Goal: Task Accomplishment & Management: Complete application form

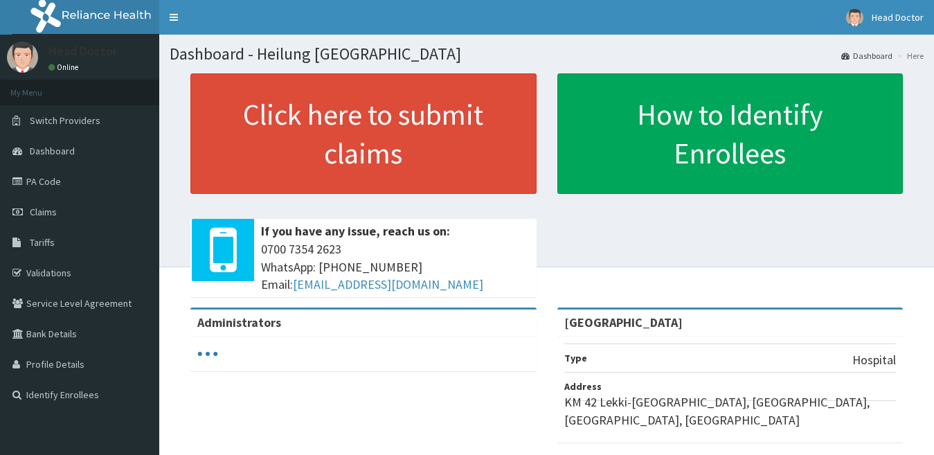
click at [42, 183] on link "PA Code" at bounding box center [79, 181] width 159 height 30
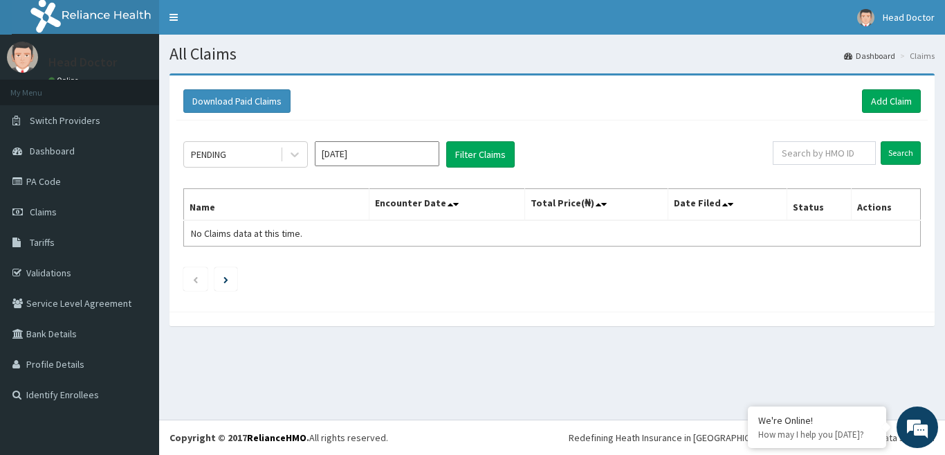
click at [383, 163] on input "[DATE]" at bounding box center [377, 153] width 125 height 25
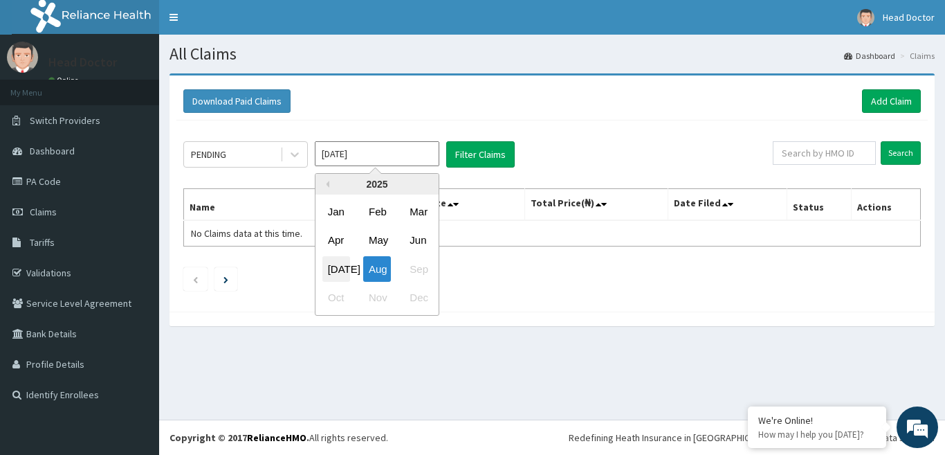
click at [342, 265] on div "Jul" at bounding box center [336, 269] width 28 height 26
type input "Jul 2025"
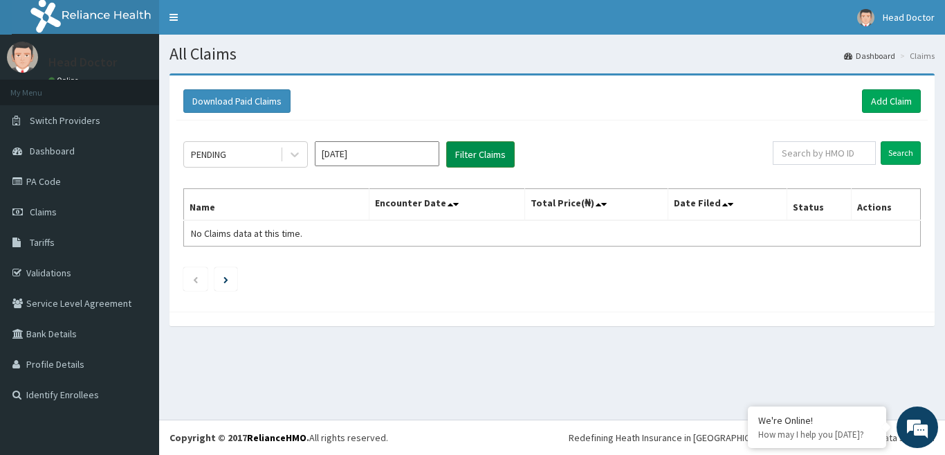
click at [501, 157] on button "Filter Claims" at bounding box center [480, 154] width 69 height 26
click at [268, 154] on div "PENDING" at bounding box center [232, 154] width 96 height 22
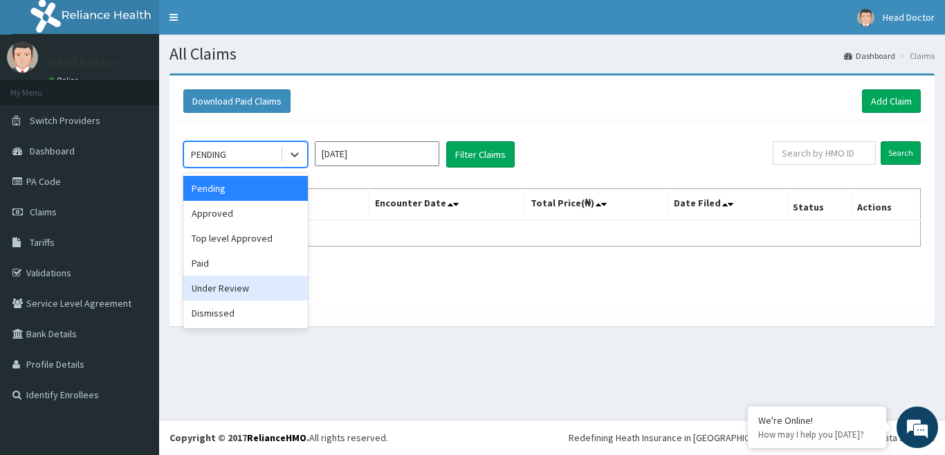
click at [263, 293] on div "Under Review" at bounding box center [245, 287] width 125 height 25
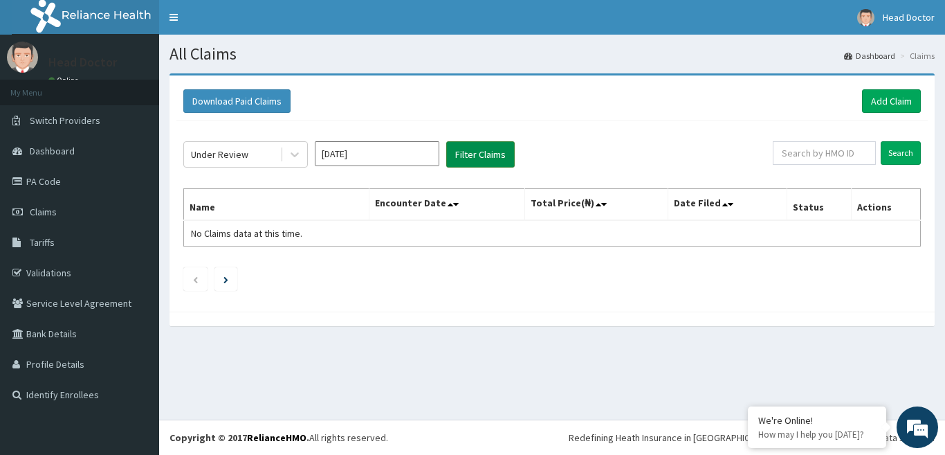
click at [468, 159] on button "Filter Claims" at bounding box center [480, 154] width 69 height 26
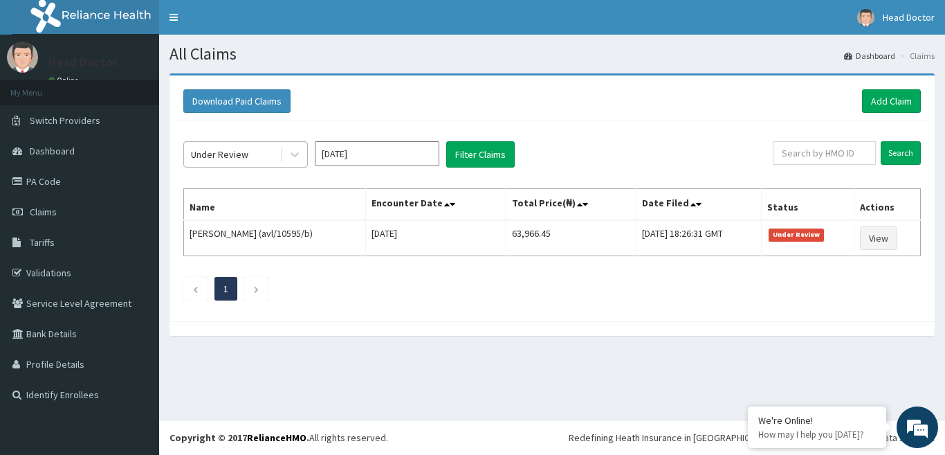
click at [277, 149] on div "Under Review" at bounding box center [232, 154] width 96 height 22
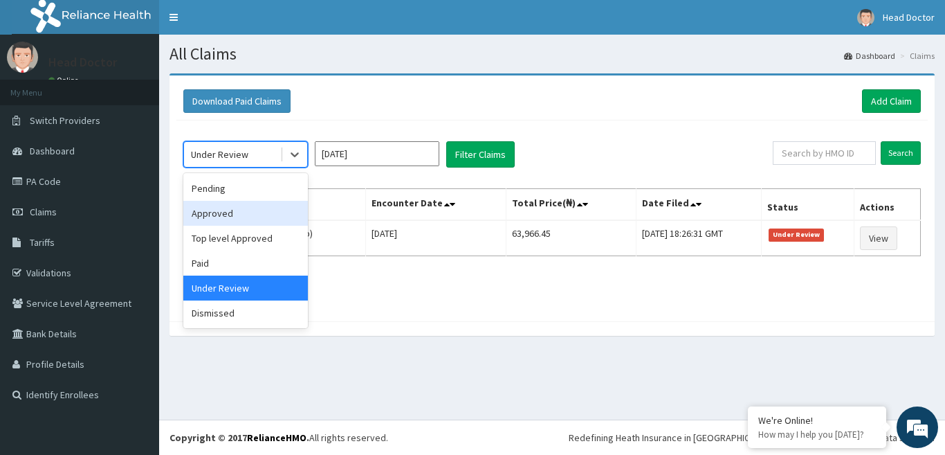
click at [268, 211] on div "Approved" at bounding box center [245, 213] width 125 height 25
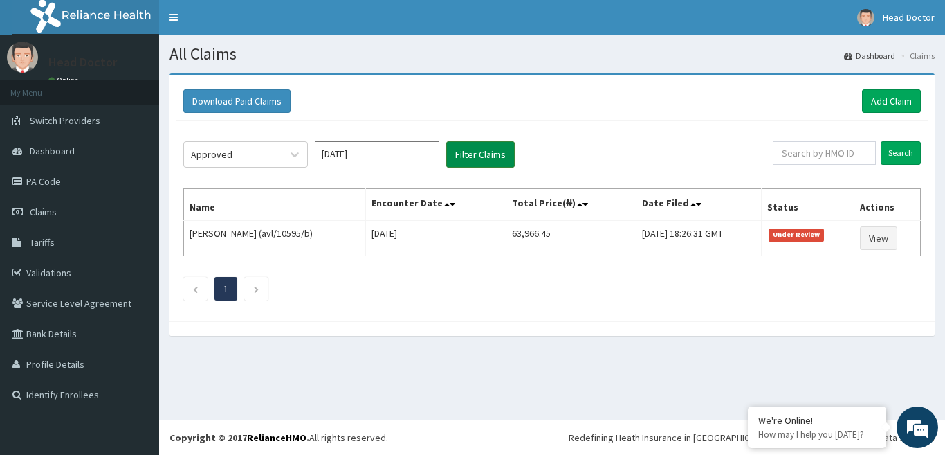
click at [453, 159] on button "Filter Claims" at bounding box center [480, 154] width 69 height 26
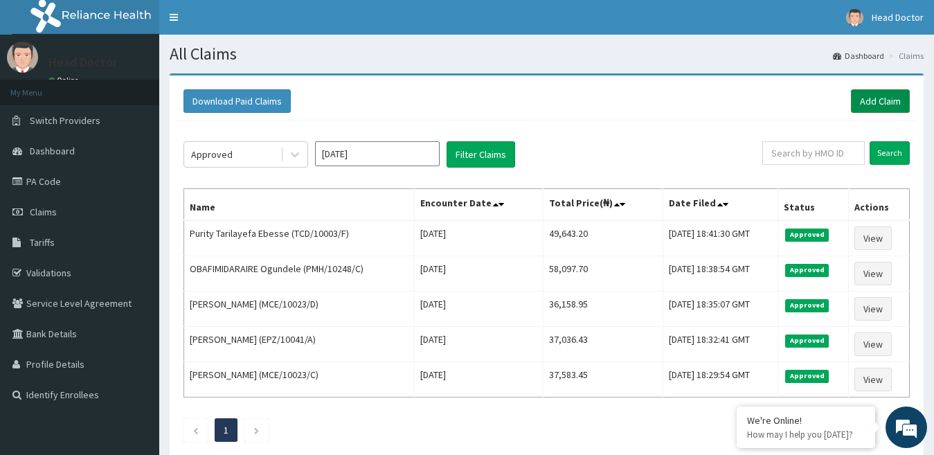
click at [869, 99] on link "Add Claim" at bounding box center [879, 101] width 59 height 24
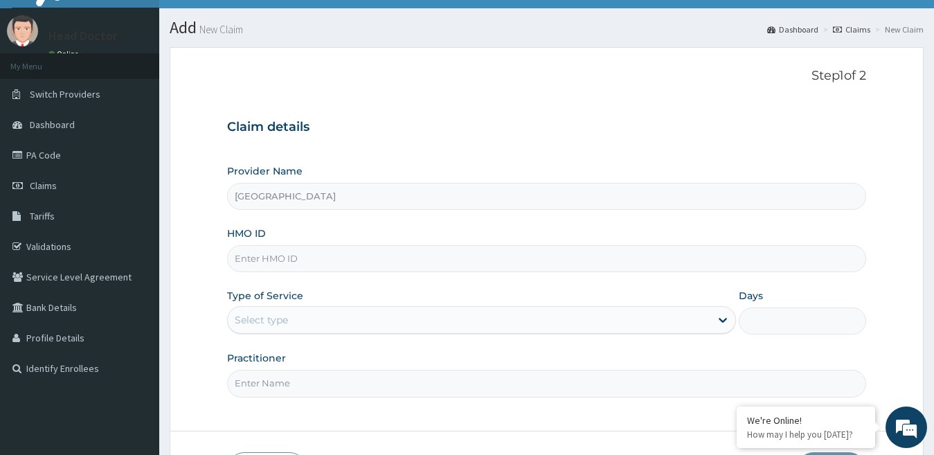
scroll to position [40, 0]
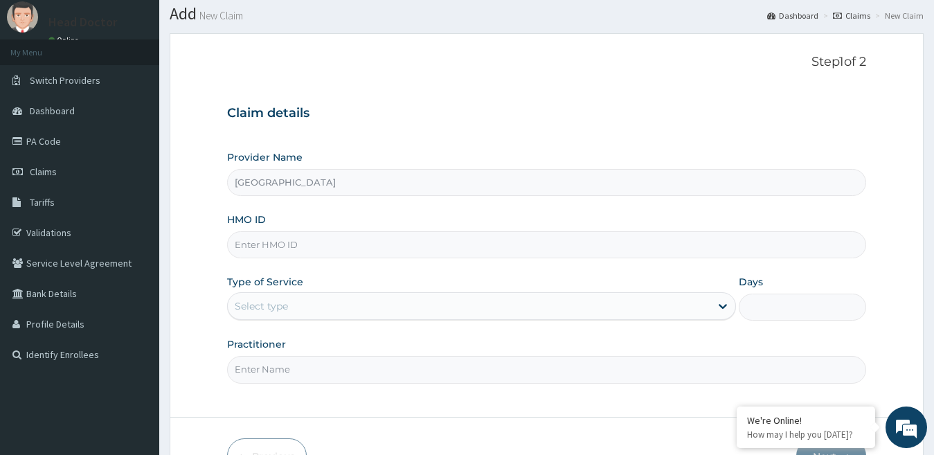
click at [411, 190] on input "Heilung Kreuz Hospital" at bounding box center [546, 182] width 639 height 27
click at [370, 237] on input "HMO ID" at bounding box center [546, 244] width 639 height 27
type input "m"
type input "MAP/10017/A"
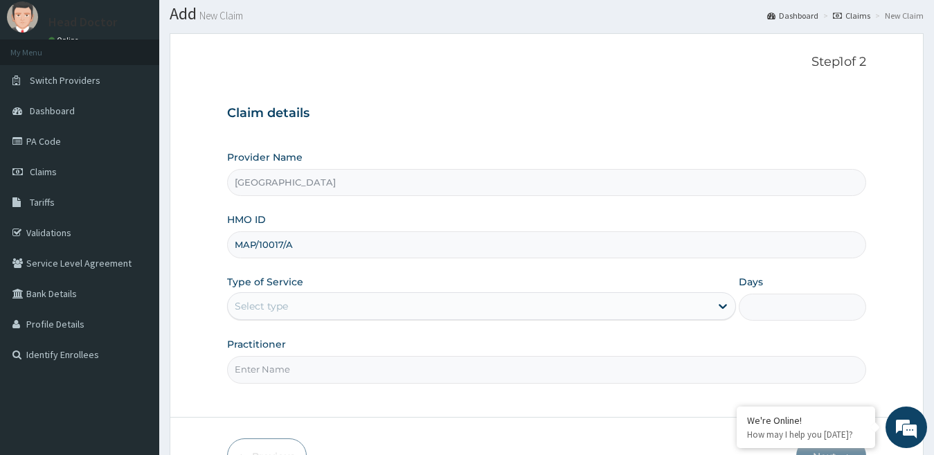
click at [394, 299] on div "Select type" at bounding box center [469, 306] width 483 height 22
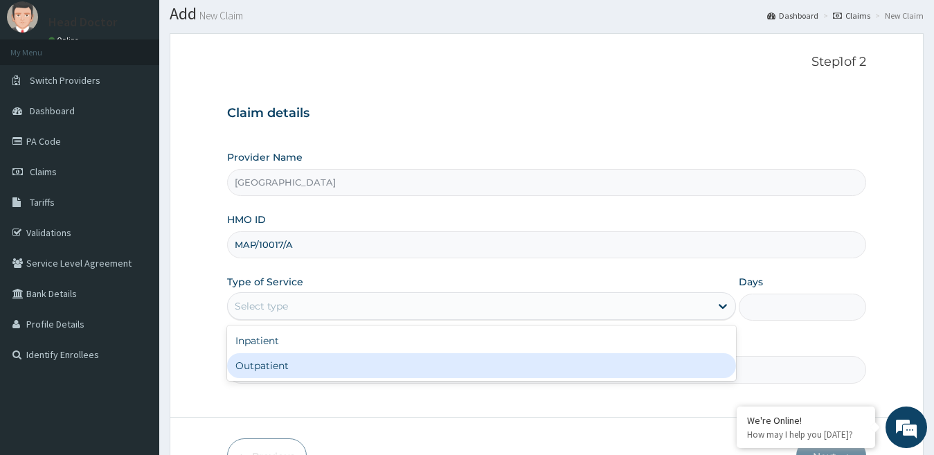
click at [357, 361] on div "Outpatient" at bounding box center [481, 365] width 509 height 25
type input "1"
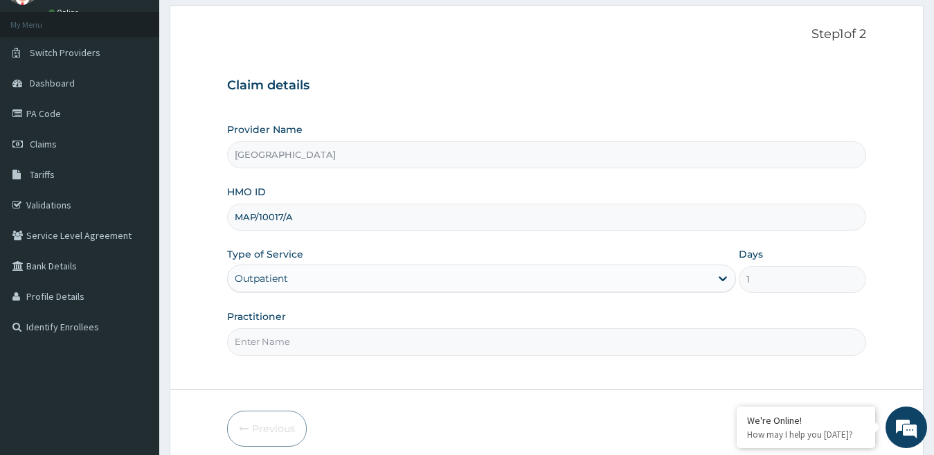
scroll to position [127, 0]
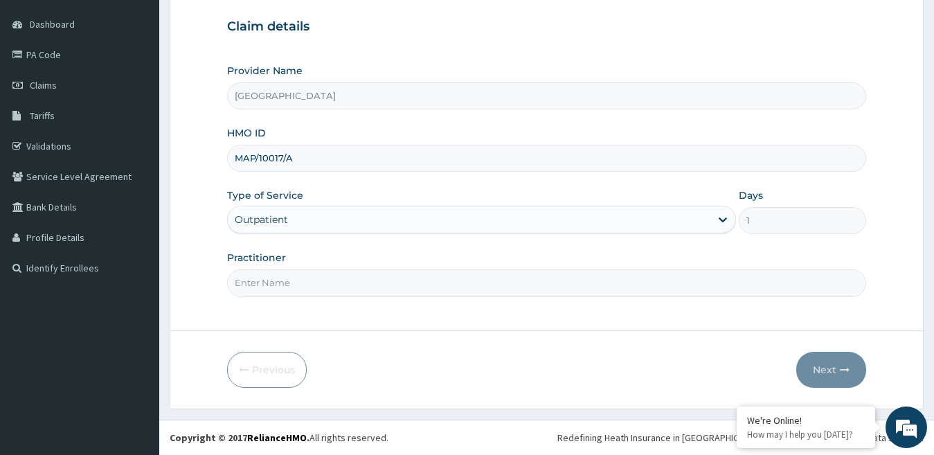
click at [334, 279] on input "Practitioner" at bounding box center [546, 282] width 639 height 27
type input "[PERSON_NAME]"
click at [826, 369] on button "Next" at bounding box center [831, 370] width 70 height 36
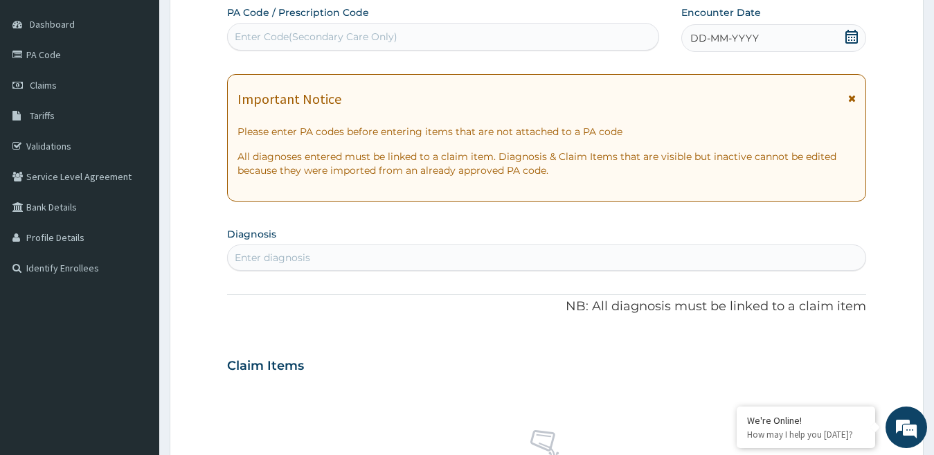
click at [358, 44] on div "Enter Code(Secondary Care Only)" at bounding box center [316, 37] width 163 height 14
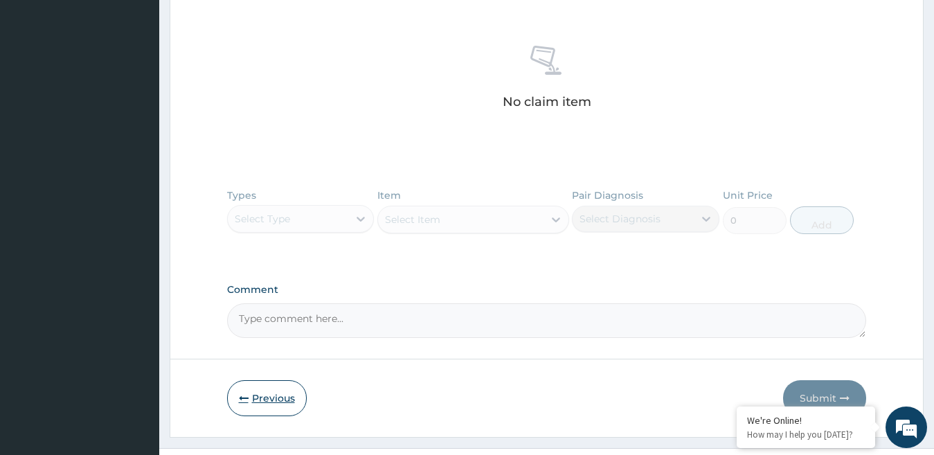
type input "PA/"
click at [275, 398] on button "Previous" at bounding box center [267, 398] width 80 height 36
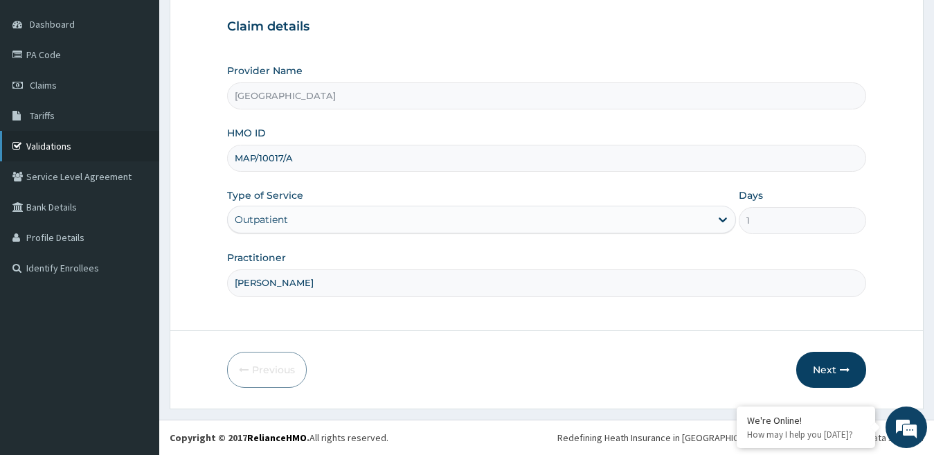
drag, startPoint x: 326, startPoint y: 158, endPoint x: 92, endPoint y: 156, distance: 233.9
click at [92, 156] on div "R EL Toggle navigation Head Doctor Head Doctor - info@heilungkreuzhospital.com …" at bounding box center [467, 163] width 934 height 581
type input "VHA/10067/A"
click at [734, 338] on form "Step 1 of 2 Claim details Provider Name Heilung Kreuz Hospital HMO ID VHA/10067…" at bounding box center [547, 178] width 754 height 462
click at [813, 361] on button "Next" at bounding box center [831, 370] width 70 height 36
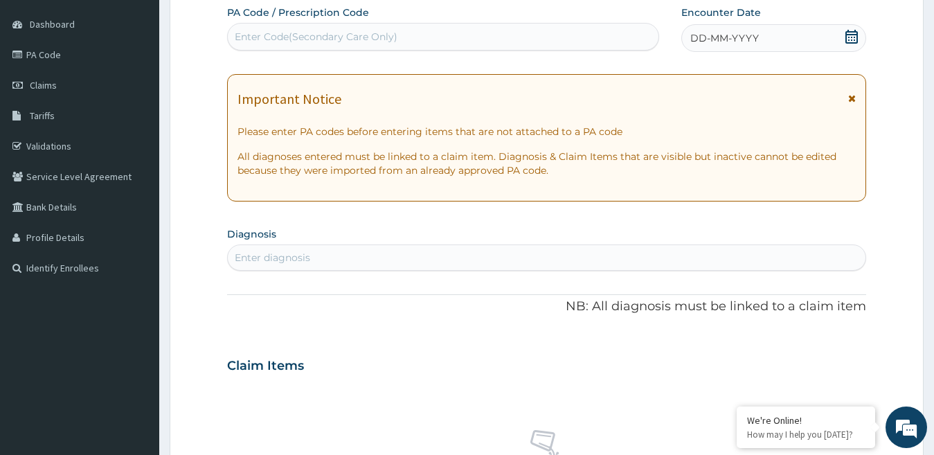
click at [396, 39] on div "Enter Code(Secondary Care Only)" at bounding box center [316, 37] width 163 height 14
type input "PA/99B9CA"
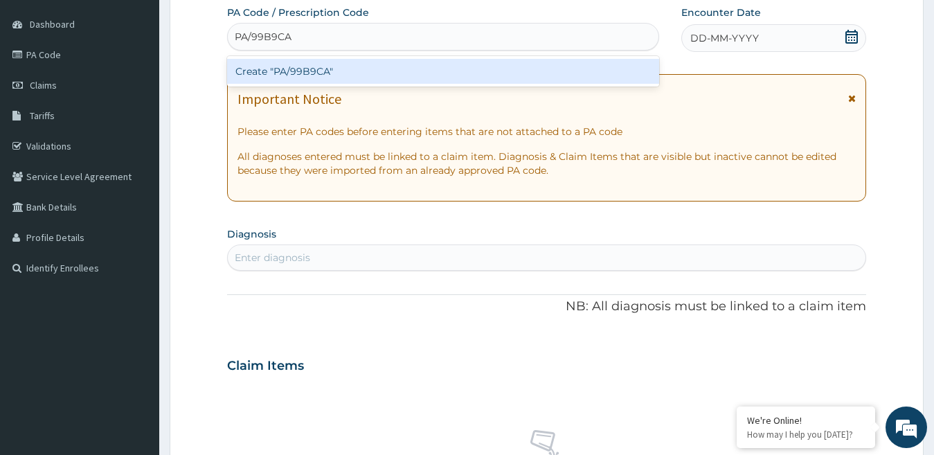
click at [460, 72] on div "Create "PA/99B9CA"" at bounding box center [443, 71] width 432 height 25
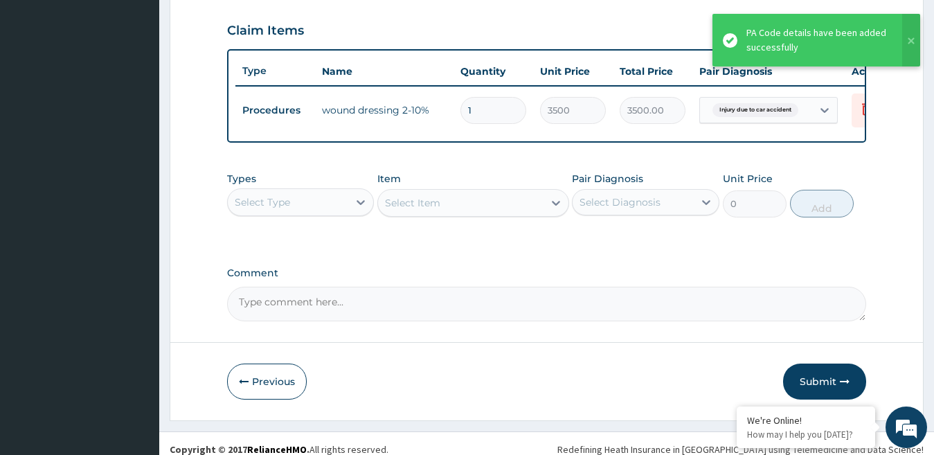
scroll to position [489, 0]
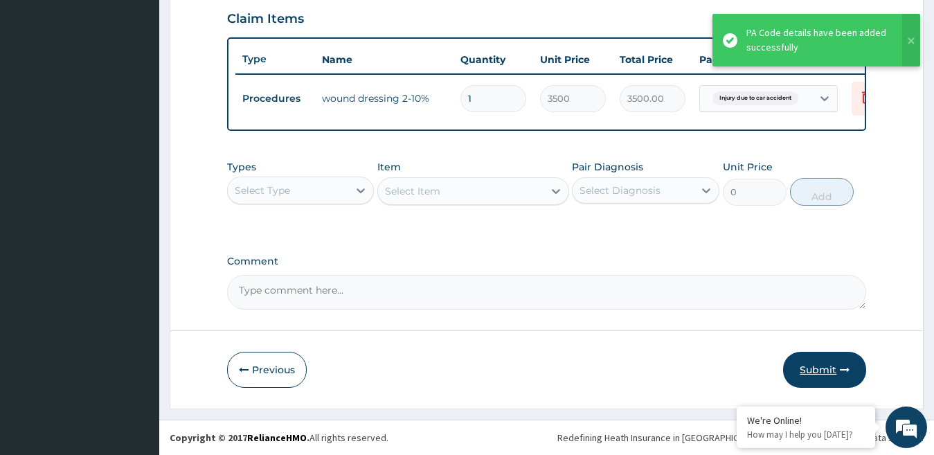
click at [826, 364] on button "Submit" at bounding box center [824, 370] width 83 height 36
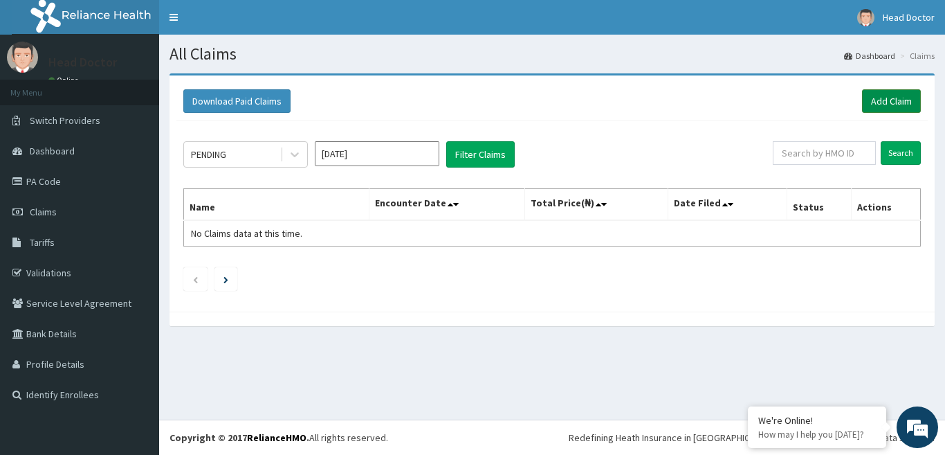
click at [898, 96] on link "Add Claim" at bounding box center [891, 101] width 59 height 24
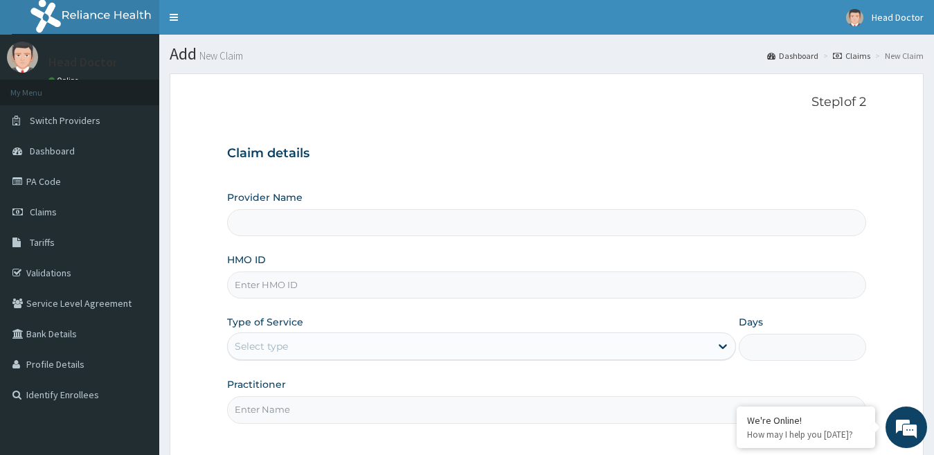
type input "[GEOGRAPHIC_DATA]"
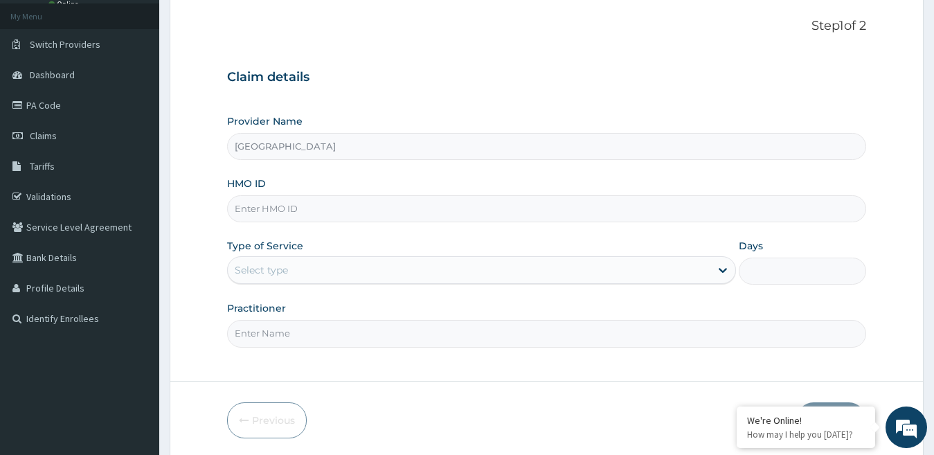
scroll to position [127, 0]
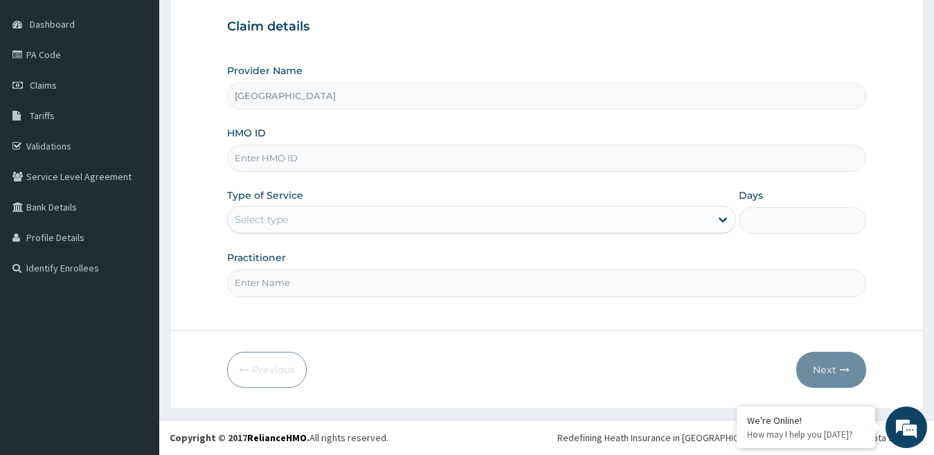
click at [318, 165] on input "HMO ID" at bounding box center [546, 158] width 639 height 27
type input "VHA/10067/A"
click at [326, 221] on div "Select type" at bounding box center [469, 219] width 483 height 22
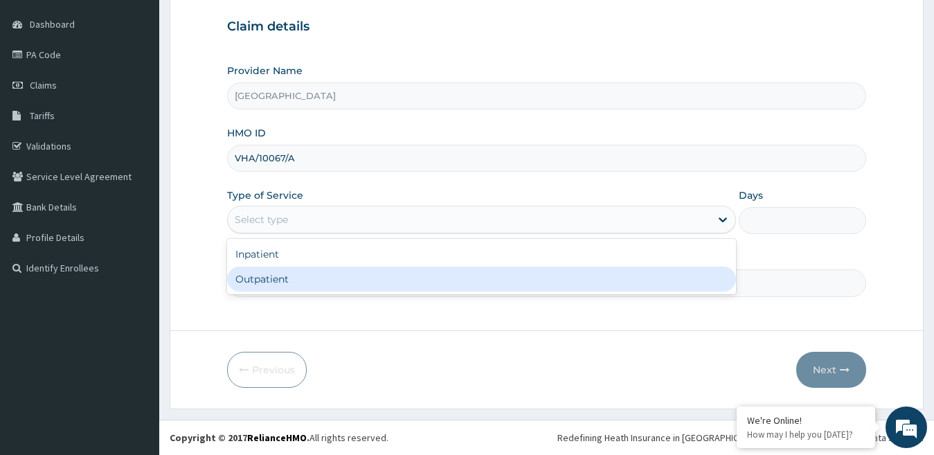
click at [325, 273] on div "Outpatient" at bounding box center [481, 278] width 509 height 25
type input "1"
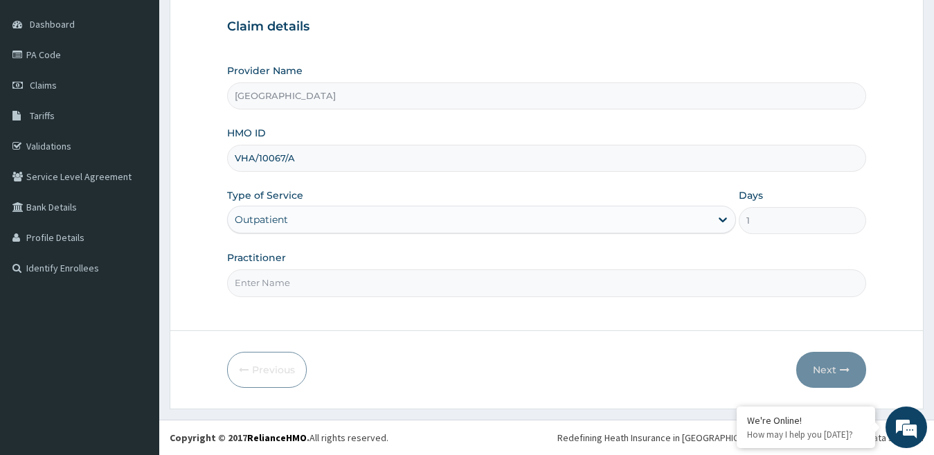
click at [314, 278] on input "Practitioner" at bounding box center [546, 282] width 639 height 27
type input "DR IVIE"
click at [813, 367] on button "Next" at bounding box center [831, 370] width 70 height 36
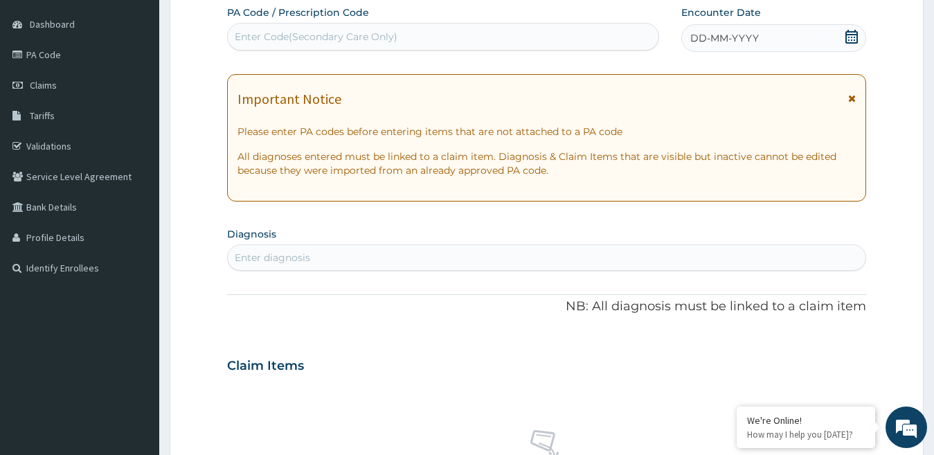
click at [318, 50] on div "Enter Code(Secondary Care Only)" at bounding box center [443, 37] width 432 height 28
type input "PA/BB7F07"
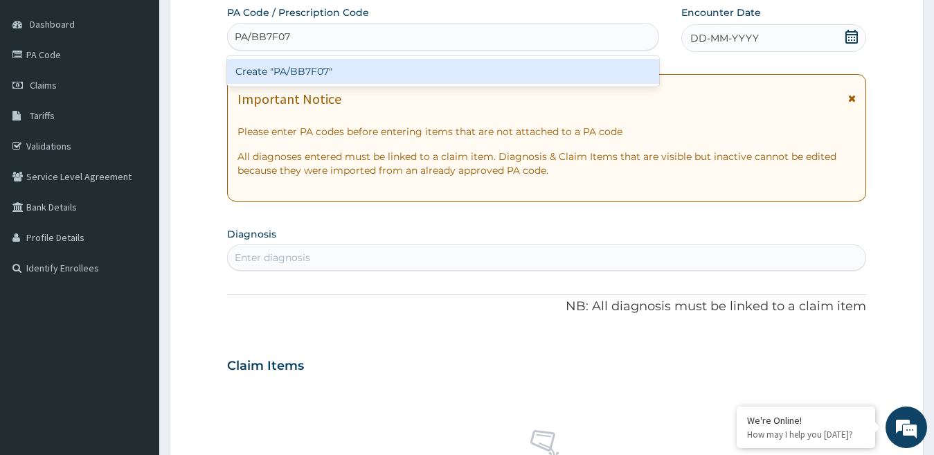
click at [330, 68] on div "Create "PA/BB7F07"" at bounding box center [443, 71] width 432 height 25
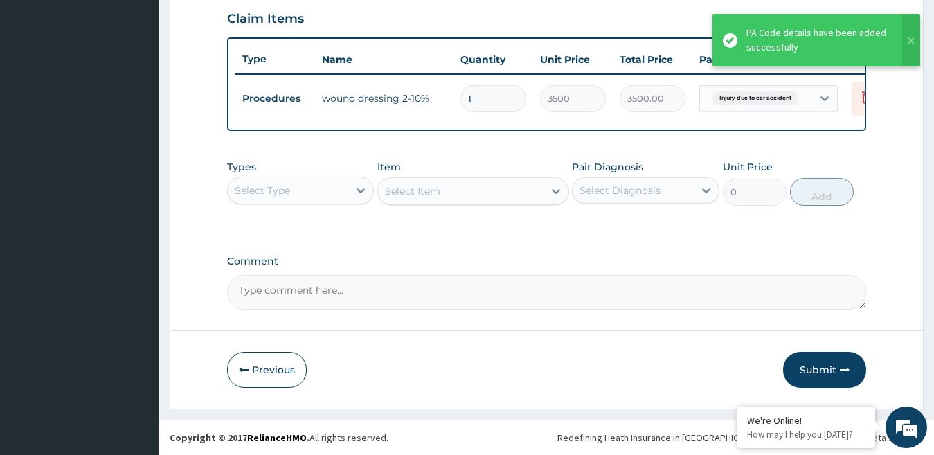
scroll to position [489, 0]
click at [812, 370] on button "Submit" at bounding box center [824, 370] width 83 height 36
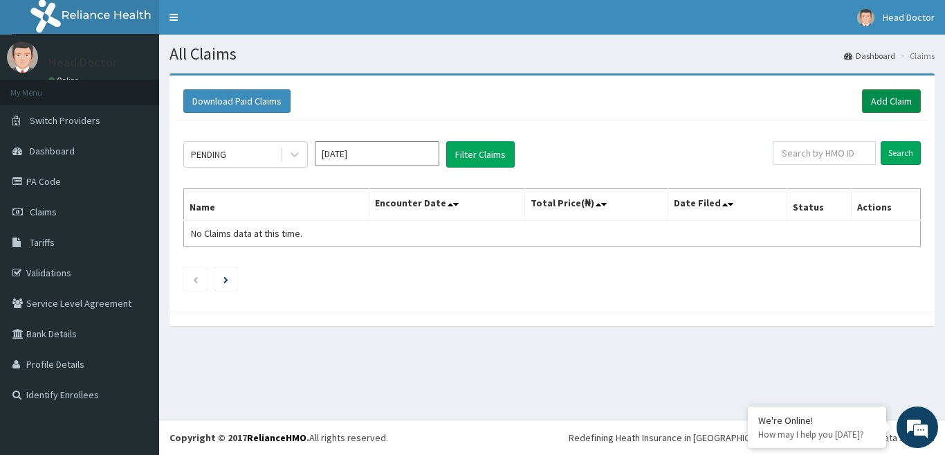
click at [889, 102] on link "Add Claim" at bounding box center [891, 101] width 59 height 24
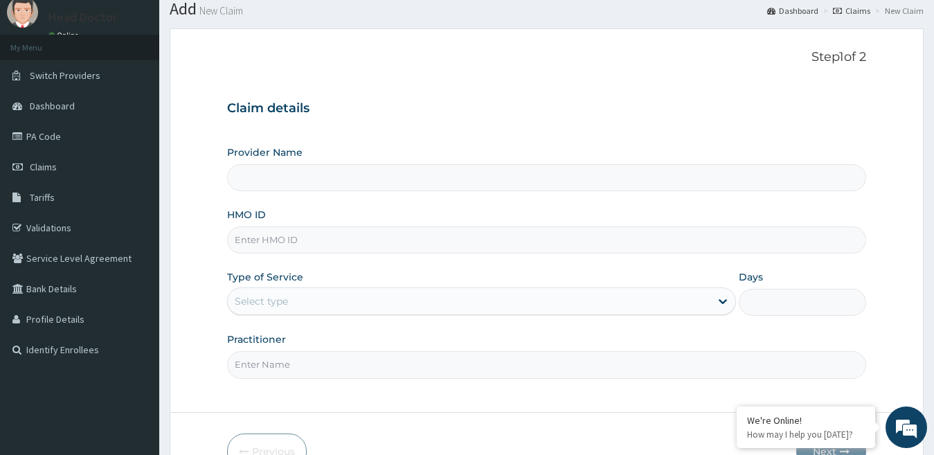
scroll to position [57, 0]
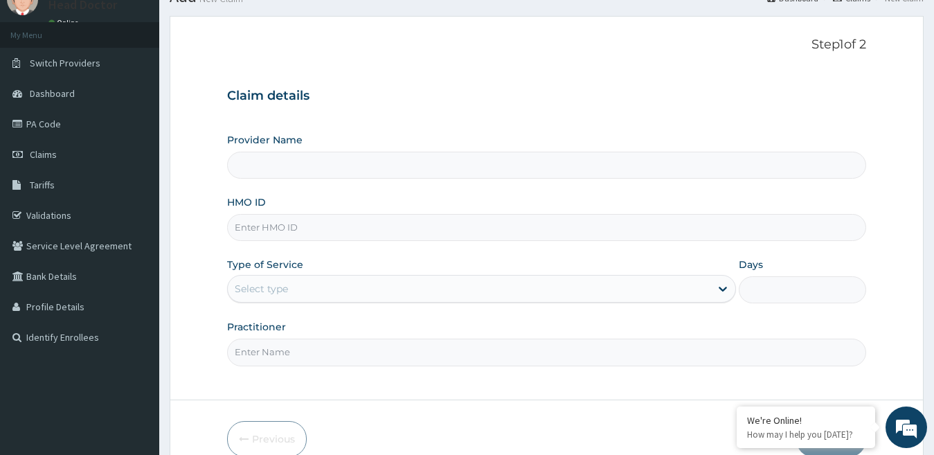
type input "Heilung Kreuz Hospital"
click at [280, 215] on input "HMO ID" at bounding box center [546, 227] width 639 height 27
type input "VHA/10067/A"
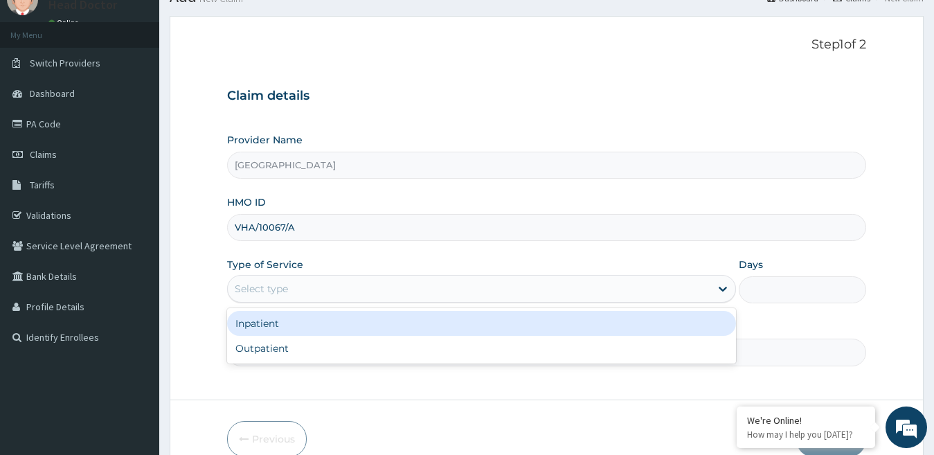
click at [372, 288] on div "Select type" at bounding box center [469, 288] width 483 height 22
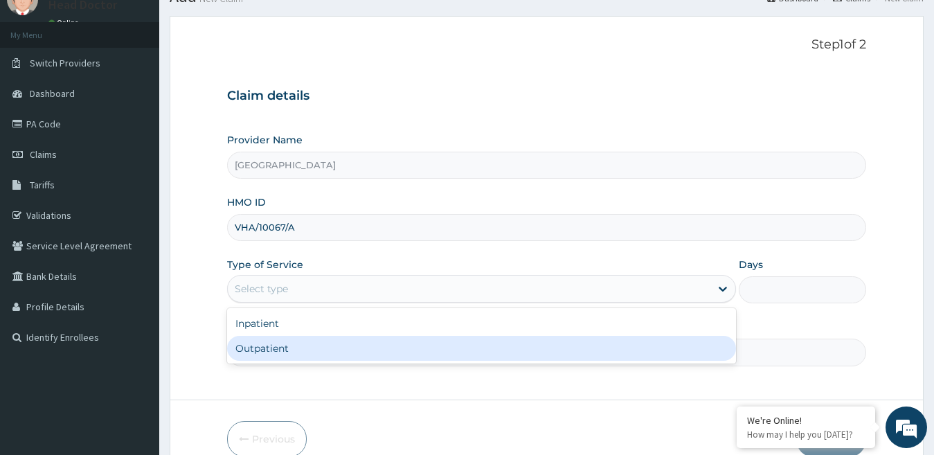
click at [376, 345] on div "Outpatient" at bounding box center [481, 348] width 509 height 25
type input "1"
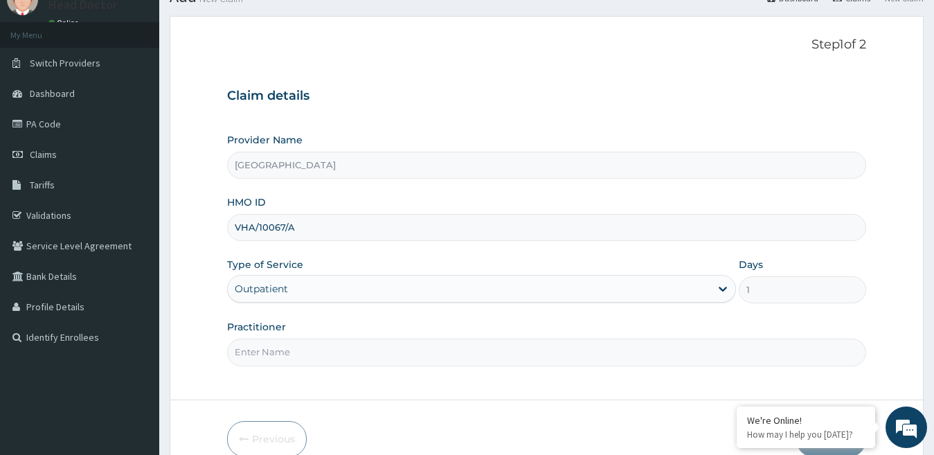
drag, startPoint x: 380, startPoint y: 352, endPoint x: 392, endPoint y: 349, distance: 12.8
click at [383, 352] on input "Practitioner" at bounding box center [546, 351] width 639 height 27
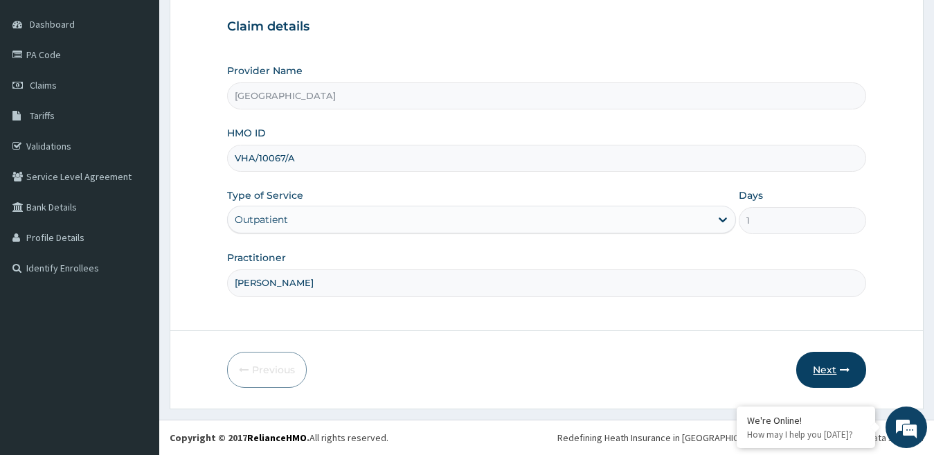
type input "[PERSON_NAME]"
click at [846, 374] on button "Next" at bounding box center [831, 370] width 70 height 36
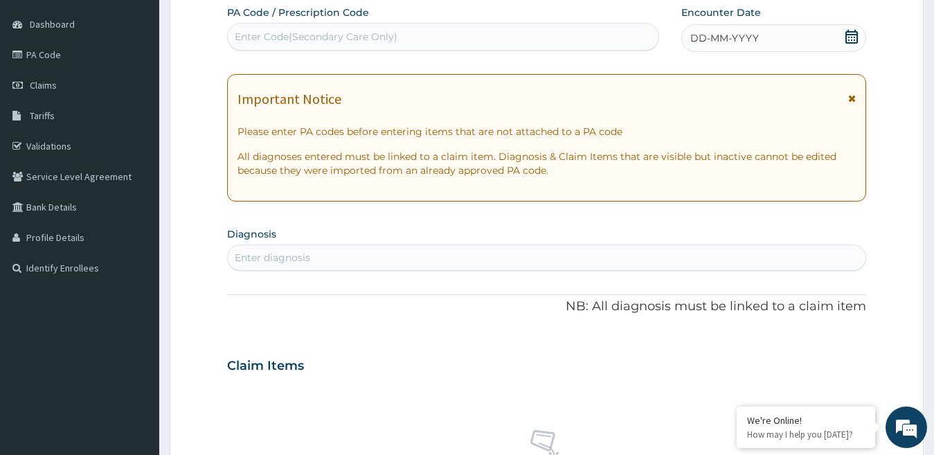
drag, startPoint x: 419, startPoint y: 29, endPoint x: 438, endPoint y: 32, distance: 18.9
click at [419, 29] on div "Enter Code(Secondary Care Only)" at bounding box center [443, 37] width 430 height 22
type input "PA/C73COB"
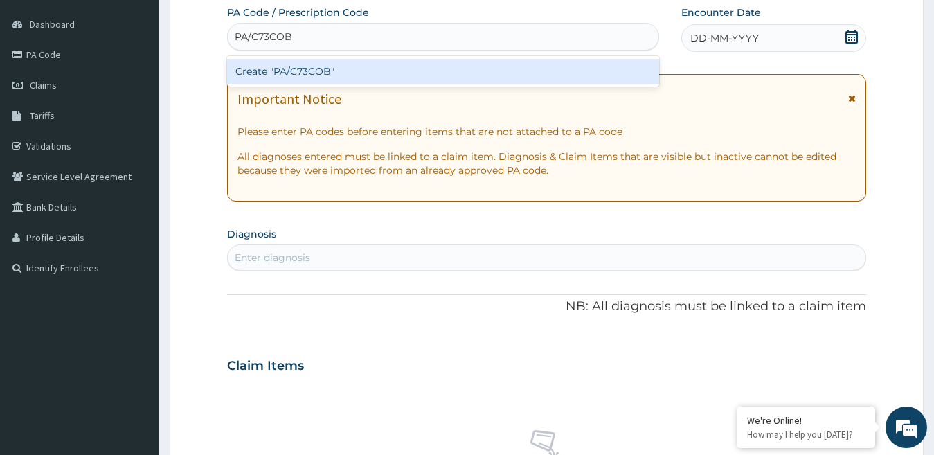
click at [433, 66] on div "Create "PA/C73COB"" at bounding box center [443, 71] width 432 height 25
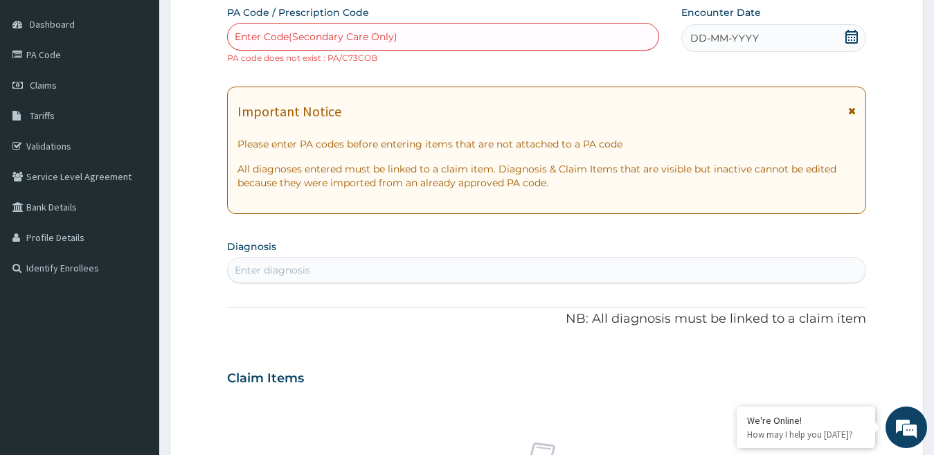
click at [363, 39] on div "Enter Code(Secondary Care Only)" at bounding box center [316, 37] width 163 height 14
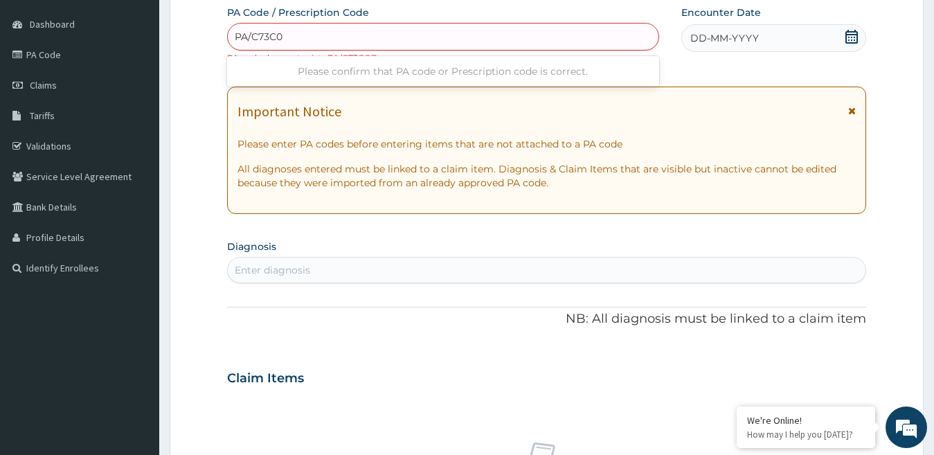
type input "PA/C73C0B"
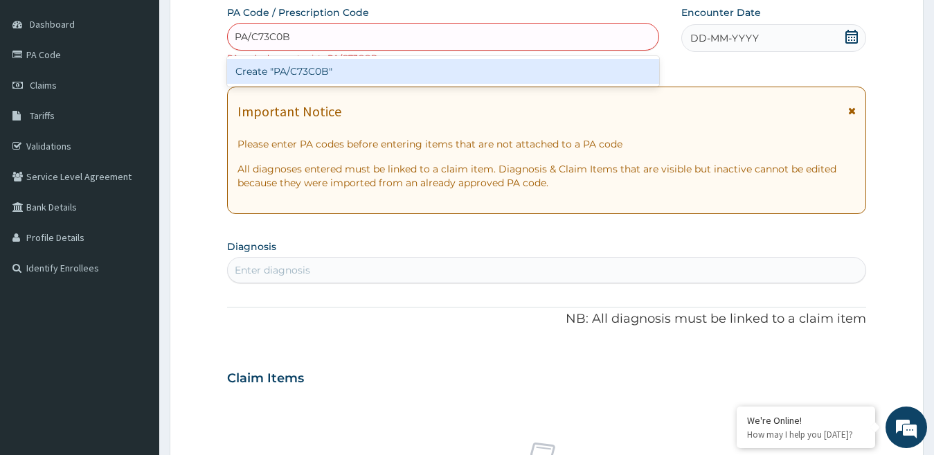
click at [392, 72] on div "Create "PA/C73C0B"" at bounding box center [443, 71] width 432 height 25
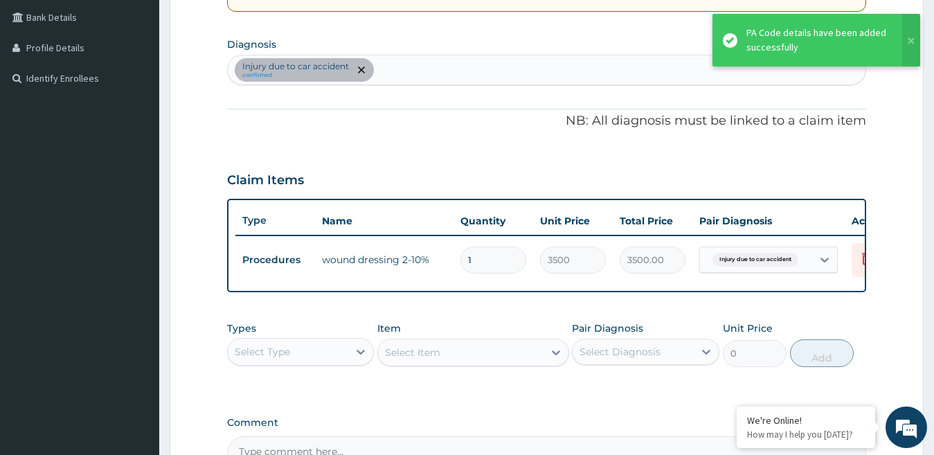
scroll to position [489, 0]
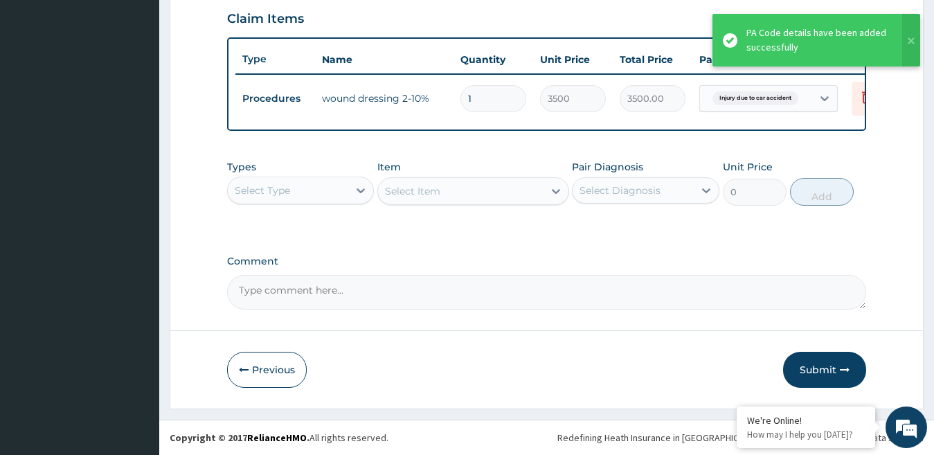
click at [830, 365] on button "Submit" at bounding box center [824, 370] width 83 height 36
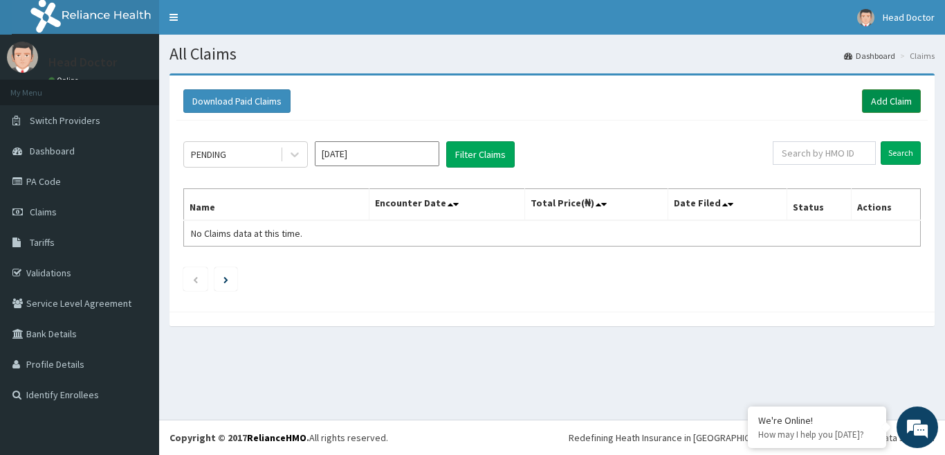
click at [882, 100] on link "Add Claim" at bounding box center [891, 101] width 59 height 24
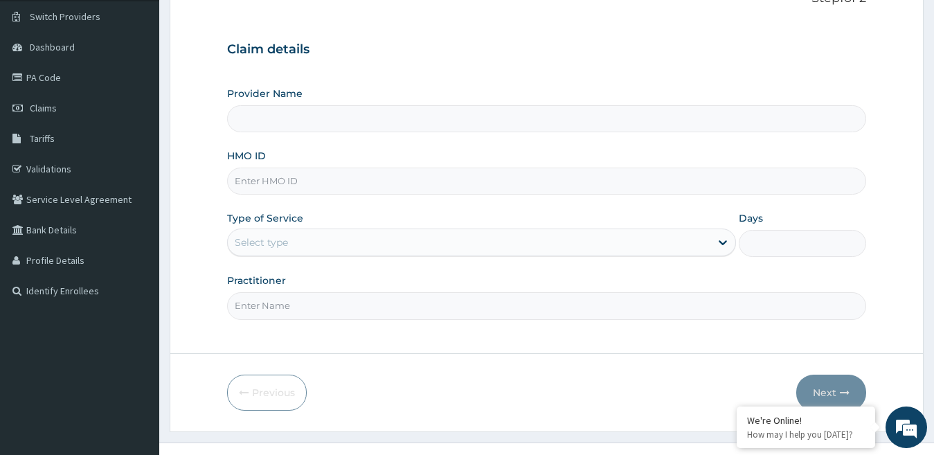
type input "[GEOGRAPHIC_DATA]"
click at [264, 185] on input "HMO ID" at bounding box center [546, 181] width 639 height 27
type input "TCE/10430/C"
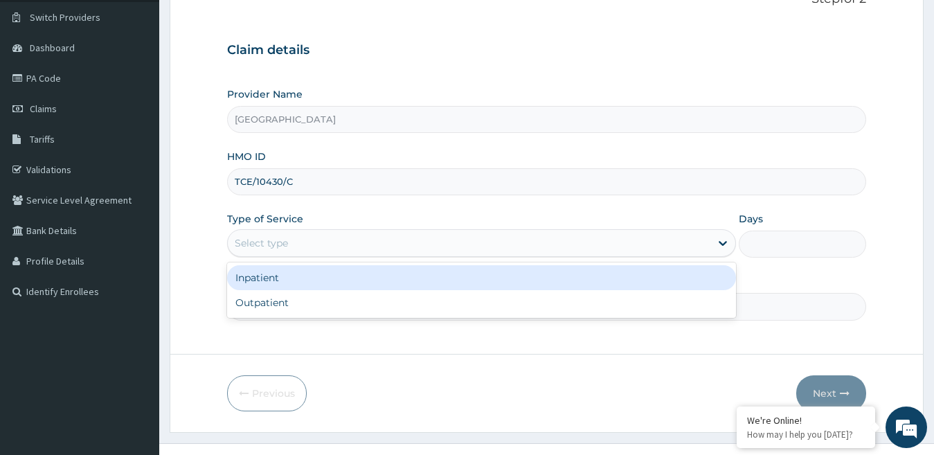
click at [287, 241] on div "Select type" at bounding box center [261, 243] width 53 height 14
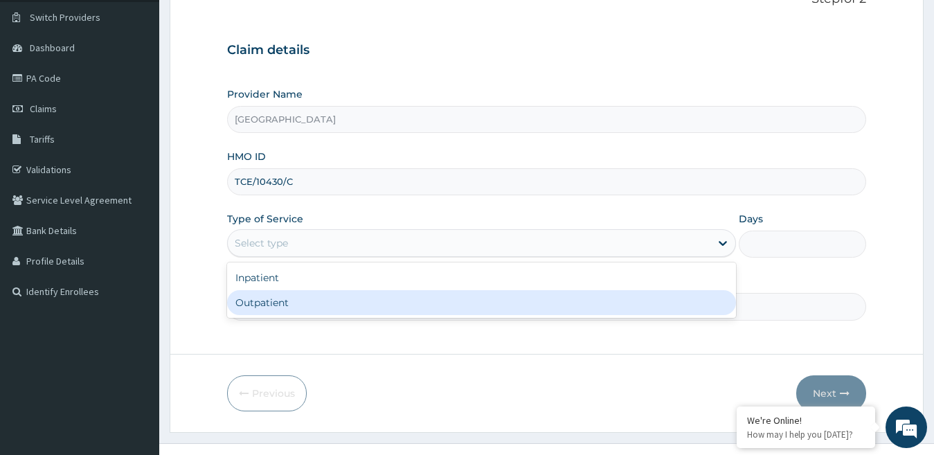
click at [280, 299] on div "Outpatient" at bounding box center [481, 302] width 509 height 25
type input "1"
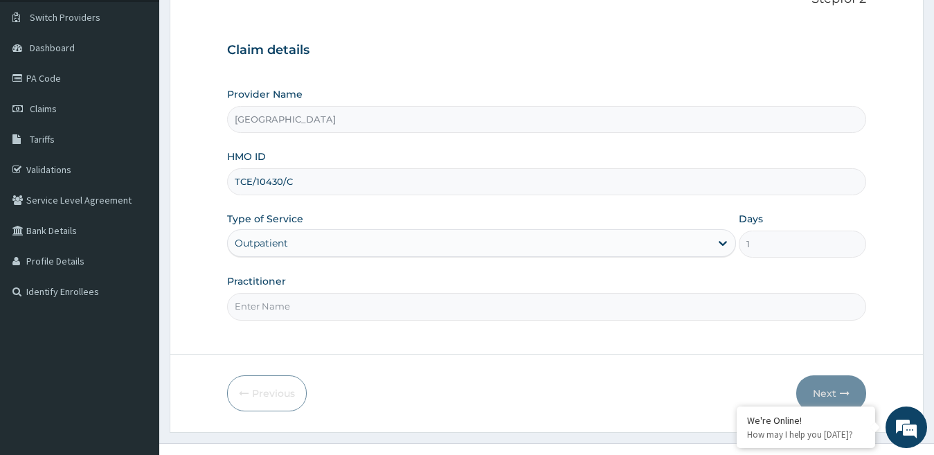
click at [282, 311] on input "Practitioner" at bounding box center [546, 306] width 639 height 27
type input "[PERSON_NAME]"
click at [813, 387] on button "Next" at bounding box center [831, 393] width 70 height 36
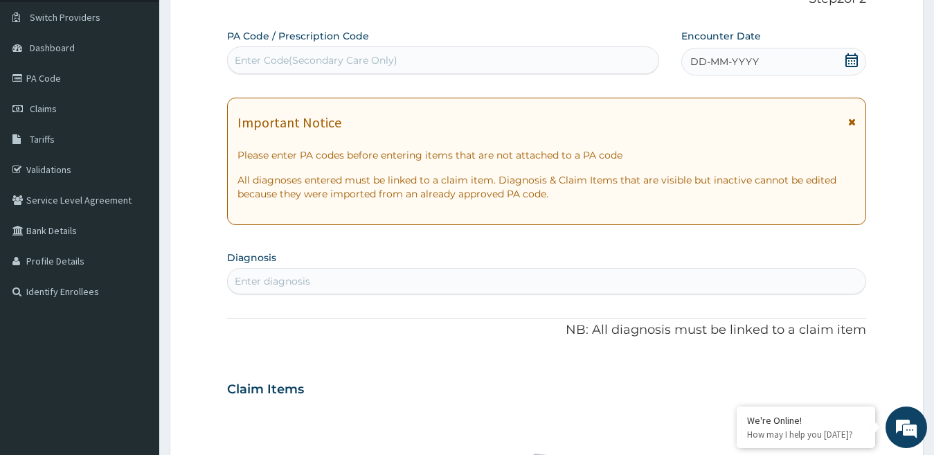
click at [379, 60] on div "Enter Code(Secondary Care Only)" at bounding box center [316, 60] width 163 height 14
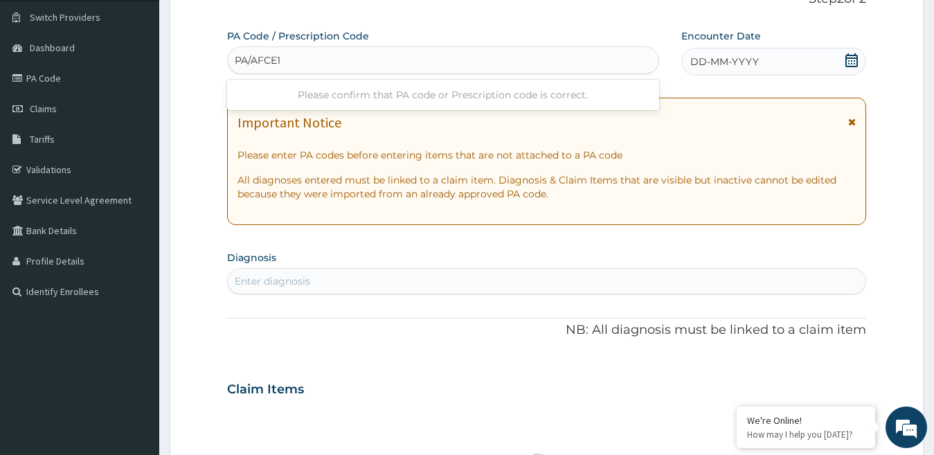
type input "PA/AFCE14"
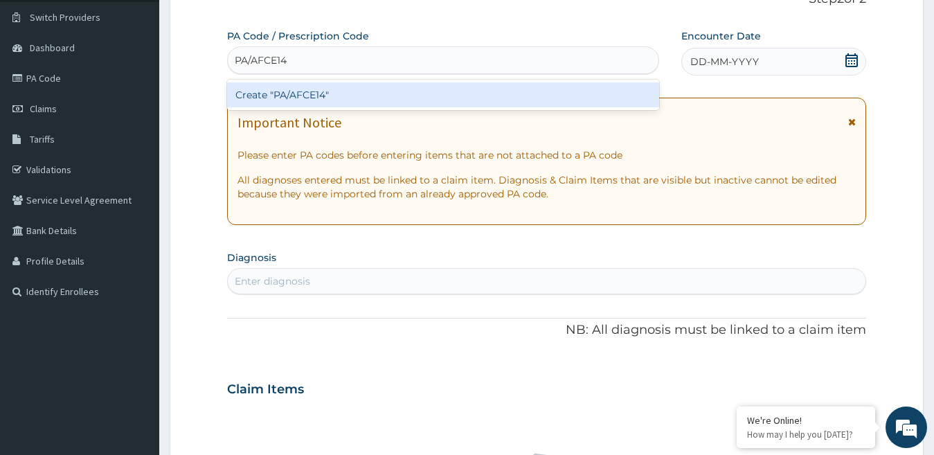
click at [412, 89] on div "Create "PA/AFCE14"" at bounding box center [443, 94] width 432 height 25
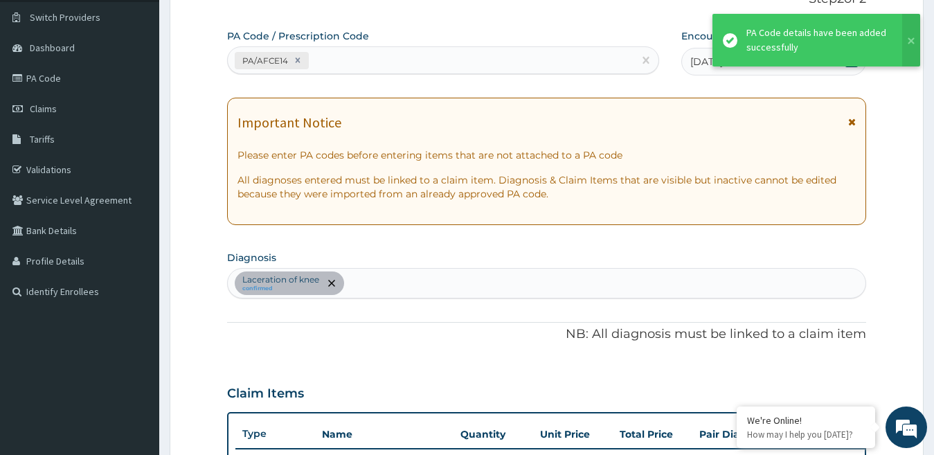
scroll to position [348, 0]
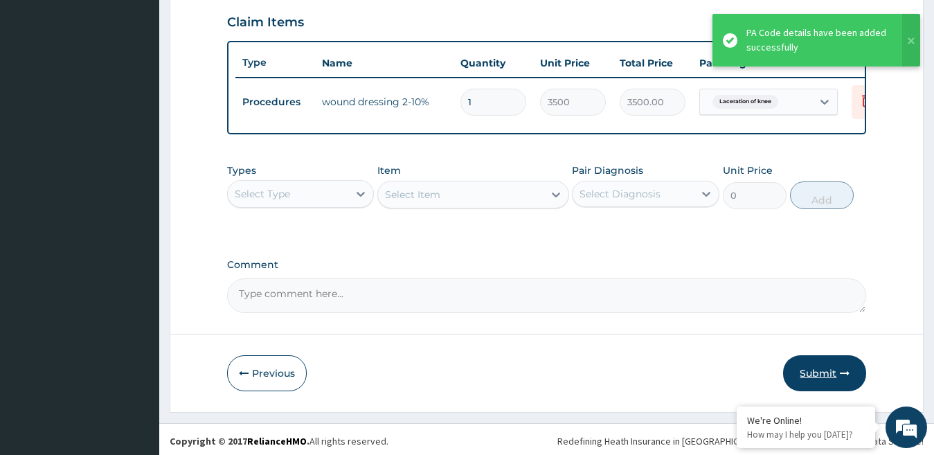
click at [806, 381] on button "Submit" at bounding box center [824, 373] width 83 height 36
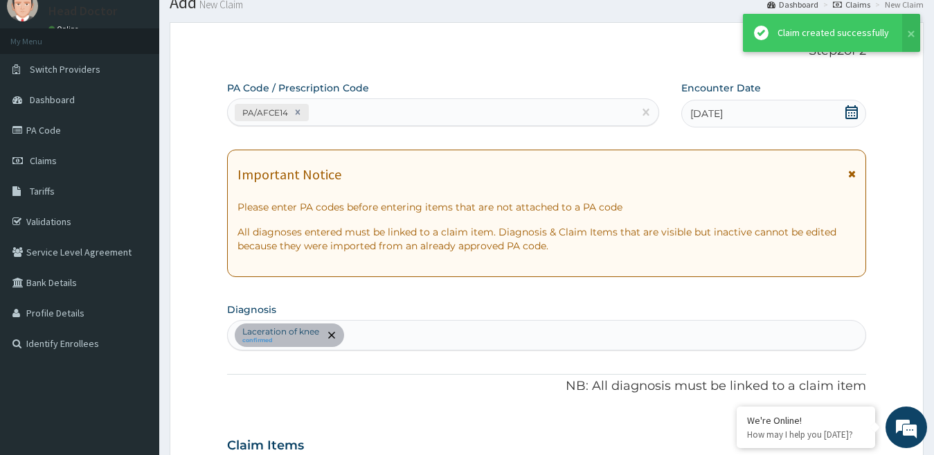
scroll to position [474, 0]
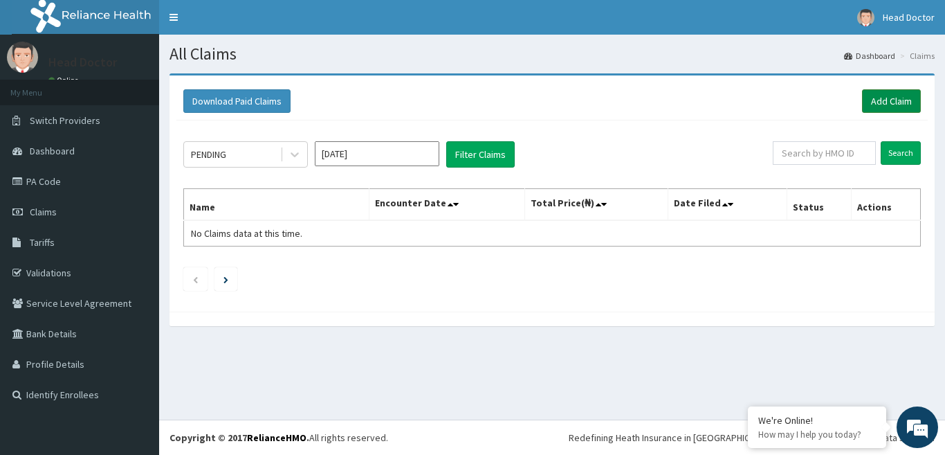
click at [888, 95] on link "Add Claim" at bounding box center [891, 101] width 59 height 24
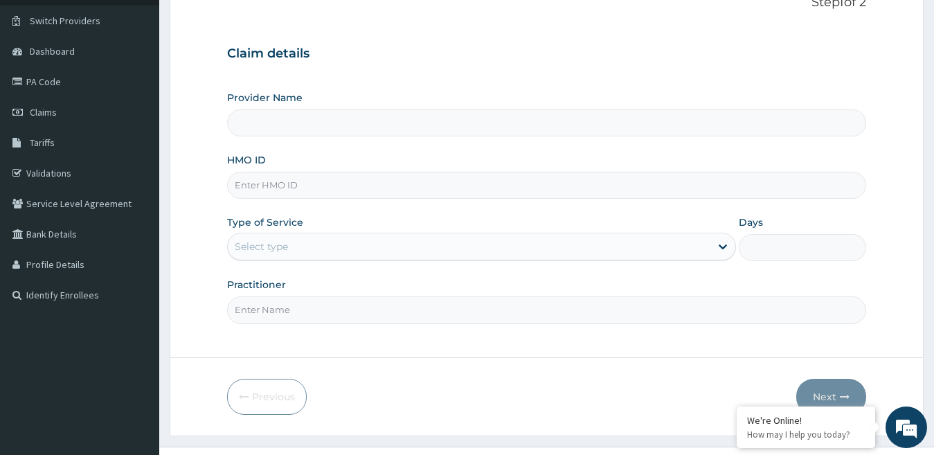
click at [293, 181] on input "HMO ID" at bounding box center [546, 185] width 639 height 27
type input "[GEOGRAPHIC_DATA]"
type input "VHA/10067/A"
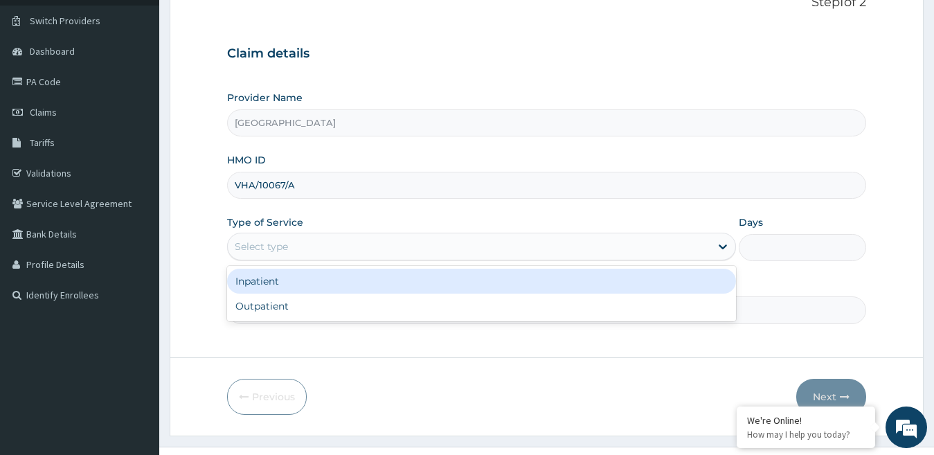
click at [313, 244] on div "Select type" at bounding box center [469, 246] width 483 height 22
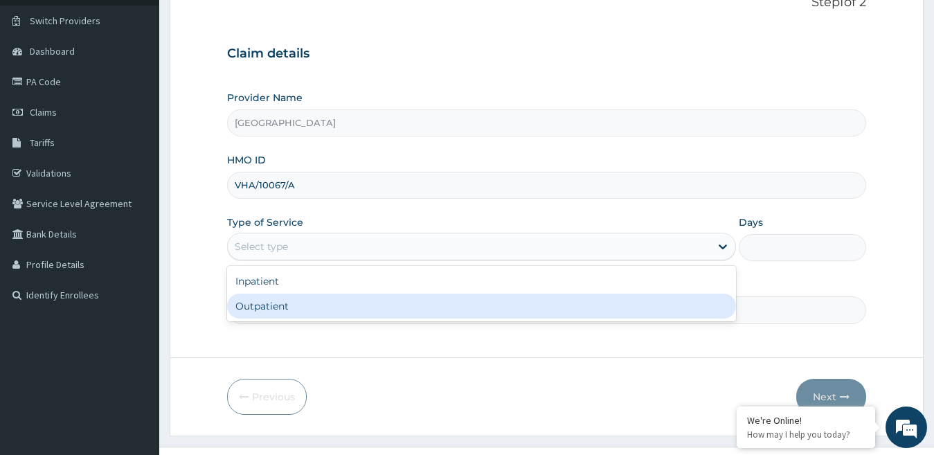
click at [309, 302] on div "Outpatient" at bounding box center [481, 305] width 509 height 25
type input "1"
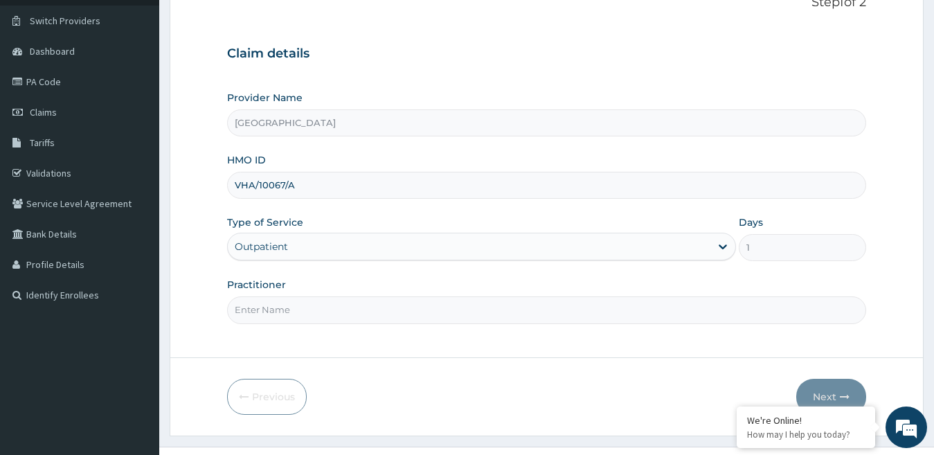
click at [304, 309] on input "Practitioner" at bounding box center [546, 309] width 639 height 27
type input "[PERSON_NAME]"
click at [819, 385] on button "Next" at bounding box center [831, 397] width 70 height 36
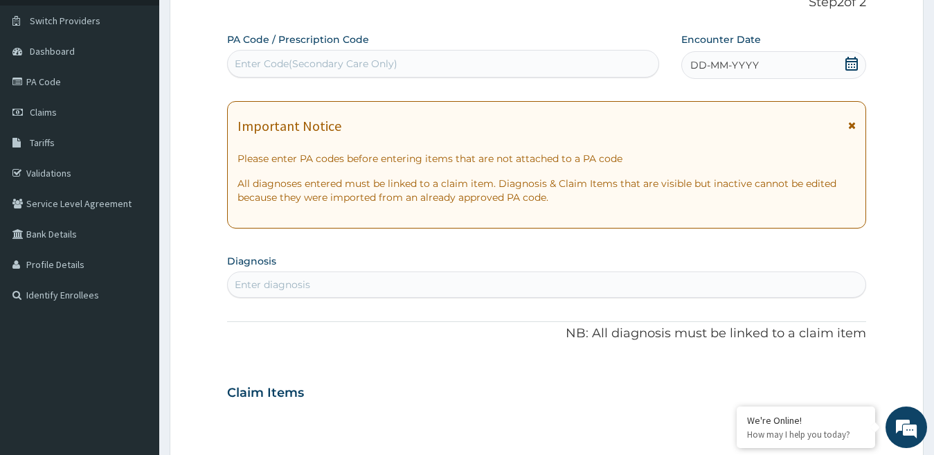
click at [531, 65] on div "Enter Code(Secondary Care Only)" at bounding box center [443, 64] width 430 height 22
type input "PA/101F27"
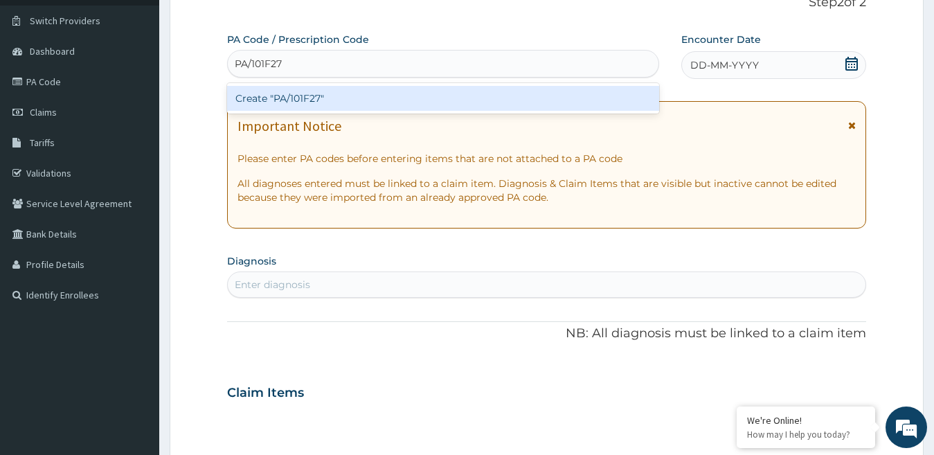
click at [514, 95] on div "Create "PA/101F27"" at bounding box center [443, 98] width 432 height 25
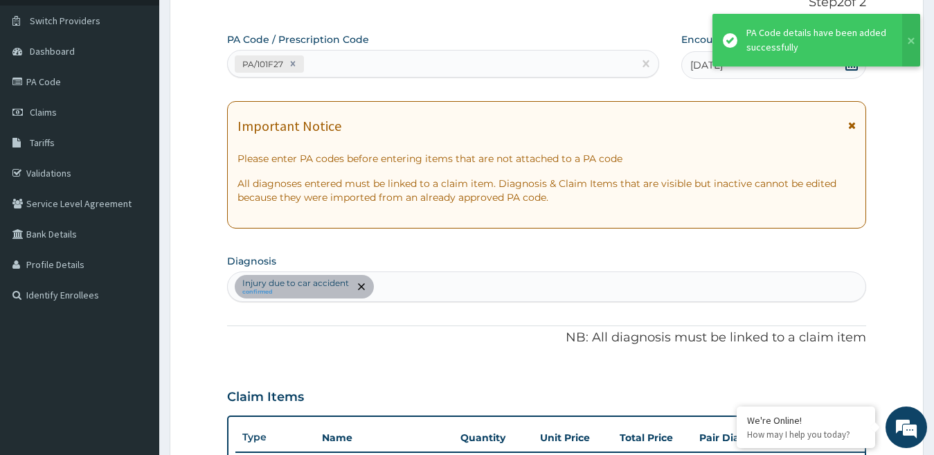
scroll to position [348, 0]
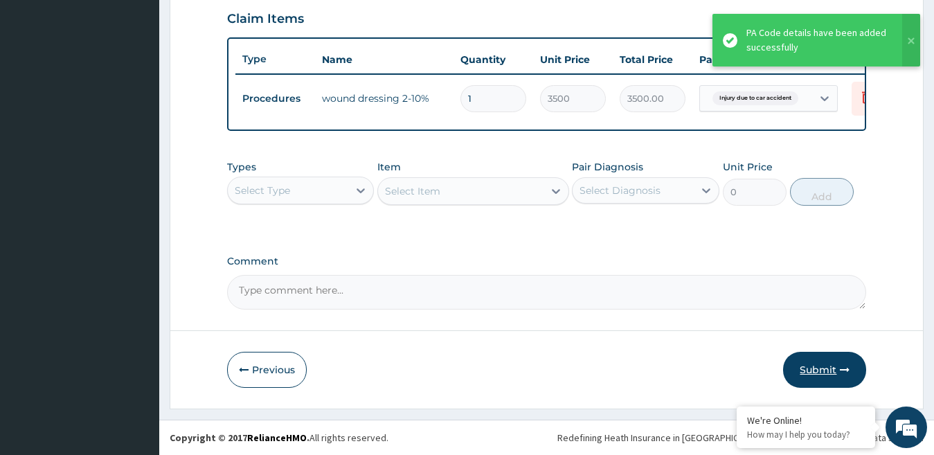
click at [817, 358] on button "Submit" at bounding box center [824, 370] width 83 height 36
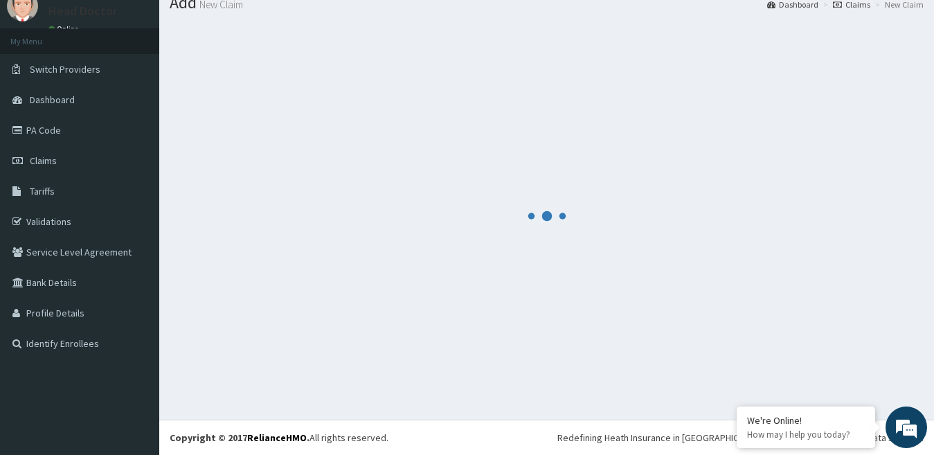
scroll to position [489, 0]
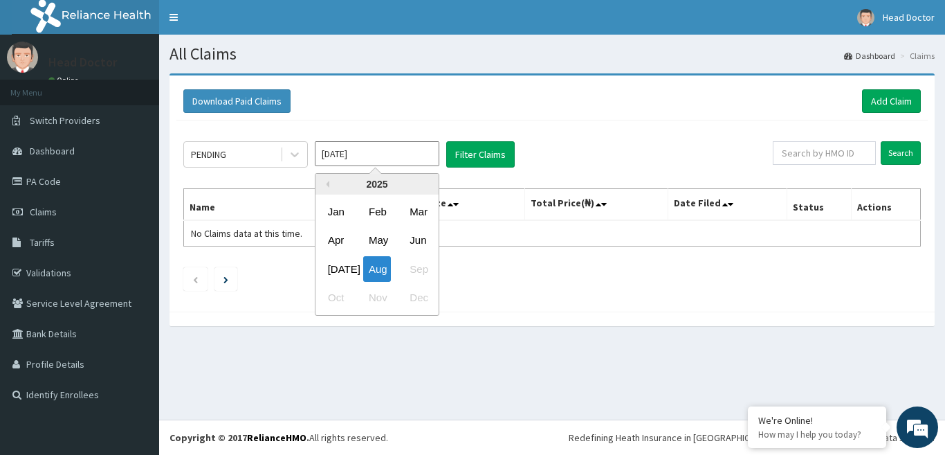
click at [397, 154] on input "[DATE]" at bounding box center [377, 153] width 125 height 25
click at [328, 264] on div "[DATE]" at bounding box center [336, 269] width 28 height 26
type input "[DATE]"
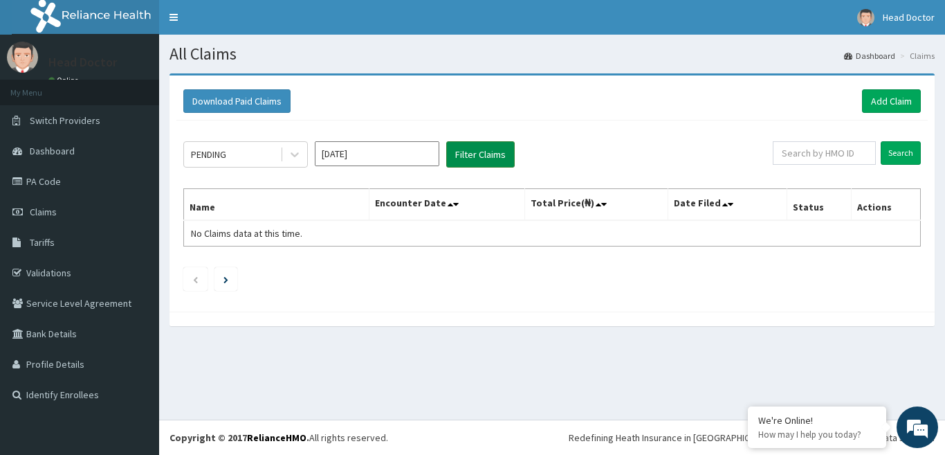
click at [468, 158] on button "Filter Claims" at bounding box center [480, 154] width 69 height 26
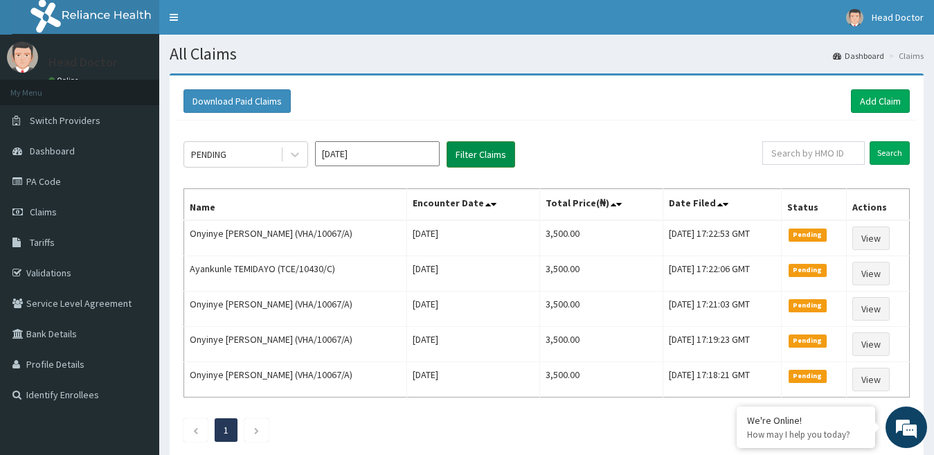
click at [446, 141] on button "Filter Claims" at bounding box center [480, 154] width 69 height 26
click at [859, 98] on link "Add Claim" at bounding box center [879, 101] width 59 height 24
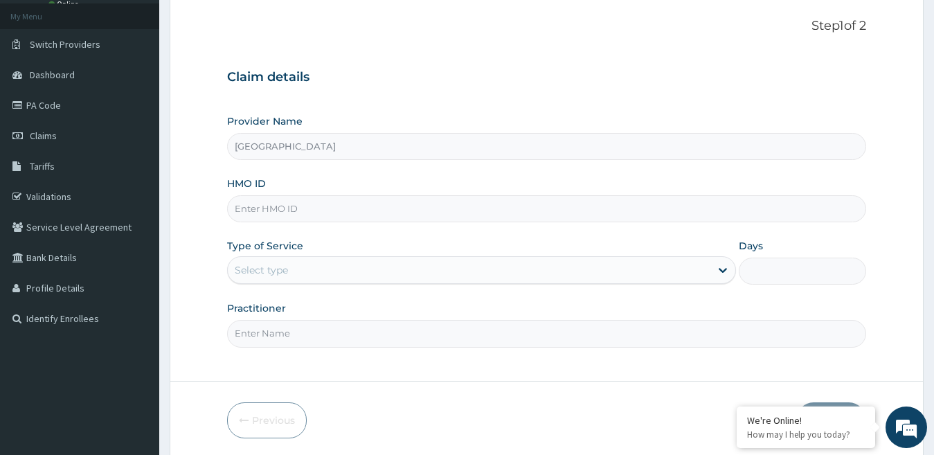
scroll to position [78, 0]
click at [388, 212] on input "HMO ID" at bounding box center [546, 207] width 639 height 27
type input "TCE/10430/C"
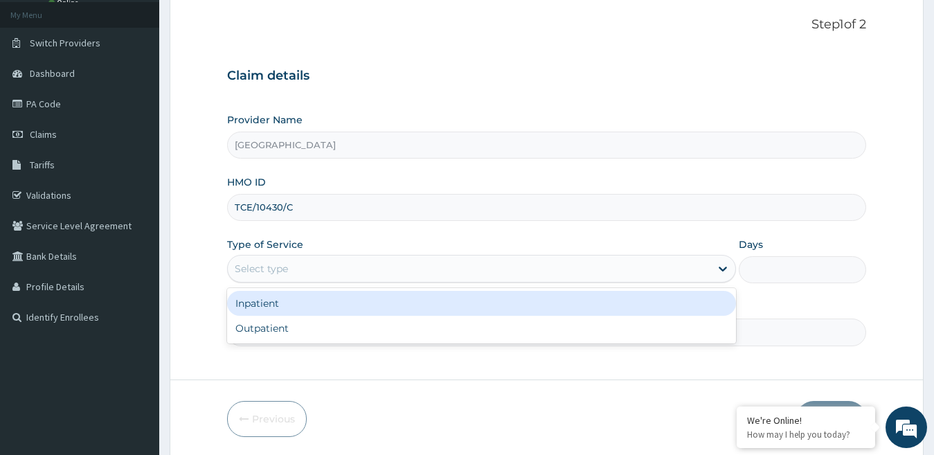
click at [295, 264] on div "Select type" at bounding box center [469, 268] width 483 height 22
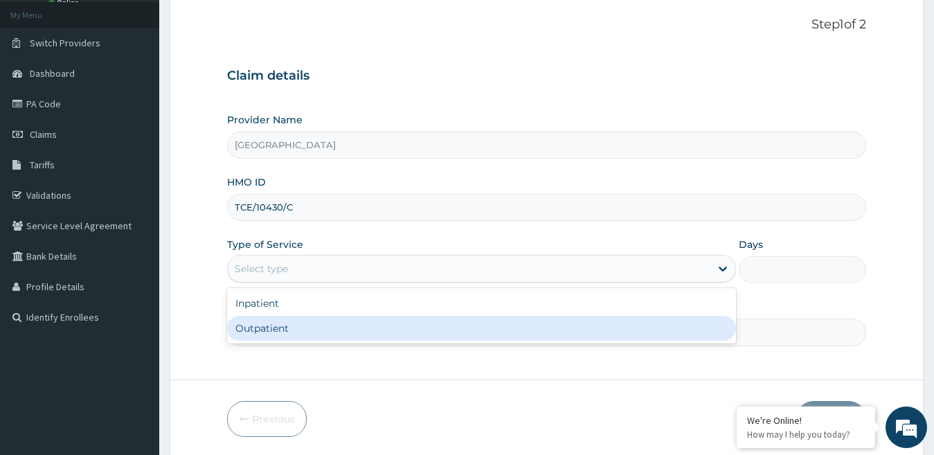
click at [297, 320] on div "Outpatient" at bounding box center [481, 328] width 509 height 25
type input "1"
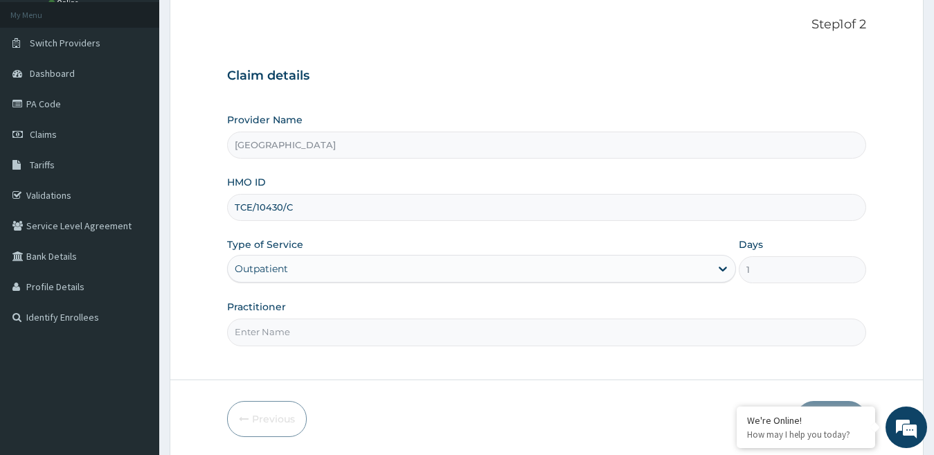
click at [290, 334] on input "Practitioner" at bounding box center [546, 331] width 639 height 27
type input "[PERSON_NAME]"
click at [819, 403] on button "Next" at bounding box center [831, 419] width 70 height 36
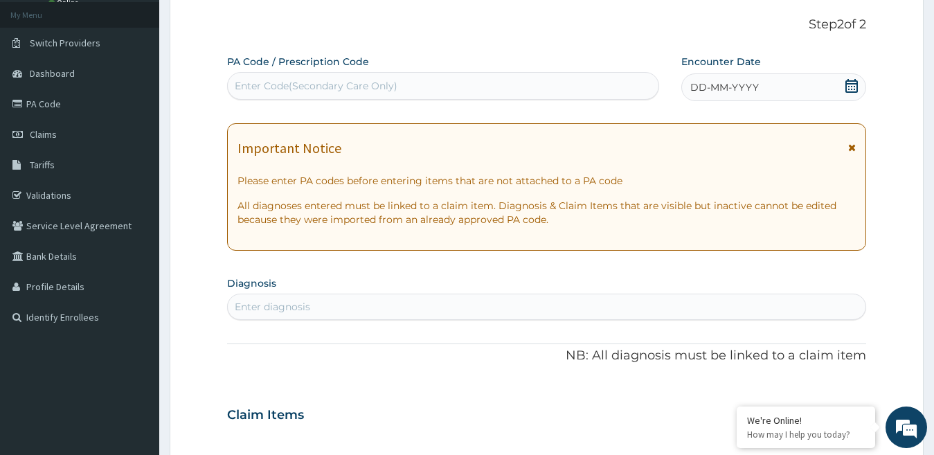
click at [446, 87] on div "Enter Code(Secondary Care Only)" at bounding box center [443, 86] width 430 height 22
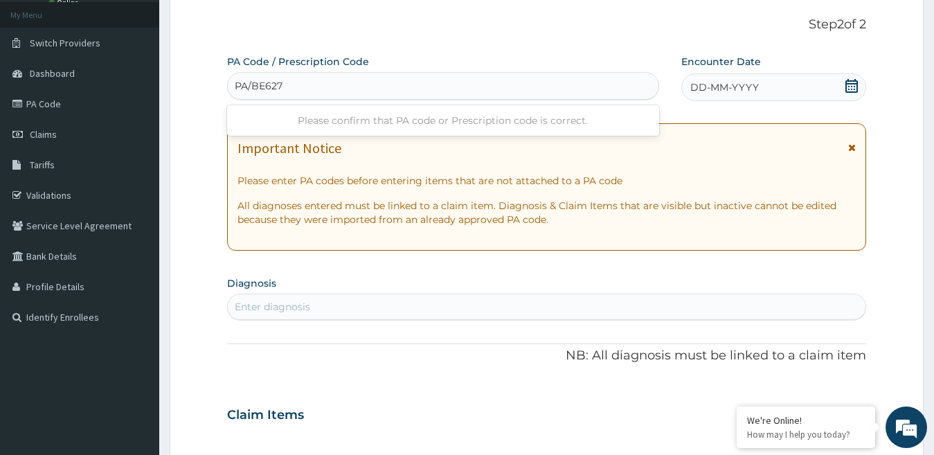
type input "PA/BE6271"
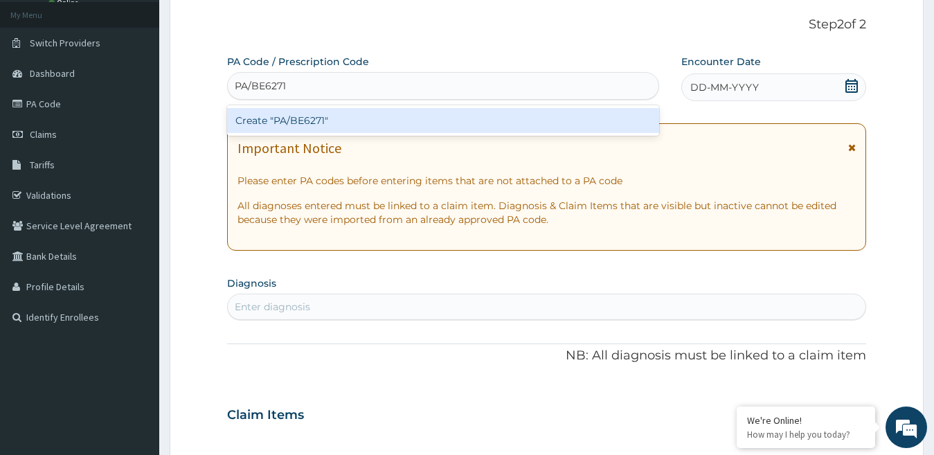
click at [450, 118] on div "Create "PA/BE6271"" at bounding box center [443, 120] width 432 height 25
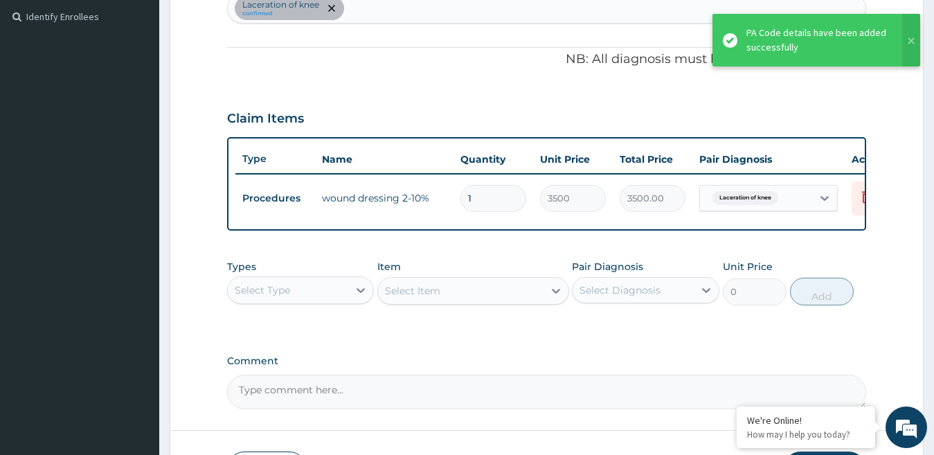
scroll to position [489, 0]
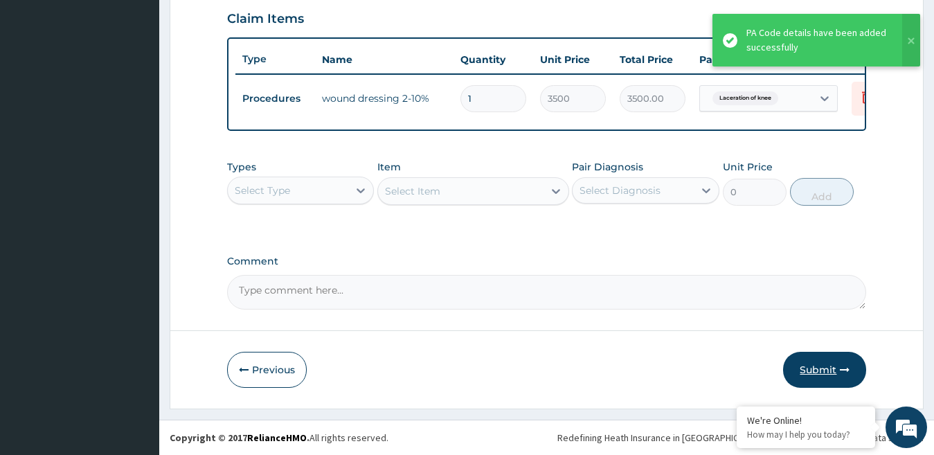
click at [819, 364] on button "Submit" at bounding box center [824, 370] width 83 height 36
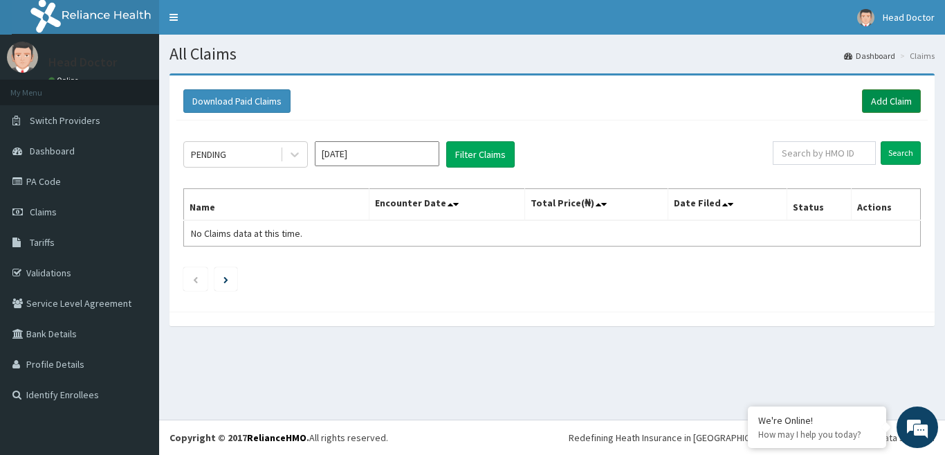
click at [875, 93] on link "Add Claim" at bounding box center [891, 101] width 59 height 24
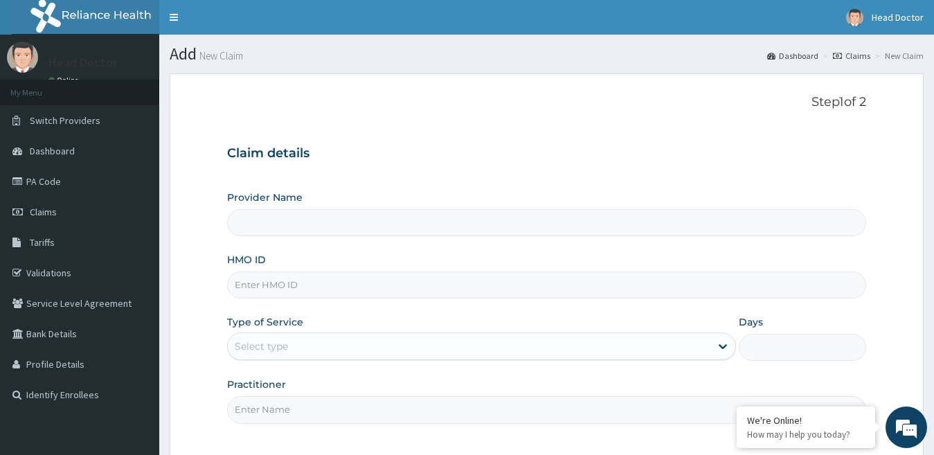
type input "[GEOGRAPHIC_DATA]"
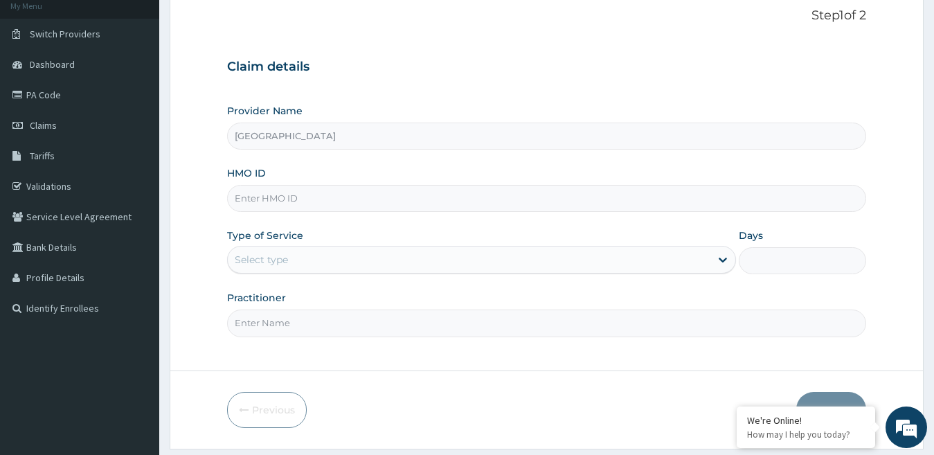
scroll to position [87, 0]
click at [324, 204] on input "HMO ID" at bounding box center [546, 197] width 639 height 27
type input "LYC/10024/A"
click at [318, 259] on div "Select type" at bounding box center [469, 259] width 483 height 22
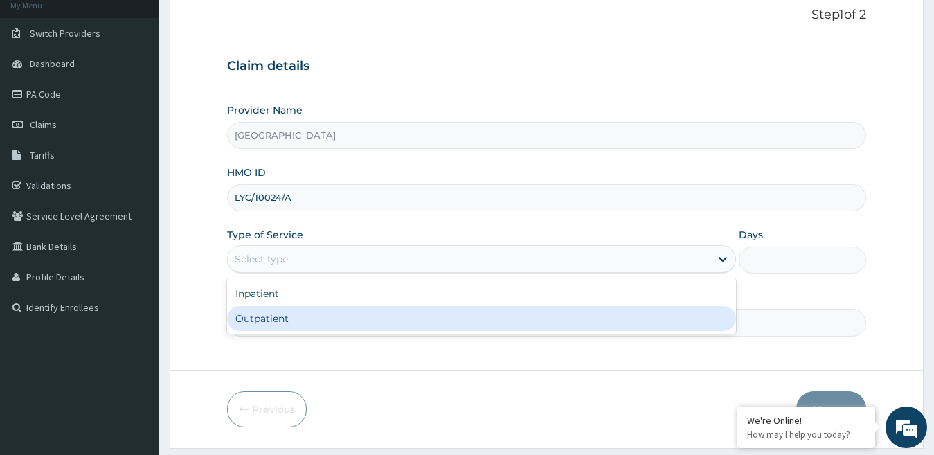
click at [319, 321] on div "Outpatient" at bounding box center [481, 318] width 509 height 25
type input "1"
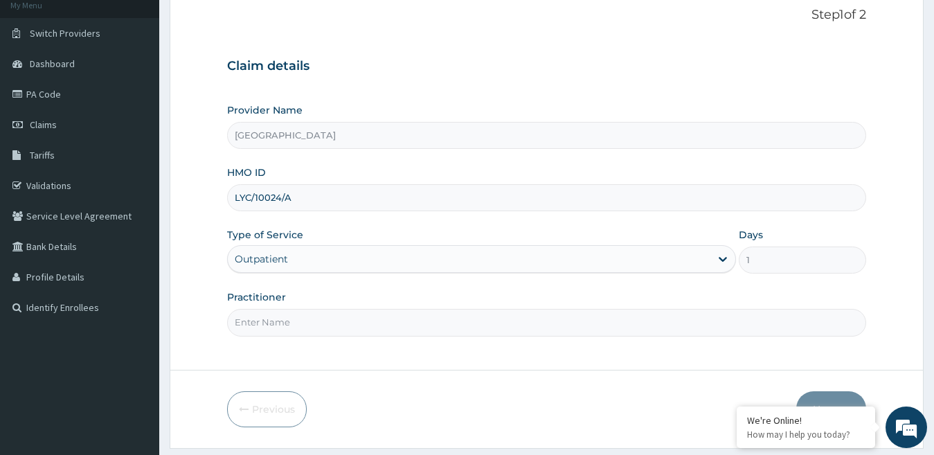
drag, startPoint x: 311, startPoint y: 323, endPoint x: 316, endPoint y: 304, distance: 20.0
click at [313, 317] on input "Practitioner" at bounding box center [546, 322] width 639 height 27
type input "DR IVIE"
click at [822, 393] on button "Next" at bounding box center [831, 409] width 70 height 36
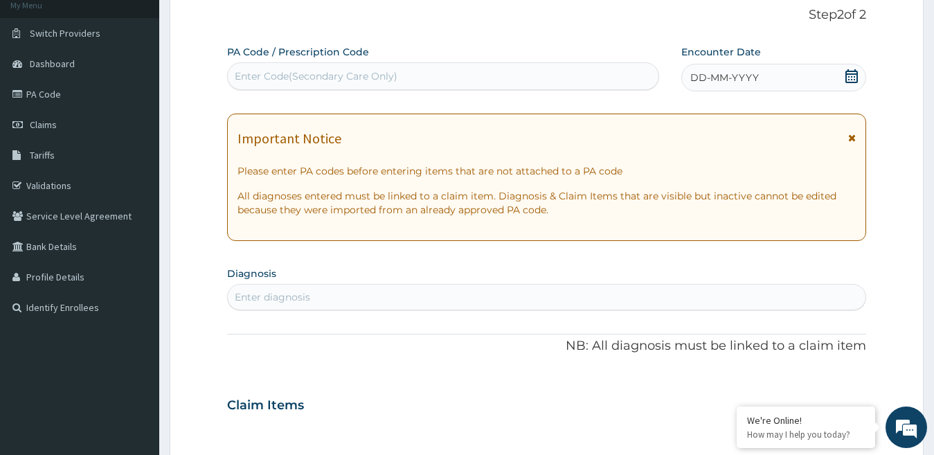
click at [364, 73] on div "Enter Code(Secondary Care Only)" at bounding box center [316, 76] width 163 height 14
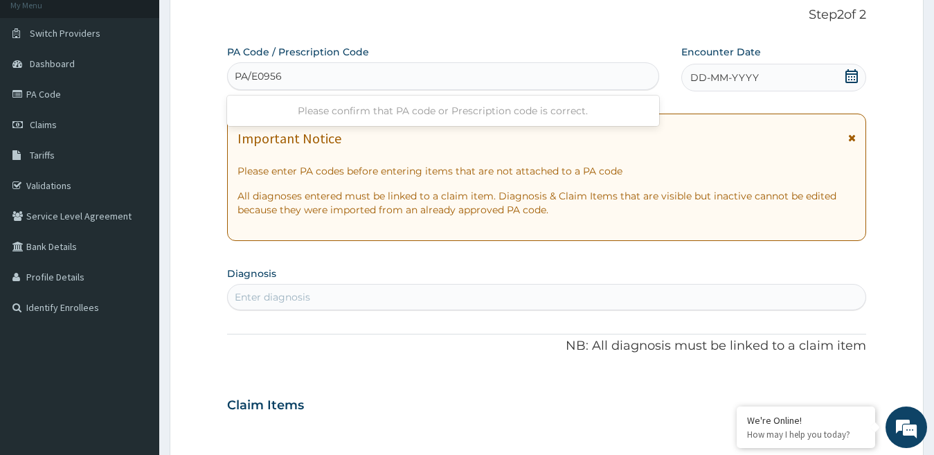
type input "PA/E0956B"
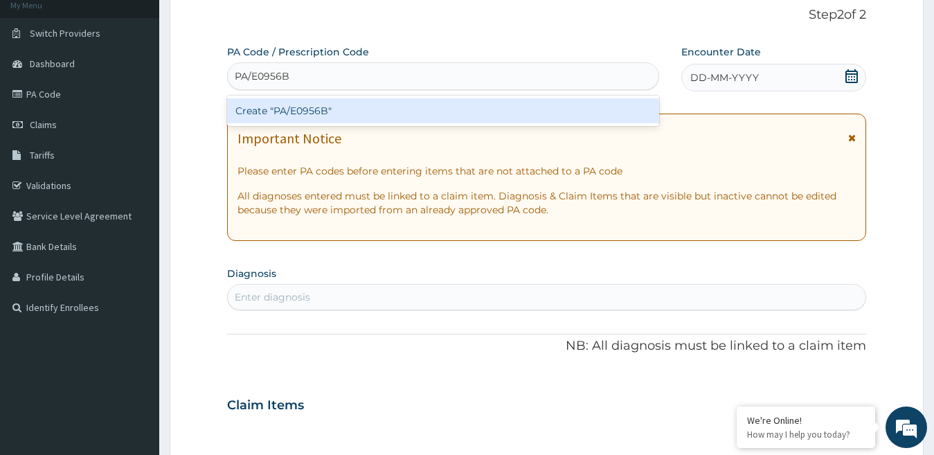
click at [383, 102] on div "Create "PA/E0956B"" at bounding box center [443, 110] width 432 height 25
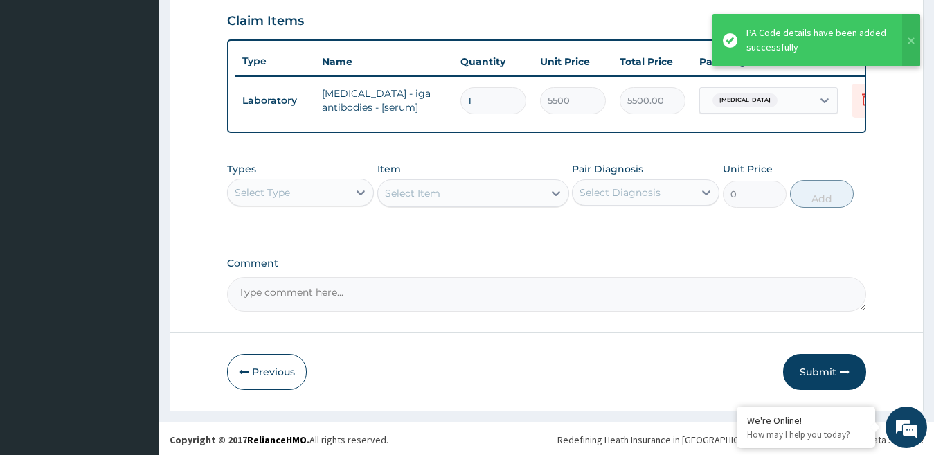
scroll to position [489, 0]
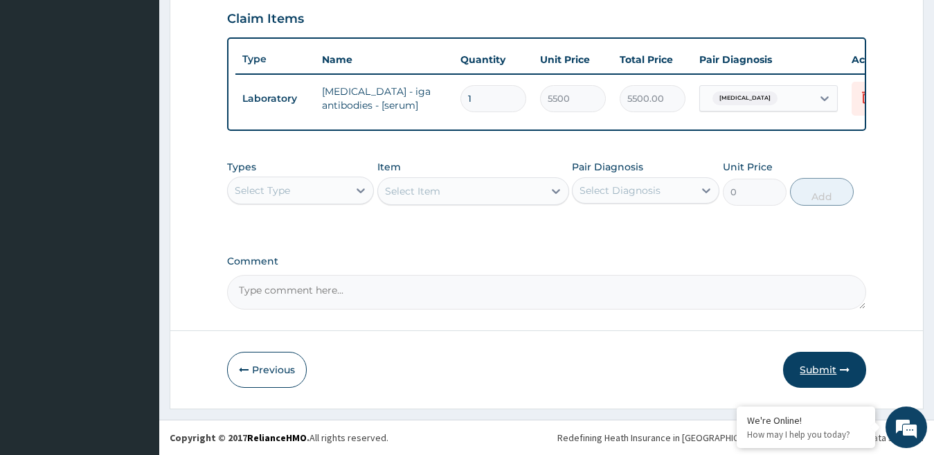
click at [830, 369] on button "Submit" at bounding box center [824, 370] width 83 height 36
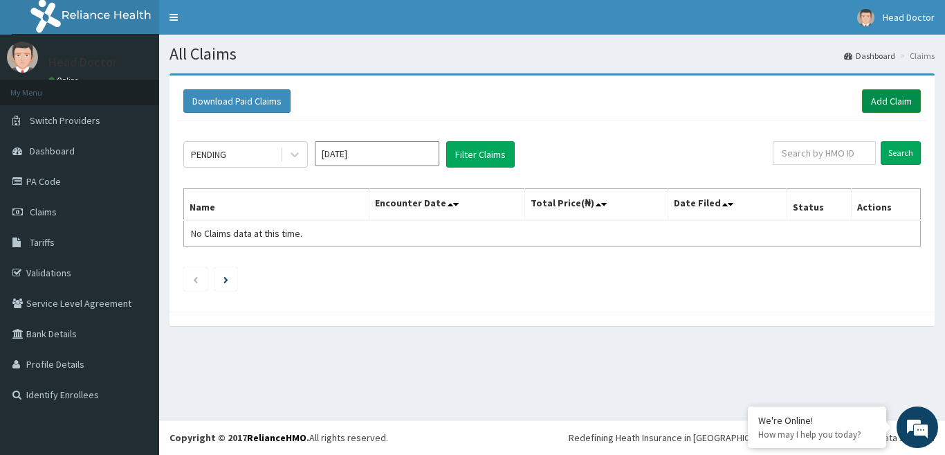
click at [898, 102] on link "Add Claim" at bounding box center [891, 101] width 59 height 24
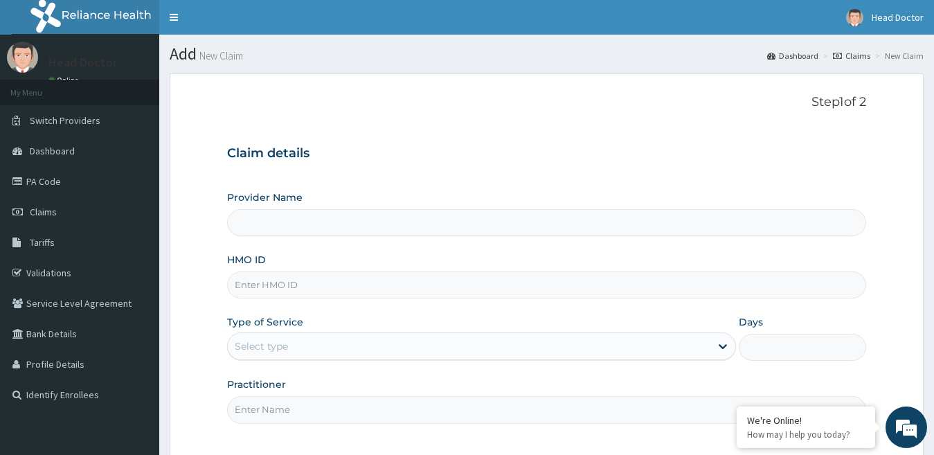
type input "[GEOGRAPHIC_DATA]"
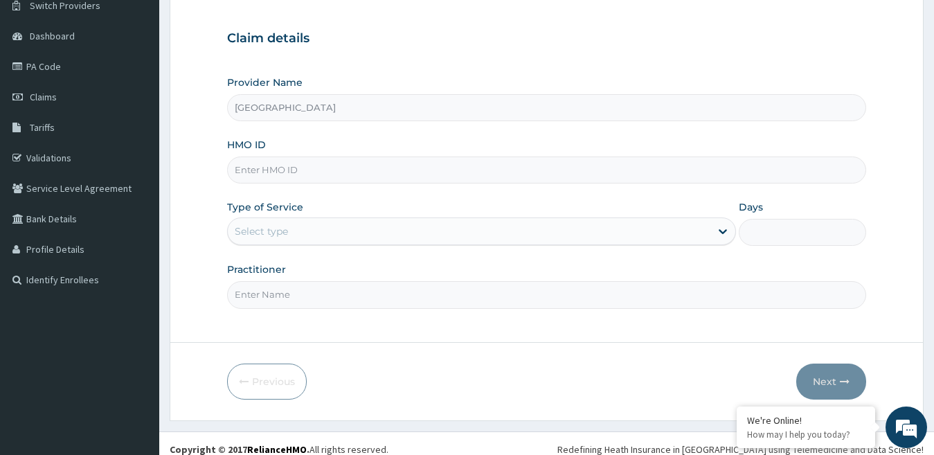
scroll to position [118, 0]
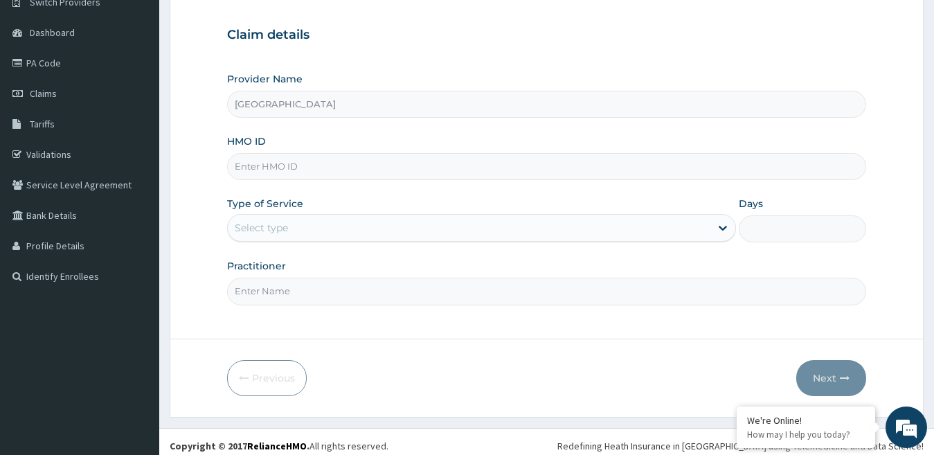
click at [308, 168] on input "HMO ID" at bounding box center [546, 166] width 639 height 27
type input "TCE/10430/C"
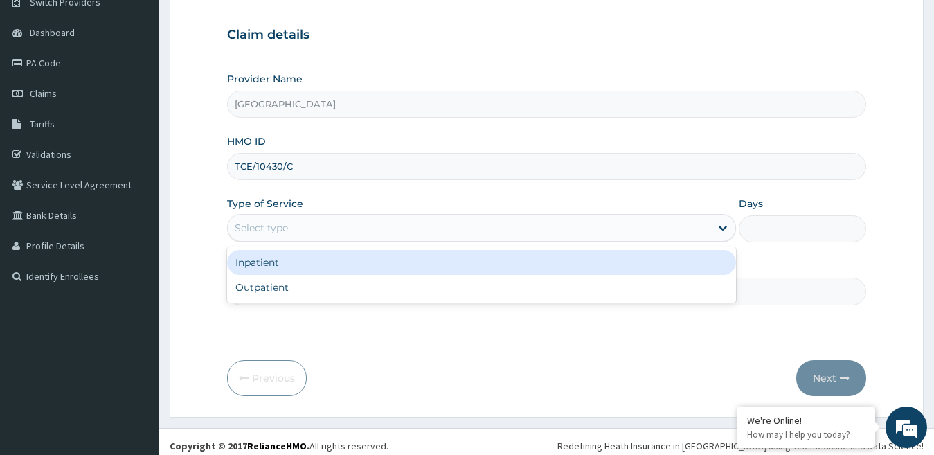
drag, startPoint x: 298, startPoint y: 233, endPoint x: 298, endPoint y: 249, distance: 16.6
click at [299, 233] on div "Select type" at bounding box center [469, 228] width 483 height 22
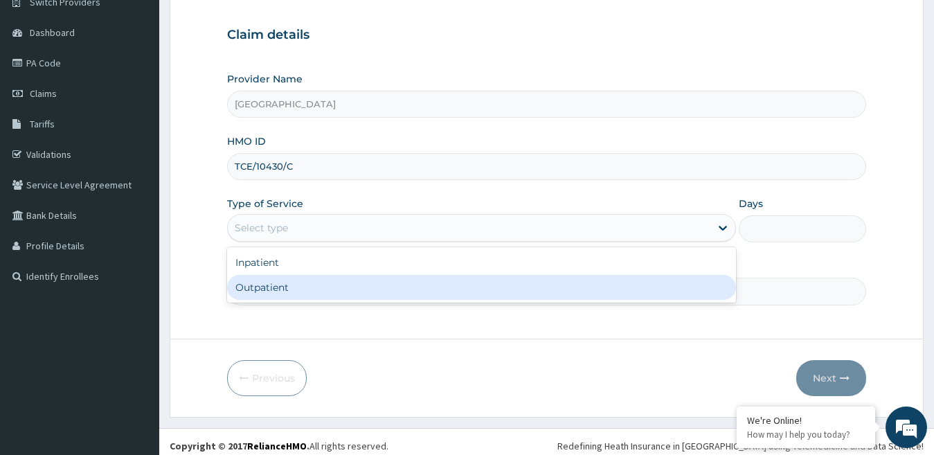
drag, startPoint x: 306, startPoint y: 289, endPoint x: 309, endPoint y: 280, distance: 10.1
click at [309, 289] on div "Outpatient" at bounding box center [481, 287] width 509 height 25
type input "1"
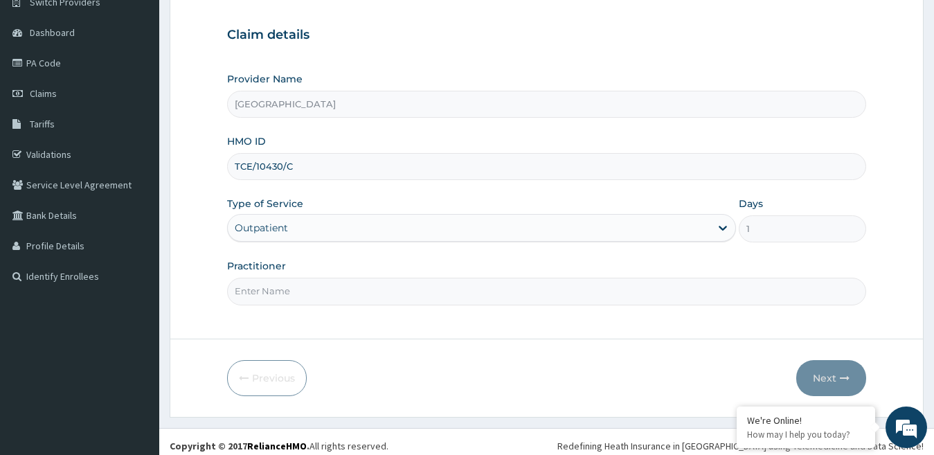
click at [308, 297] on input "Practitioner" at bounding box center [546, 290] width 639 height 27
type input "[PERSON_NAME]"
click at [346, 331] on form "Step 1 of 2 Claim details Provider Name Heilung [GEOGRAPHIC_DATA] HMO ID TCE/10…" at bounding box center [547, 186] width 754 height 462
click at [830, 376] on button "Next" at bounding box center [831, 378] width 70 height 36
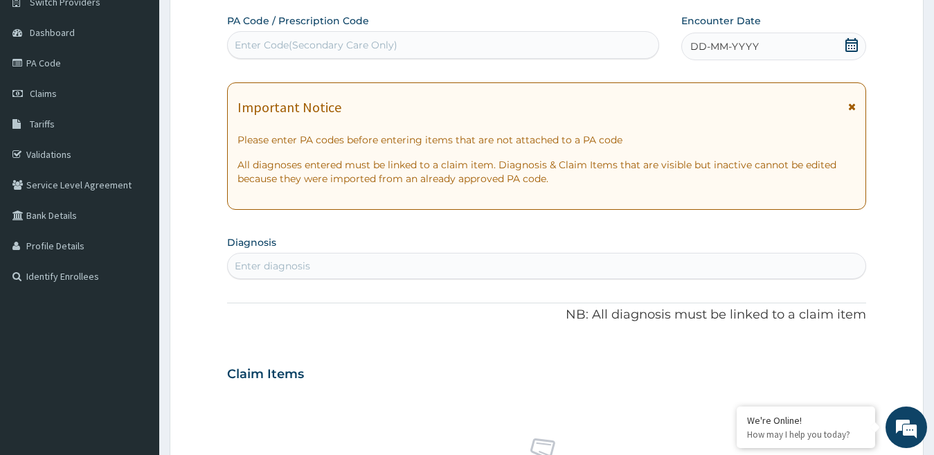
click at [464, 52] on div "Enter Code(Secondary Care Only)" at bounding box center [443, 45] width 430 height 22
type input "PA/7B7774"
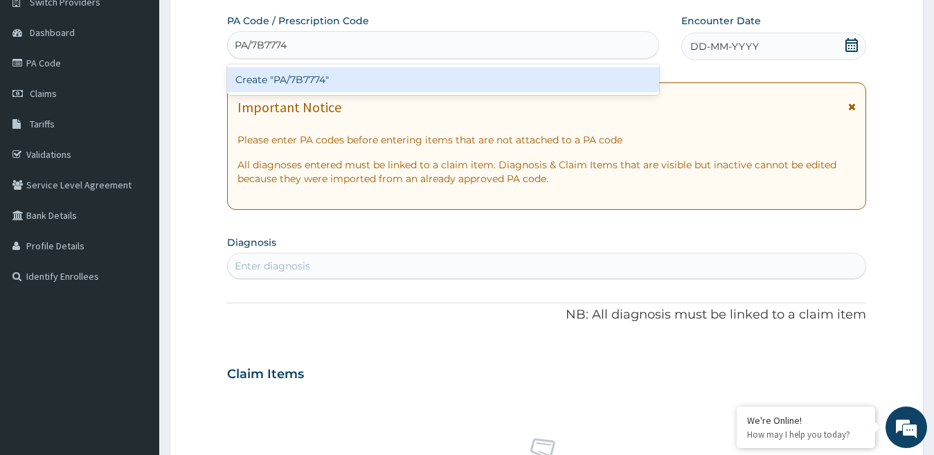
click at [471, 78] on div "Create "PA/7B7774"" at bounding box center [443, 79] width 432 height 25
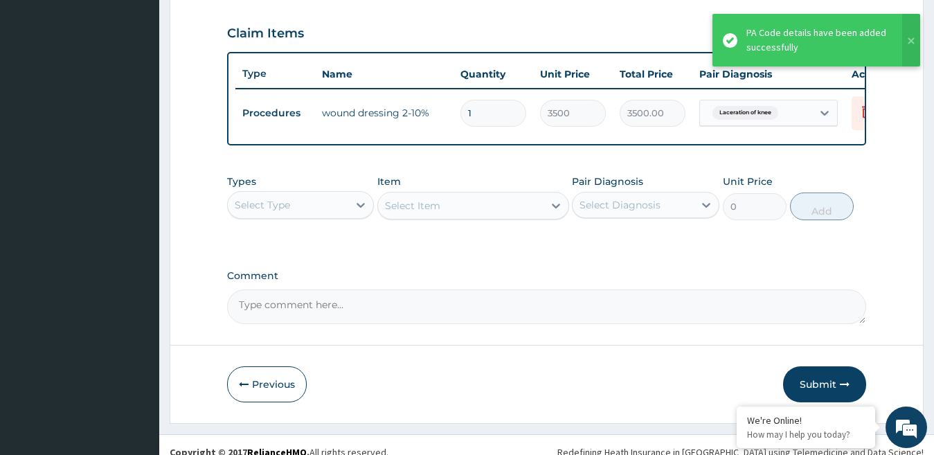
scroll to position [464, 0]
click at [822, 383] on button "Submit" at bounding box center [824, 383] width 83 height 36
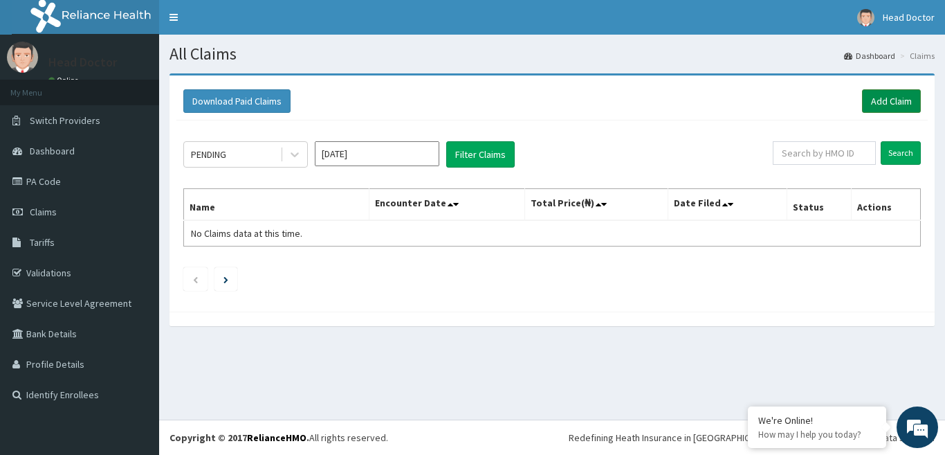
click at [872, 102] on link "Add Claim" at bounding box center [891, 101] width 59 height 24
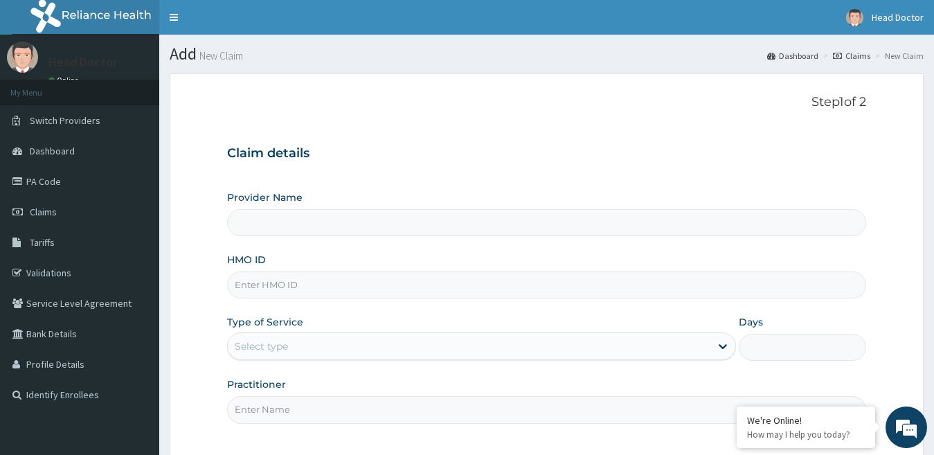
scroll to position [76, 0]
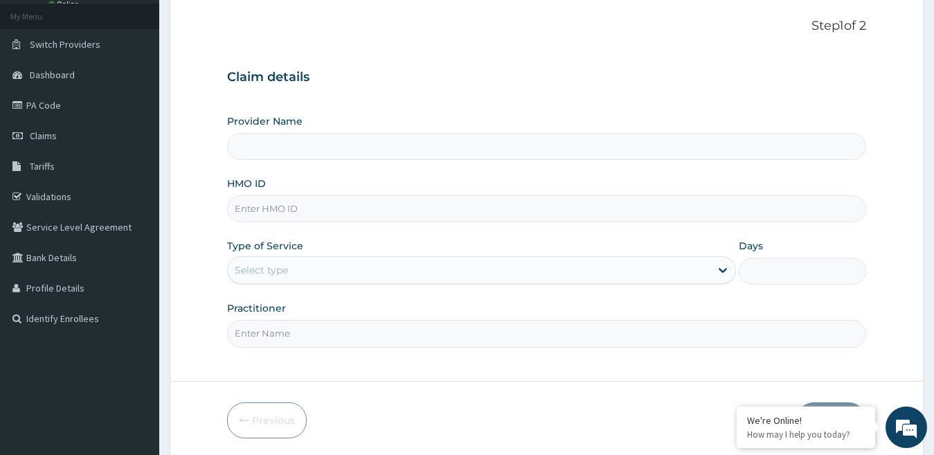
type input "[GEOGRAPHIC_DATA]"
click at [335, 213] on input "HMO ID" at bounding box center [546, 208] width 639 height 27
type input "5"
type input "TCE/10430/C"
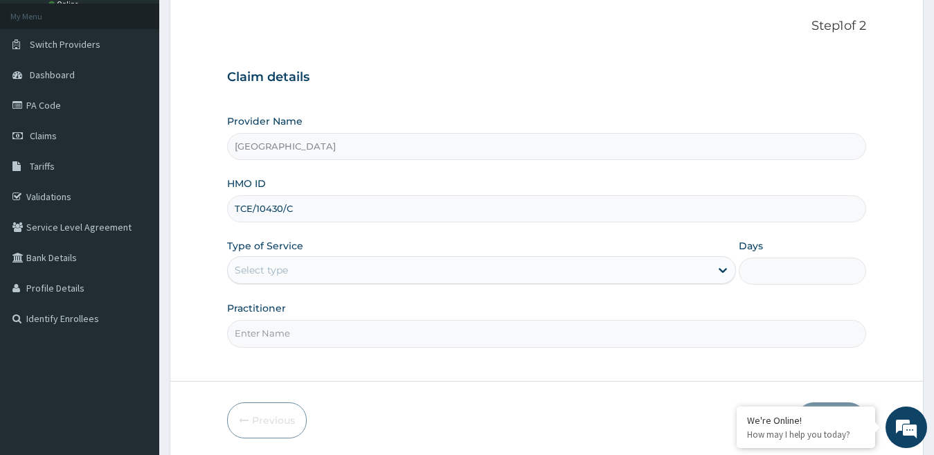
click at [365, 274] on div "Select type" at bounding box center [469, 270] width 483 height 22
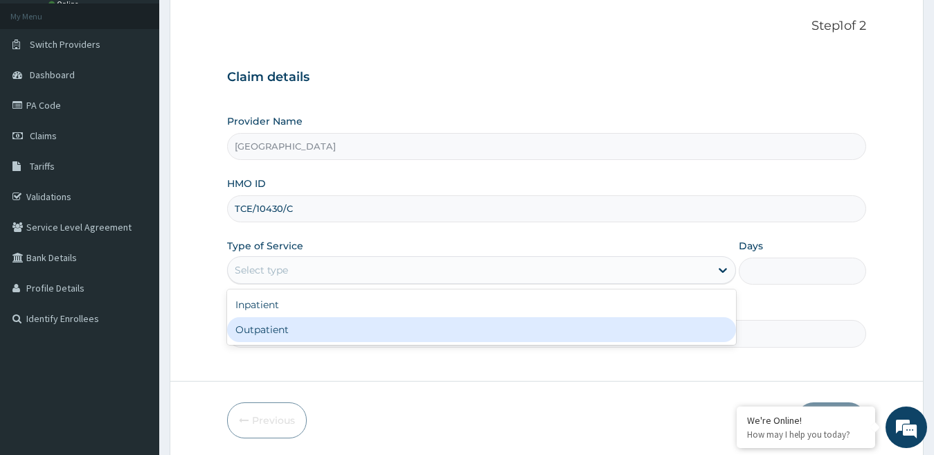
click at [358, 326] on div "Outpatient" at bounding box center [481, 329] width 509 height 25
type input "1"
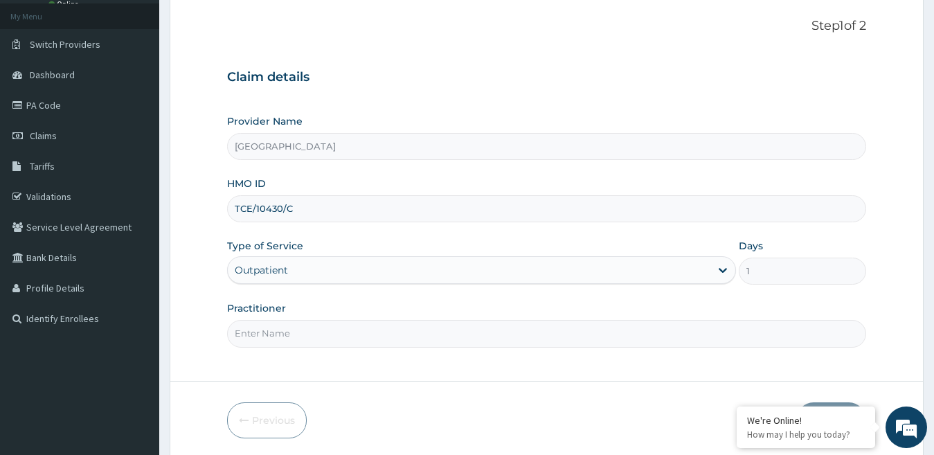
click at [348, 327] on input "Practitioner" at bounding box center [546, 333] width 639 height 27
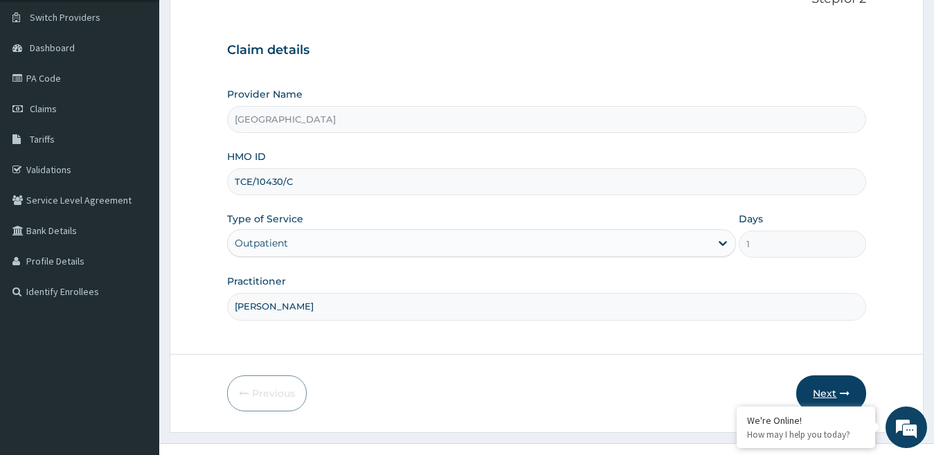
type input "DR IVIE"
click at [819, 382] on button "Next" at bounding box center [831, 393] width 70 height 36
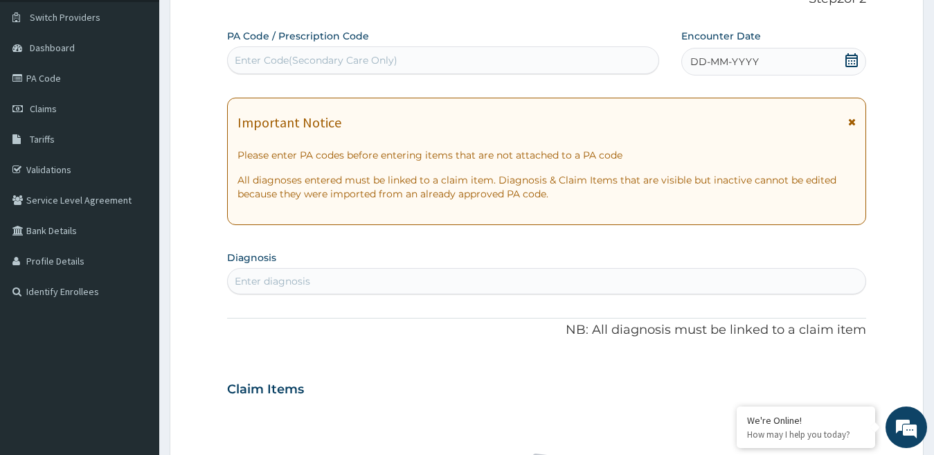
click at [352, 65] on div "Enter Code(Secondary Care Only)" at bounding box center [316, 60] width 163 height 14
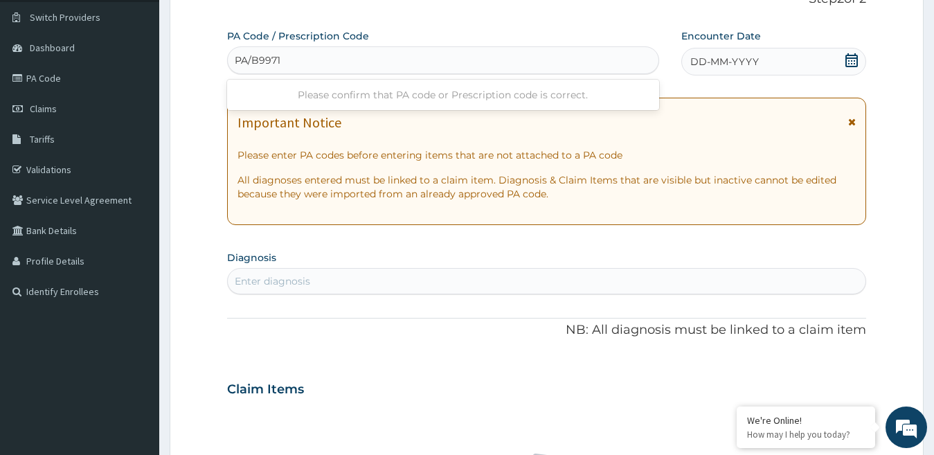
type input "PA/B9971F"
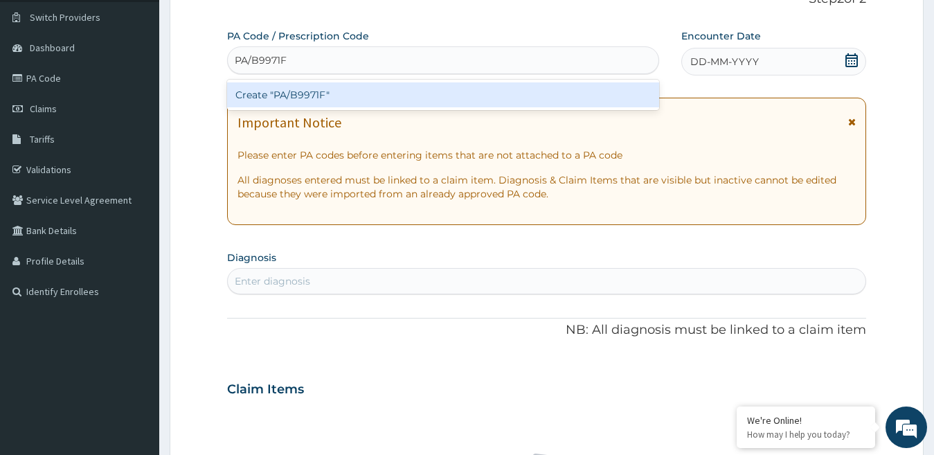
click at [446, 92] on div "Create "PA/B9971F"" at bounding box center [443, 94] width 432 height 25
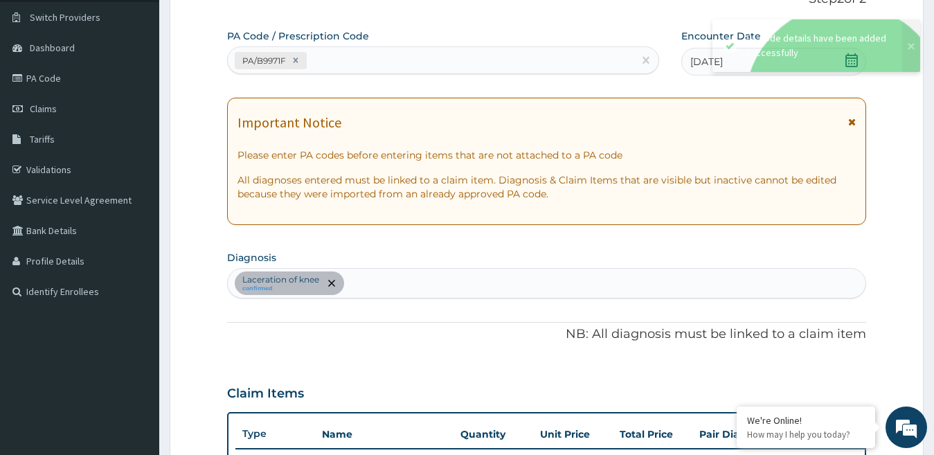
scroll to position [348, 0]
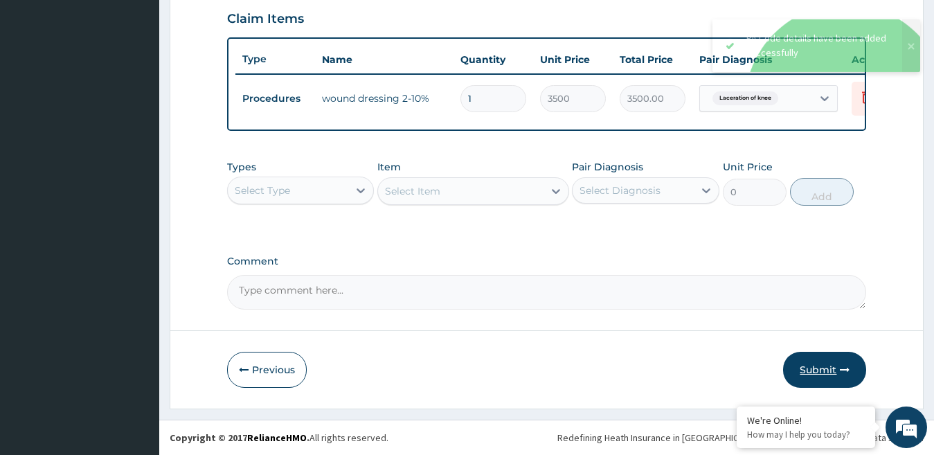
click at [826, 372] on button "Submit" at bounding box center [824, 370] width 83 height 36
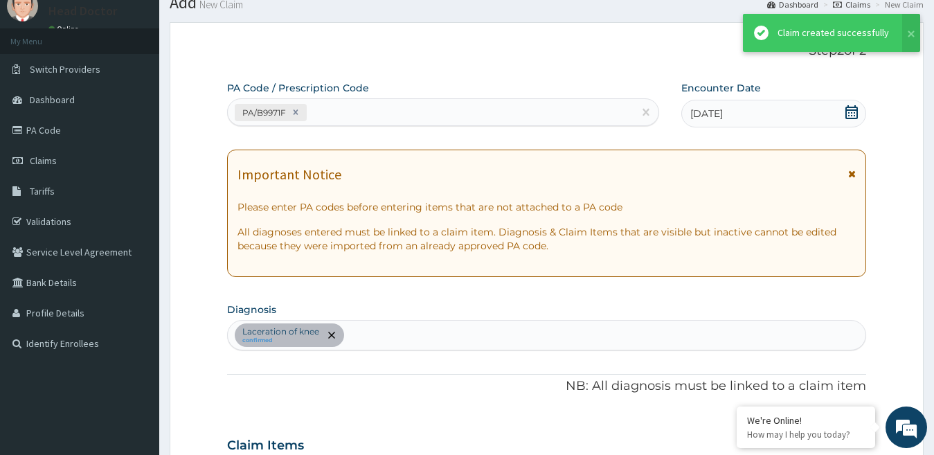
scroll to position [489, 0]
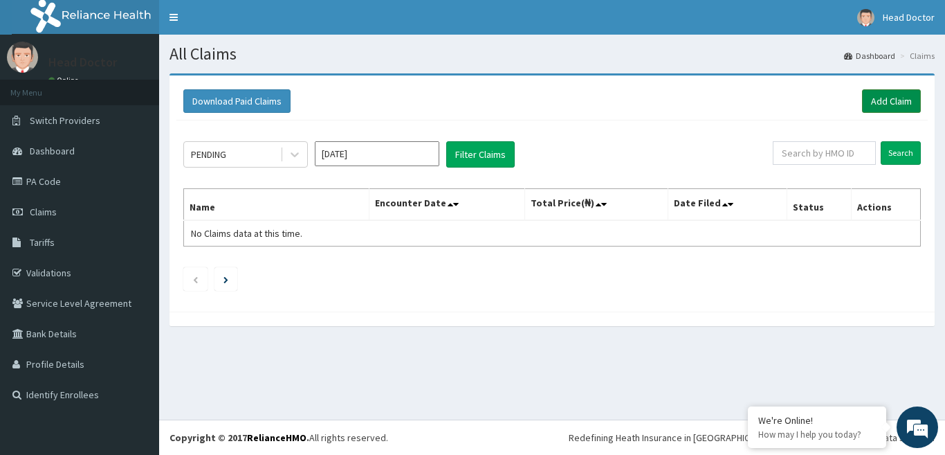
click at [875, 105] on link "Add Claim" at bounding box center [891, 101] width 59 height 24
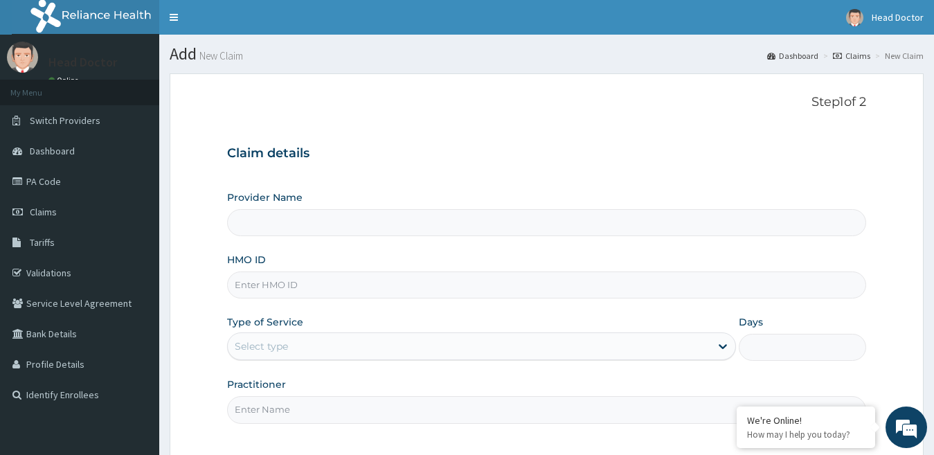
type input "[GEOGRAPHIC_DATA]"
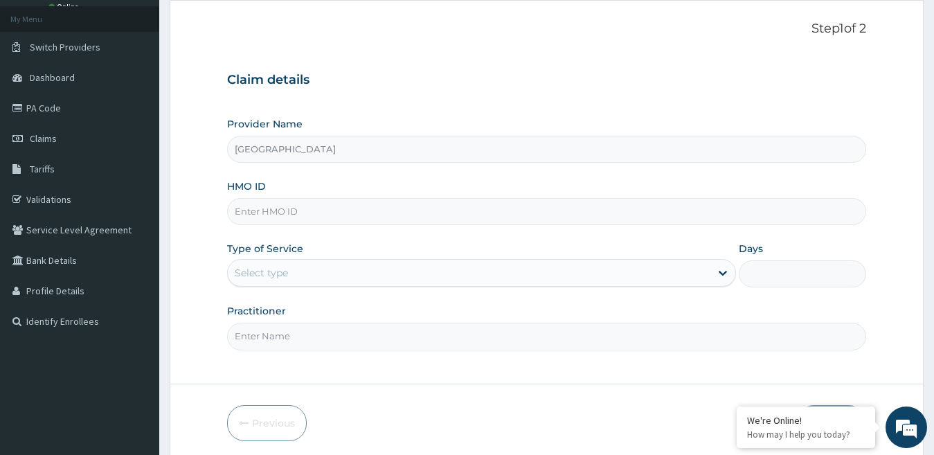
scroll to position [100, 0]
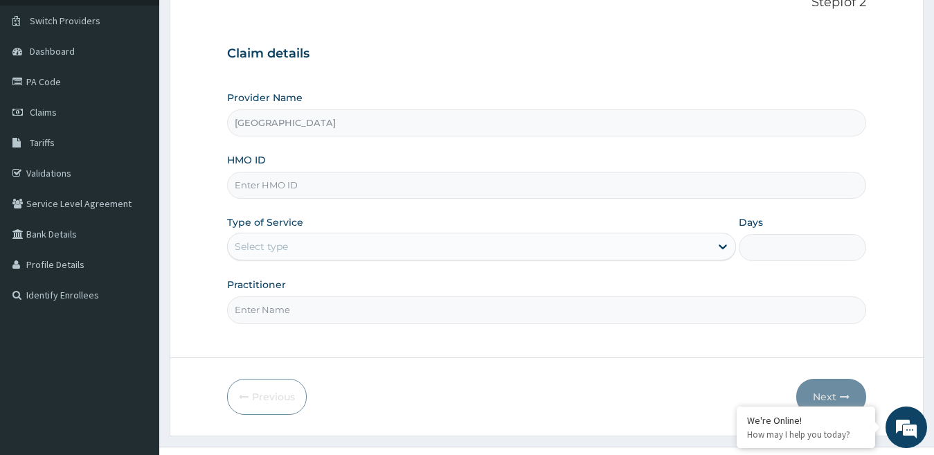
click at [300, 185] on input "HMO ID" at bounding box center [546, 185] width 639 height 27
type input "PMH/10248/B"
click at [304, 246] on div "Select type" at bounding box center [469, 246] width 483 height 22
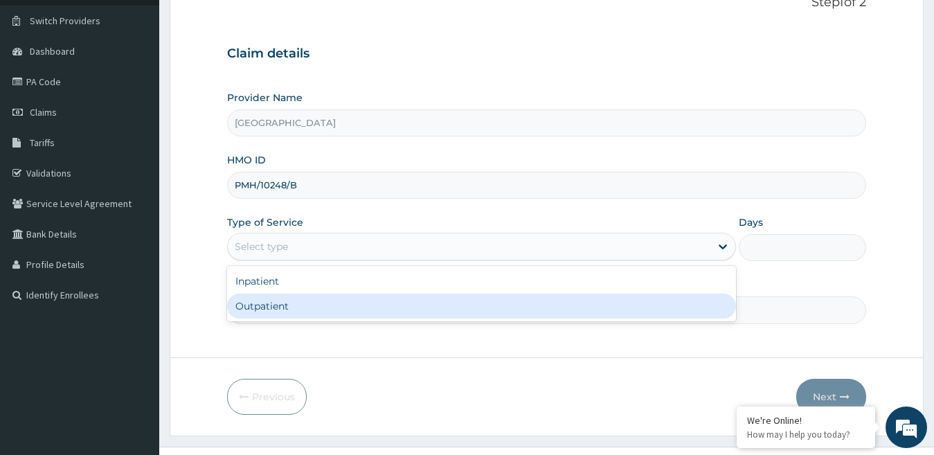
click at [307, 309] on div "Outpatient" at bounding box center [481, 305] width 509 height 25
type input "1"
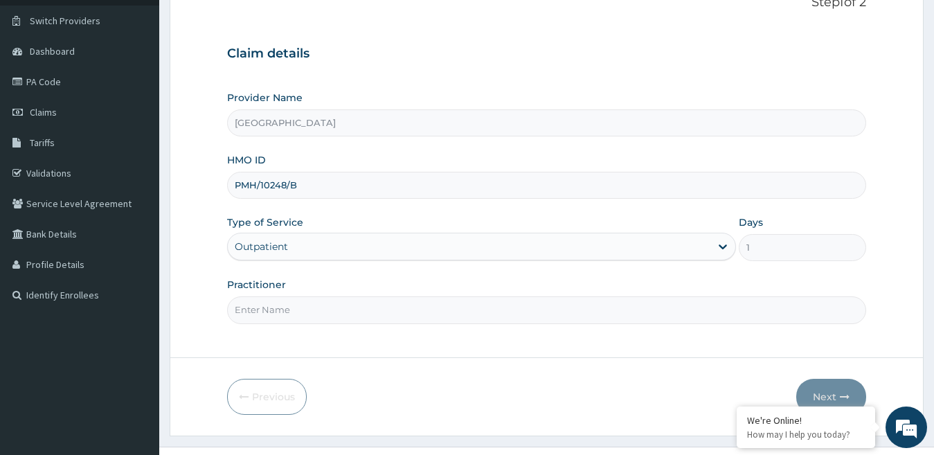
click at [304, 307] on input "Practitioner" at bounding box center [546, 309] width 639 height 27
type input "DR IVIE"
click at [835, 384] on button "Next" at bounding box center [831, 397] width 70 height 36
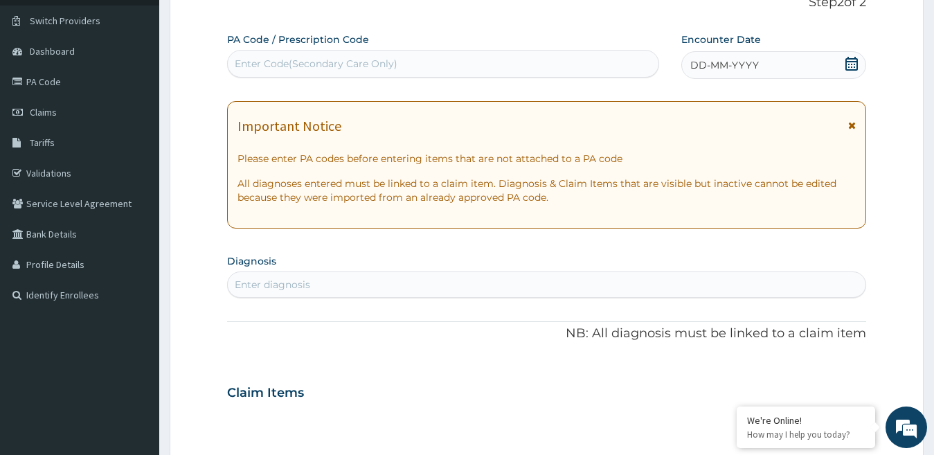
click at [384, 67] on div "Enter Code(Secondary Care Only)" at bounding box center [316, 64] width 163 height 14
type input "PA/3201C5"
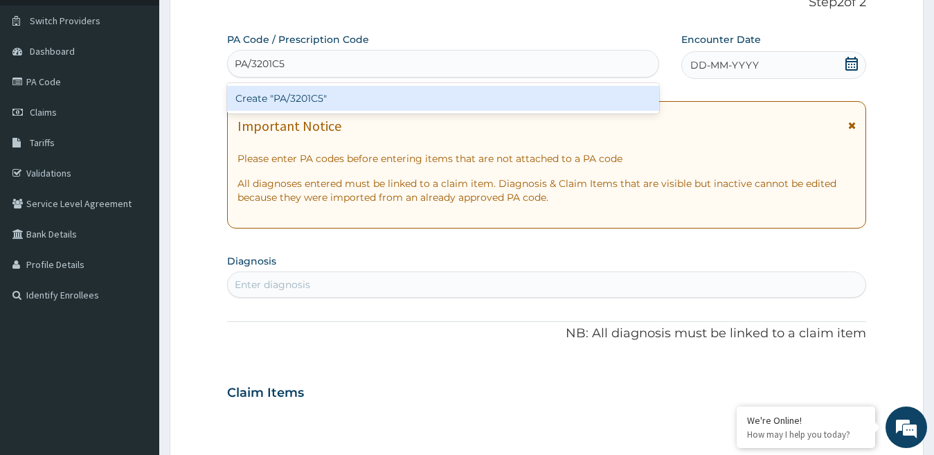
click at [451, 98] on div "Create "PA/3201C5"" at bounding box center [443, 98] width 432 height 25
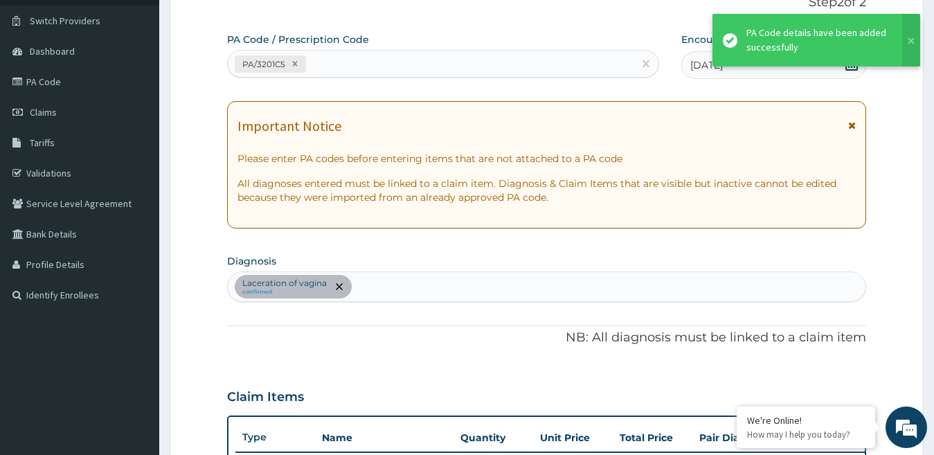
scroll to position [348, 0]
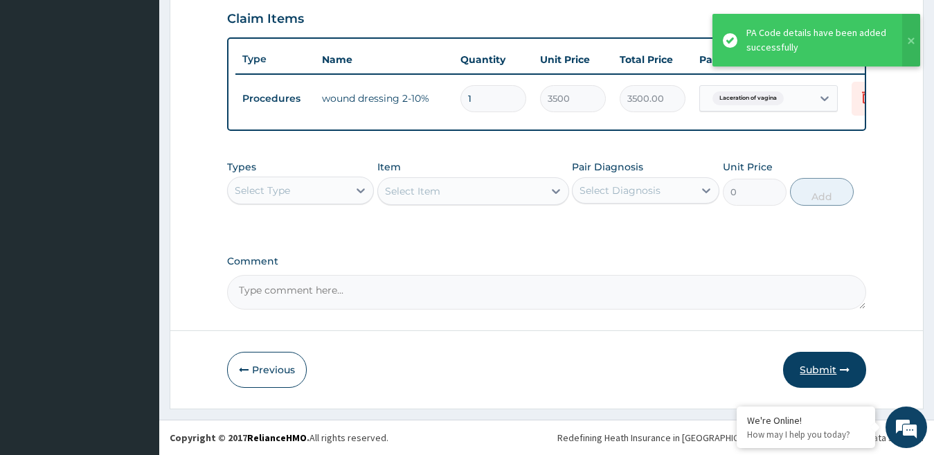
click at [792, 373] on button "Submit" at bounding box center [824, 370] width 83 height 36
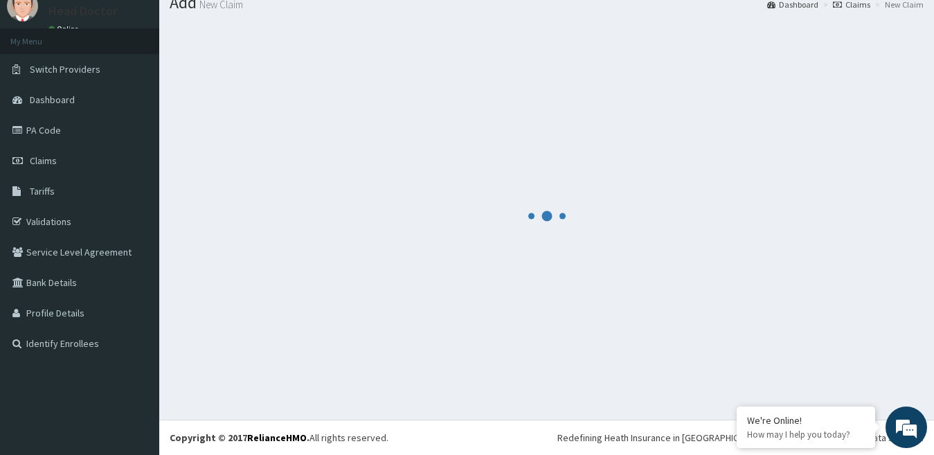
scroll to position [489, 0]
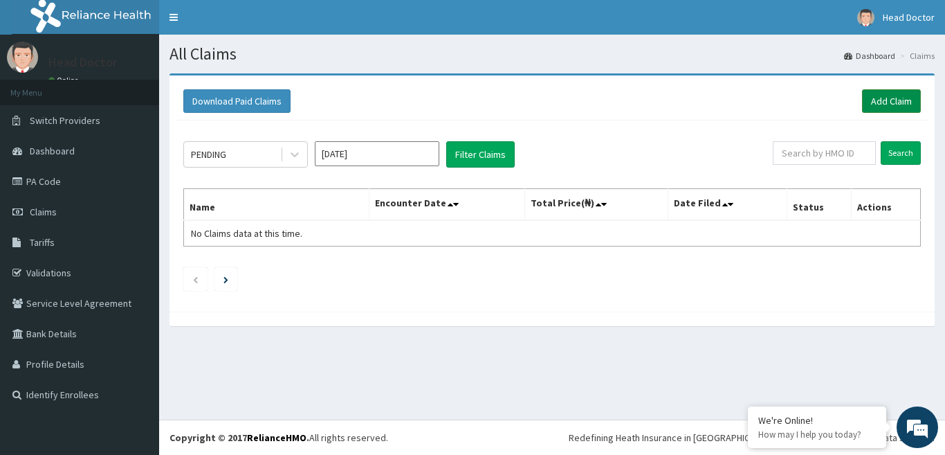
click at [893, 95] on link "Add Claim" at bounding box center [891, 101] width 59 height 24
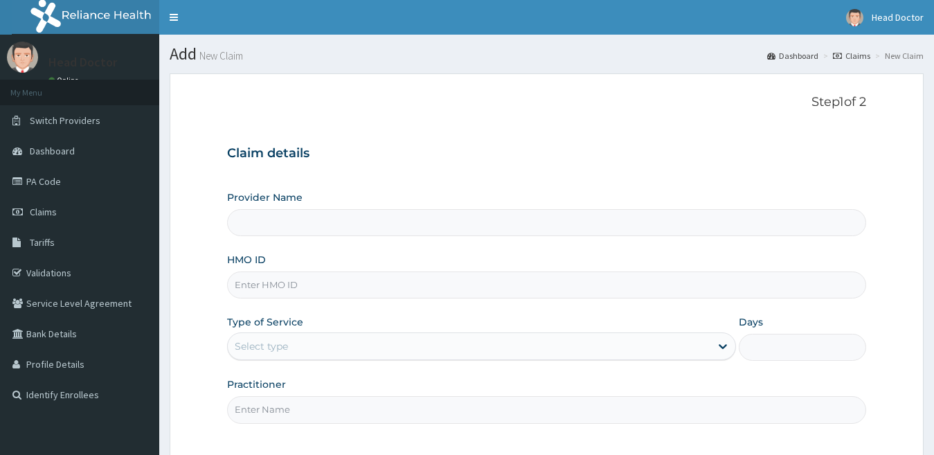
type input "[GEOGRAPHIC_DATA]"
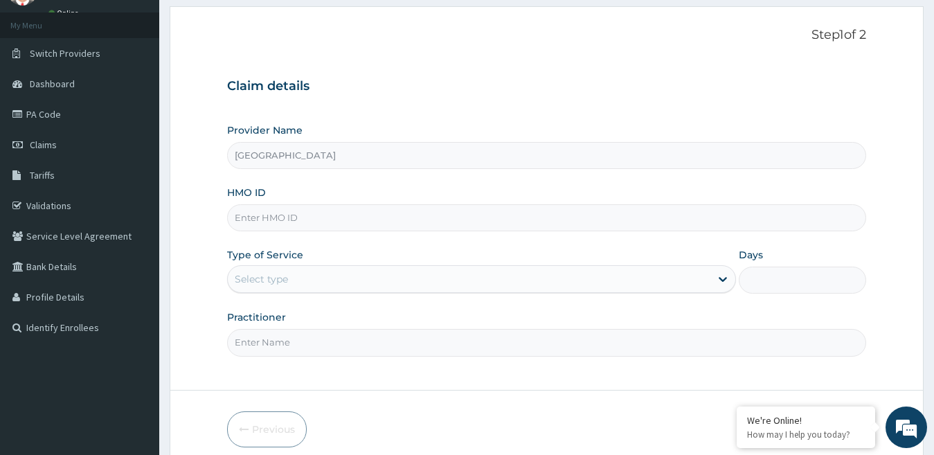
click at [347, 217] on input "HMO ID" at bounding box center [546, 217] width 639 height 27
type input "TCE/10430/C"
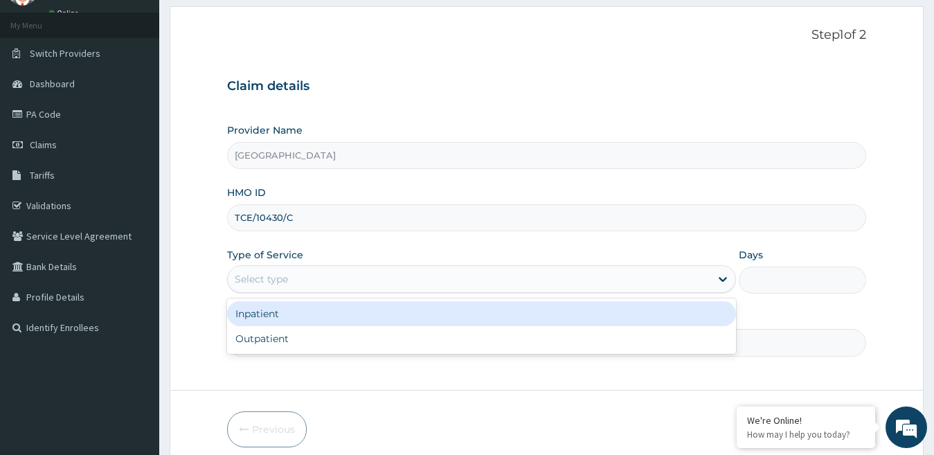
click at [384, 285] on div "Select type" at bounding box center [469, 279] width 483 height 22
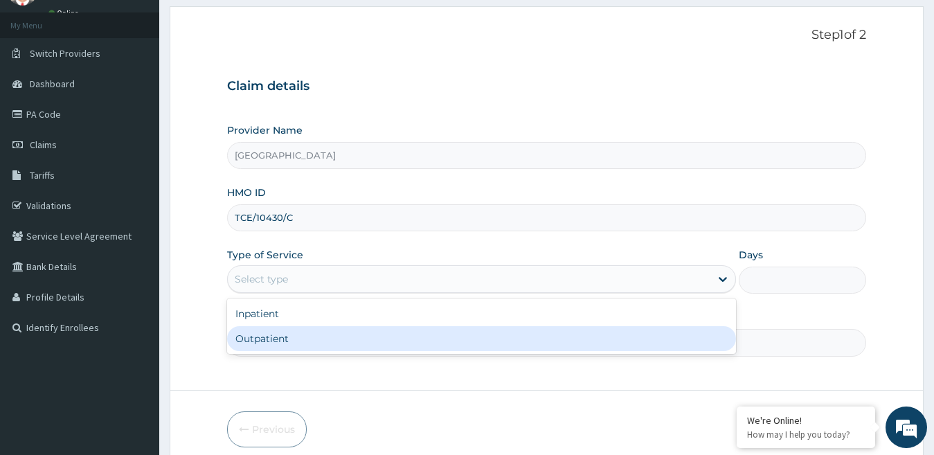
click at [382, 330] on div "Outpatient" at bounding box center [481, 338] width 509 height 25
type input "1"
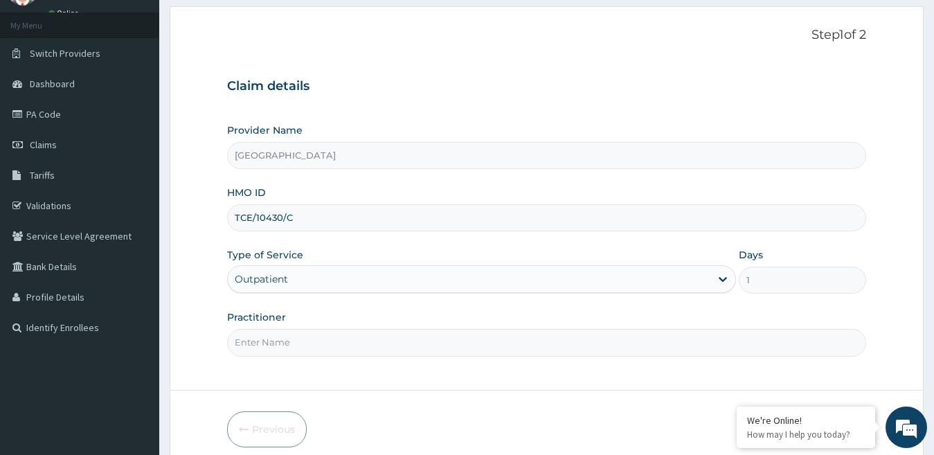
drag, startPoint x: 338, startPoint y: 336, endPoint x: 343, endPoint y: 331, distance: 7.4
click at [337, 334] on input "Practitioner" at bounding box center [546, 342] width 639 height 27
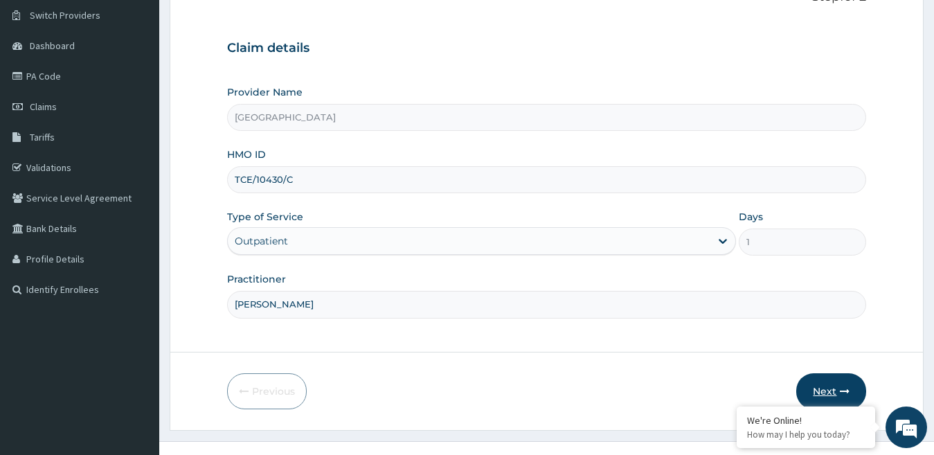
type input "DR IVIE"
click at [832, 379] on button "Next" at bounding box center [831, 391] width 70 height 36
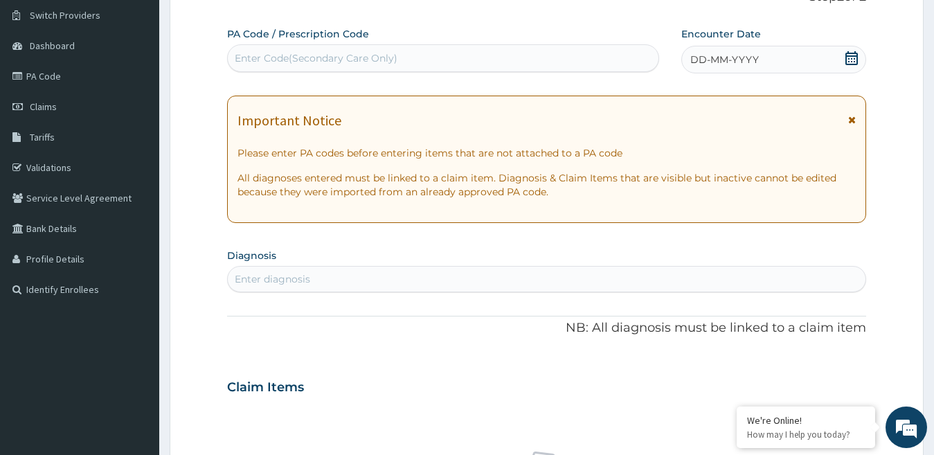
drag, startPoint x: 394, startPoint y: 59, endPoint x: 426, endPoint y: 51, distance: 32.2
click at [394, 53] on div "Enter Code(Secondary Care Only)" at bounding box center [316, 58] width 163 height 14
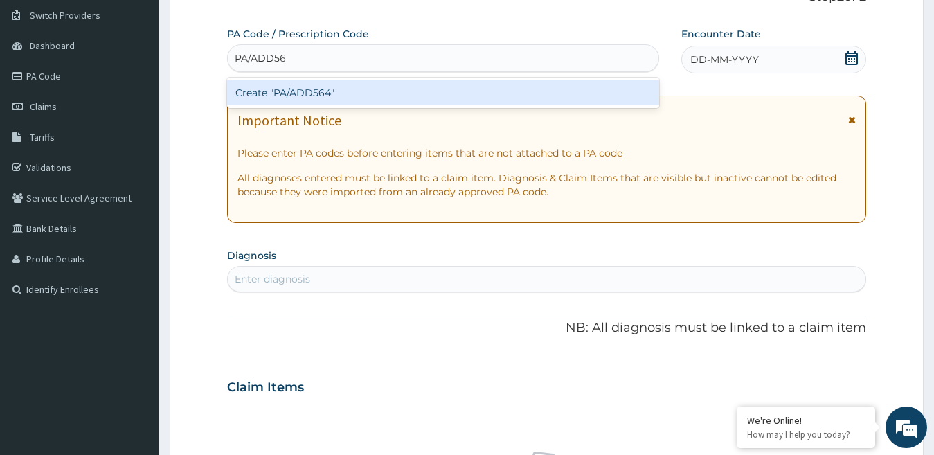
type input "PA/ADD564"
click at [485, 97] on div "Create "PA/ADD564"" at bounding box center [443, 92] width 432 height 25
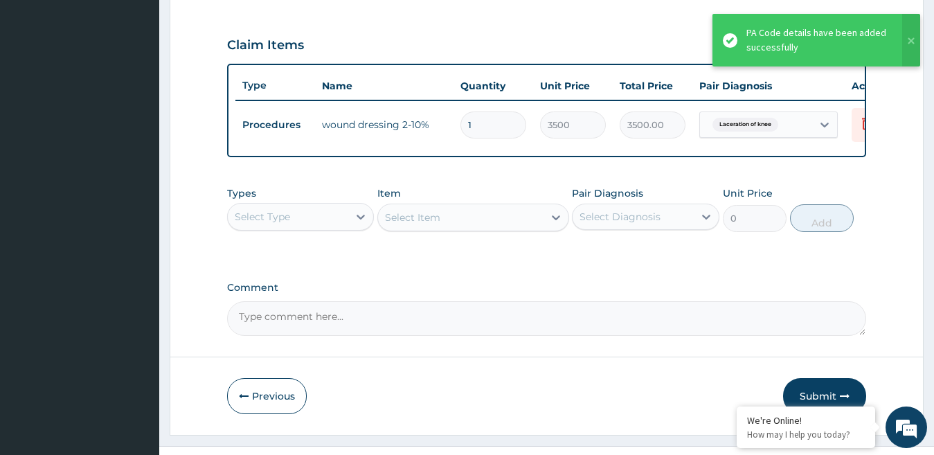
scroll to position [489, 0]
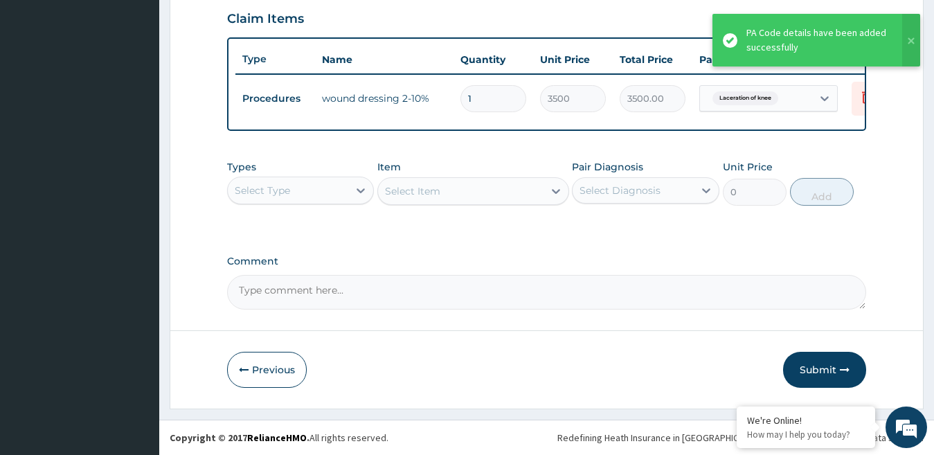
click at [845, 369] on icon "button" at bounding box center [844, 370] width 10 height 10
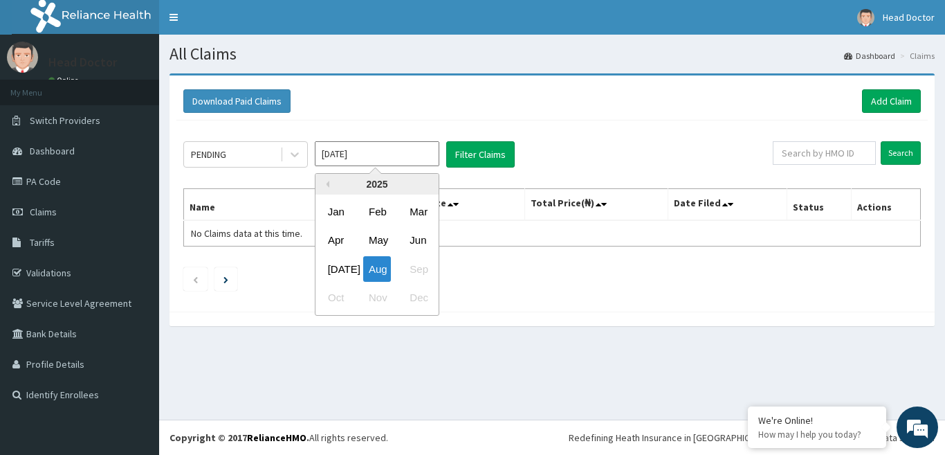
click at [383, 154] on input "[DATE]" at bounding box center [377, 153] width 125 height 25
click at [341, 266] on div "[DATE]" at bounding box center [336, 269] width 28 height 26
type input "[DATE]"
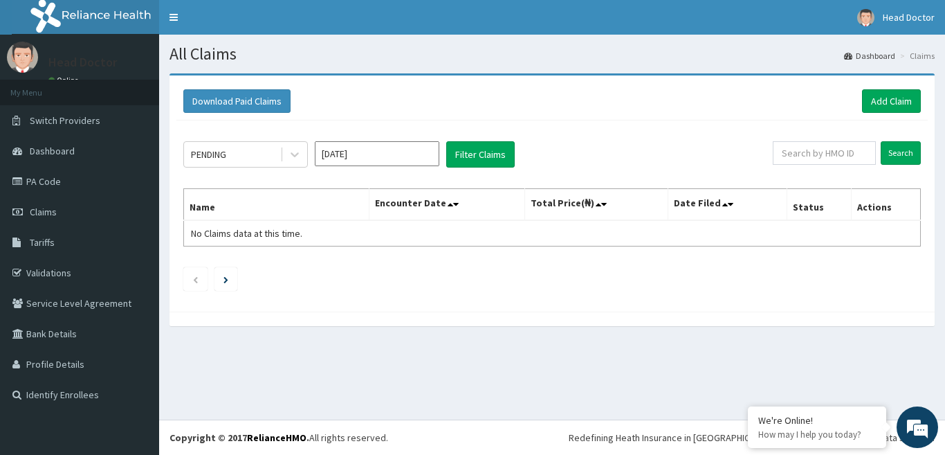
click at [443, 156] on div "PENDING [DATE] Filter Claims" at bounding box center [478, 154] width 590 height 26
click at [477, 156] on button "Filter Claims" at bounding box center [480, 154] width 69 height 26
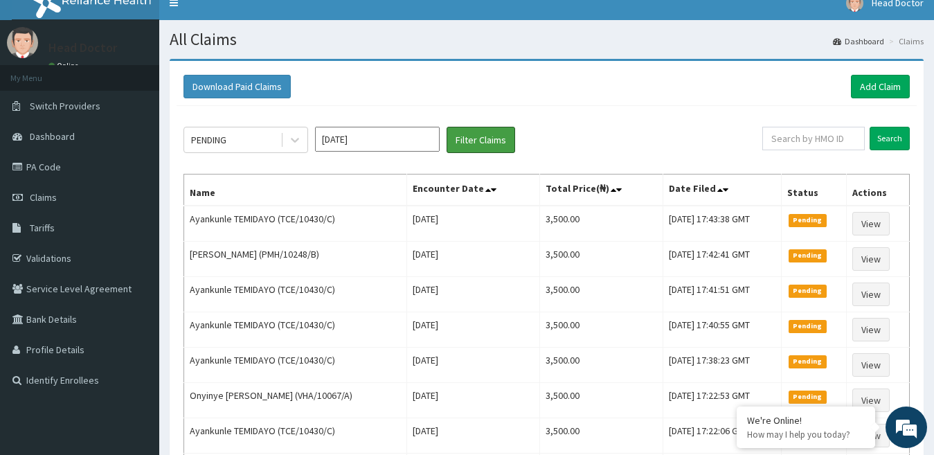
scroll to position [14, 0]
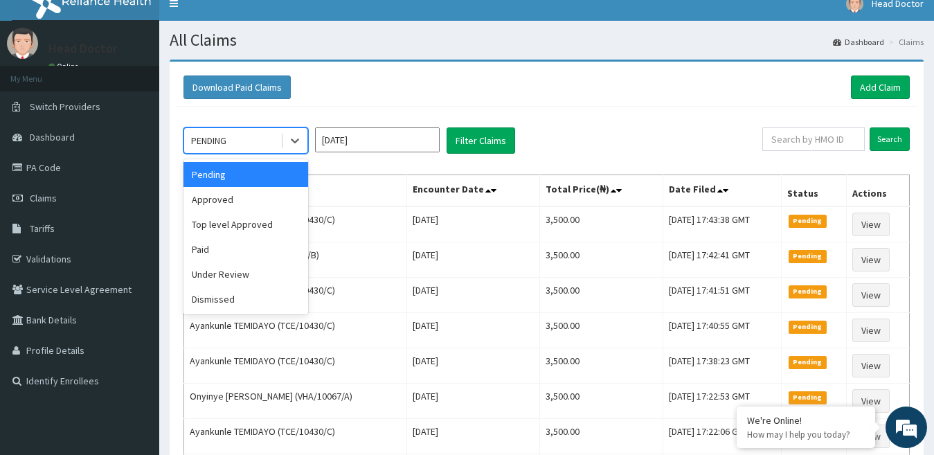
click at [242, 139] on div "PENDING" at bounding box center [232, 140] width 96 height 22
click at [260, 275] on div "Under Review" at bounding box center [245, 274] width 125 height 25
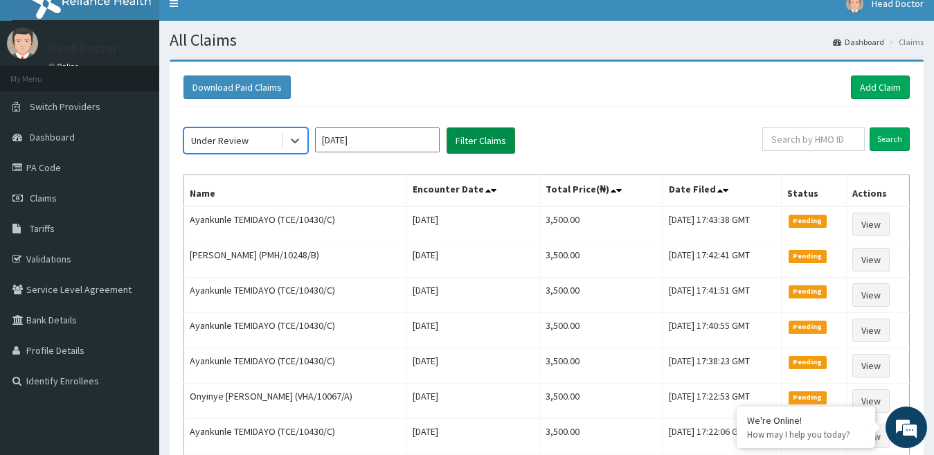
click at [498, 143] on button "Filter Claims" at bounding box center [480, 140] width 69 height 26
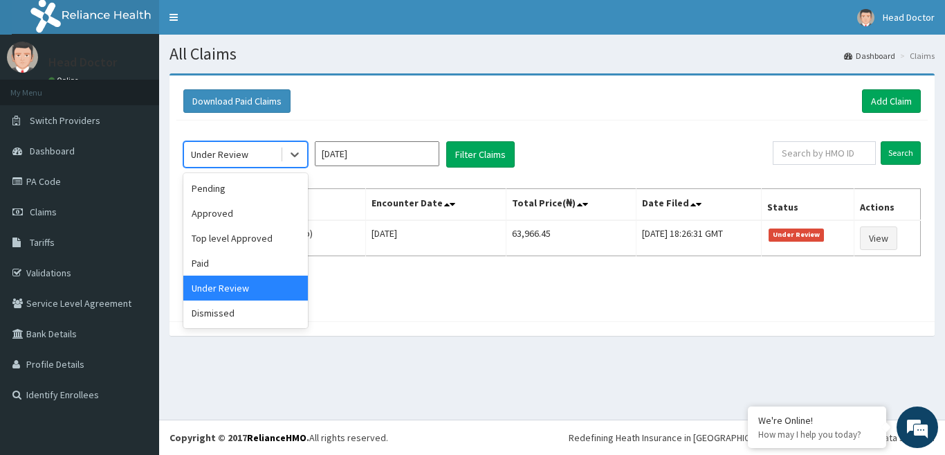
click at [253, 154] on div "Under Review" at bounding box center [232, 154] width 96 height 22
click at [254, 268] on div "Paid" at bounding box center [245, 263] width 125 height 25
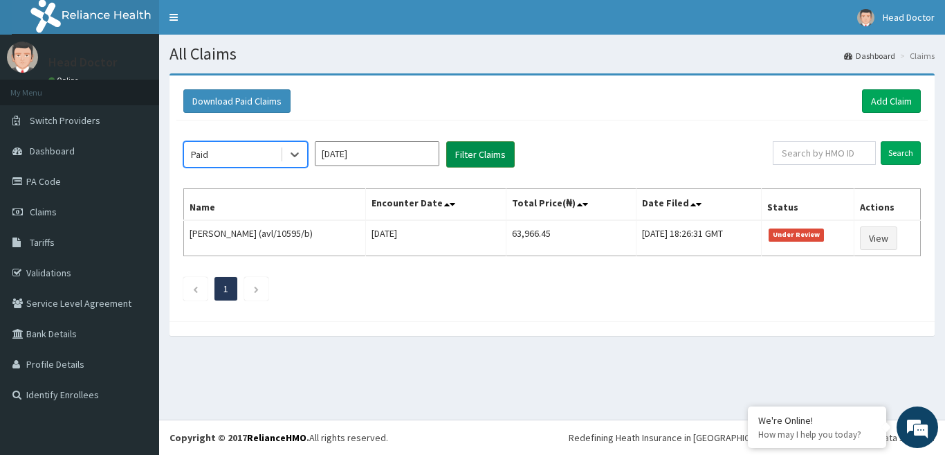
click at [468, 156] on button "Filter Claims" at bounding box center [480, 154] width 69 height 26
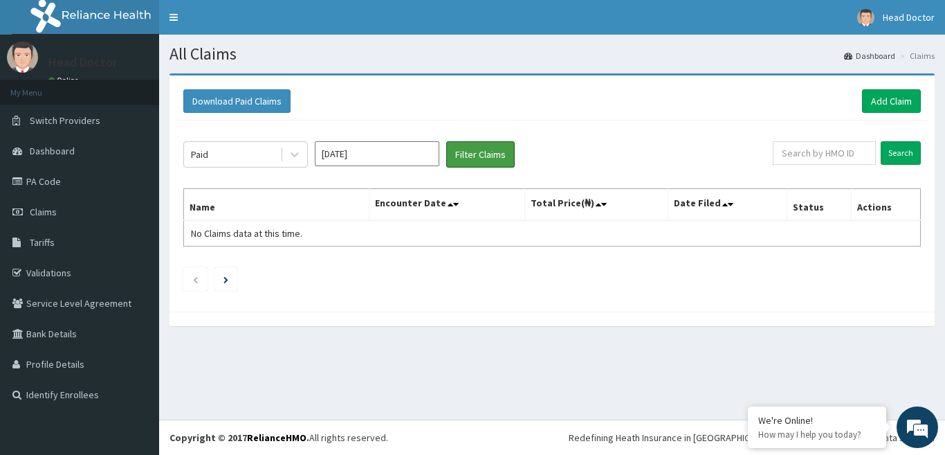
click at [446, 141] on button "Filter Claims" at bounding box center [480, 154] width 69 height 26
click at [476, 152] on button "Filter Claims" at bounding box center [480, 154] width 69 height 26
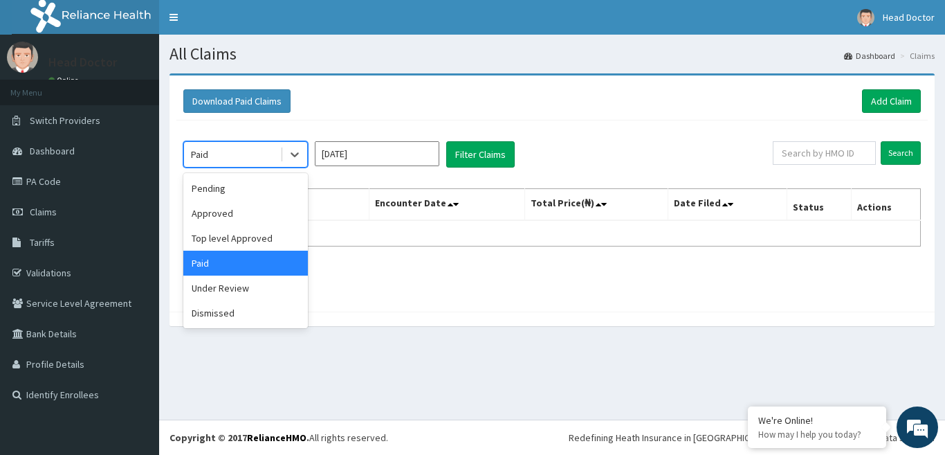
click at [263, 155] on div "Paid" at bounding box center [232, 154] width 96 height 22
click at [264, 212] on div "Approved" at bounding box center [245, 213] width 125 height 25
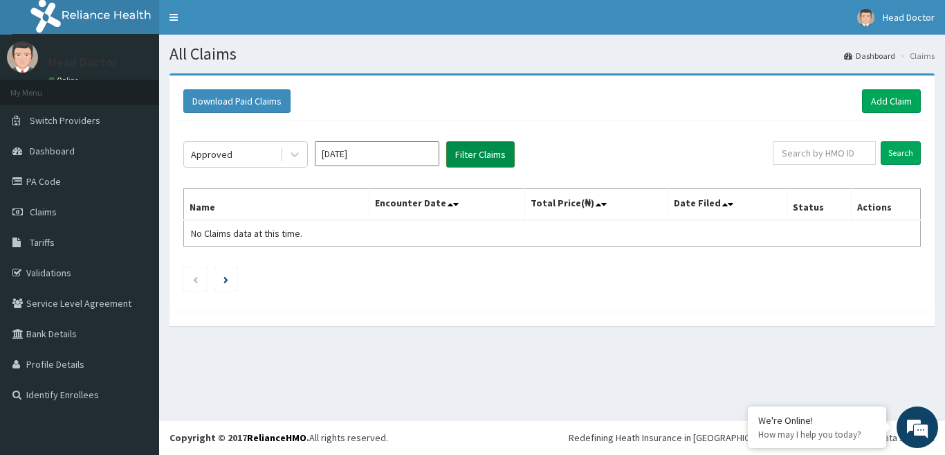
click at [473, 149] on button "Filter Claims" at bounding box center [480, 154] width 69 height 26
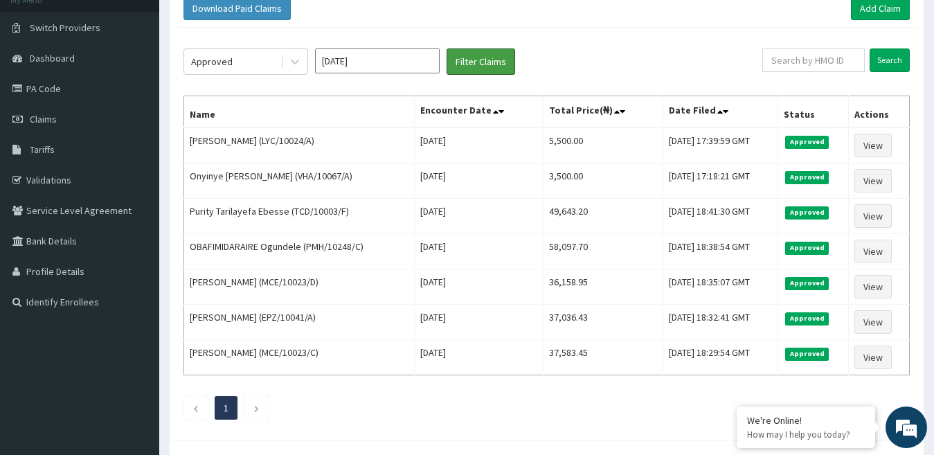
scroll to position [76, 0]
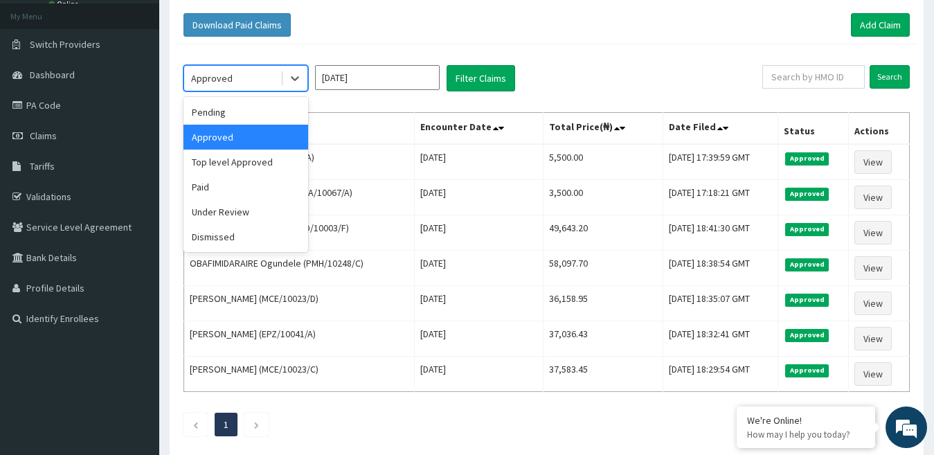
click at [240, 71] on div "Approved" at bounding box center [232, 78] width 96 height 22
click at [255, 160] on div "Top level Approved" at bounding box center [245, 161] width 125 height 25
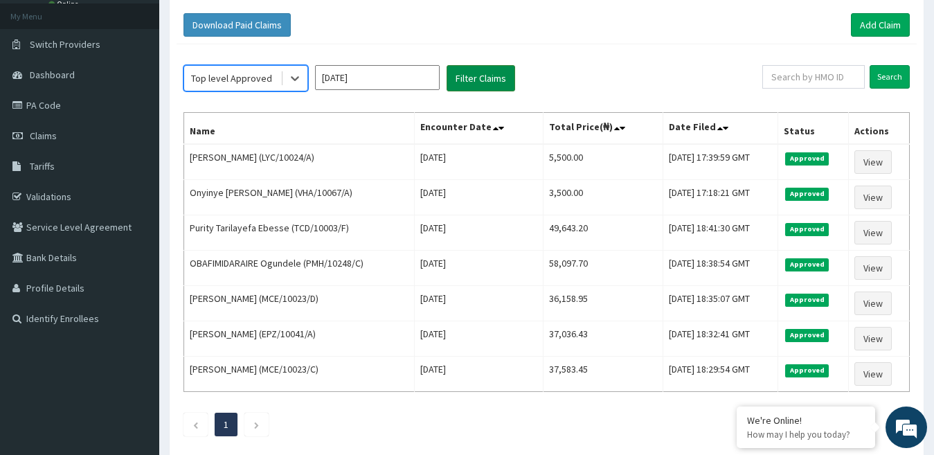
click at [479, 73] on button "Filter Claims" at bounding box center [480, 78] width 69 height 26
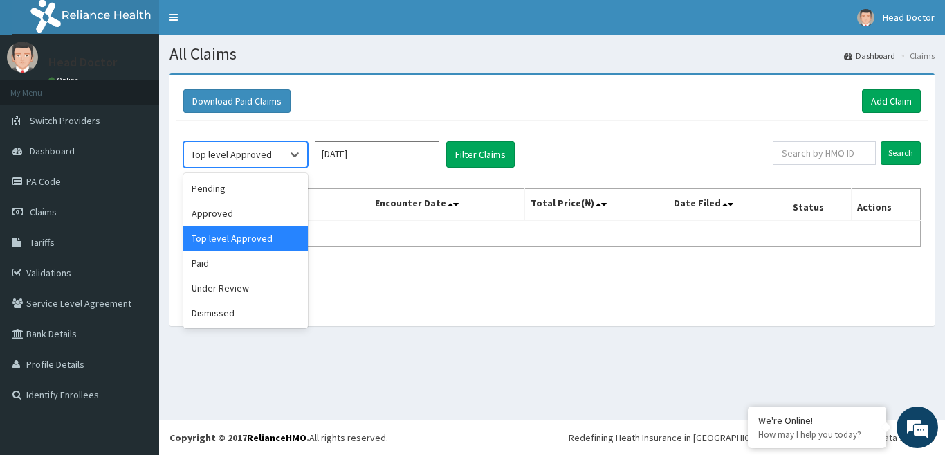
click at [277, 152] on div "Top level Approved" at bounding box center [232, 154] width 96 height 22
drag, startPoint x: 256, startPoint y: 262, endPoint x: 328, endPoint y: 221, distance: 82.7
click at [257, 262] on div "Paid" at bounding box center [245, 263] width 125 height 25
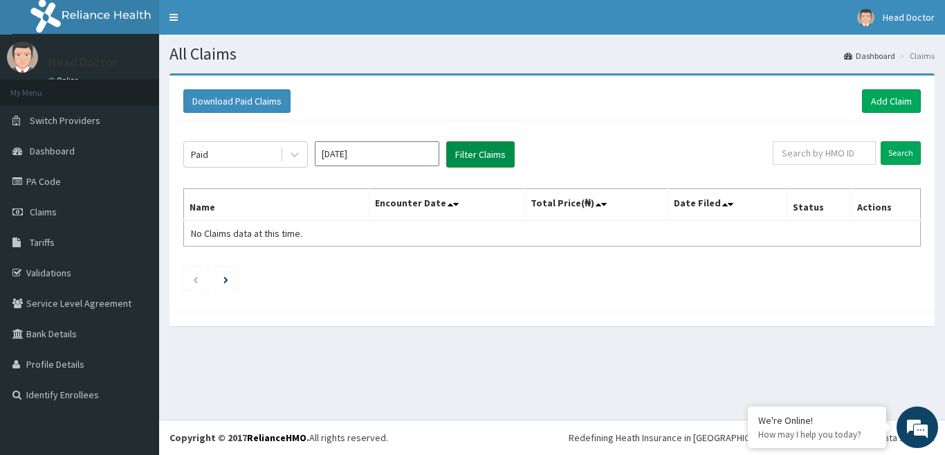
click at [488, 156] on button "Filter Claims" at bounding box center [480, 154] width 69 height 26
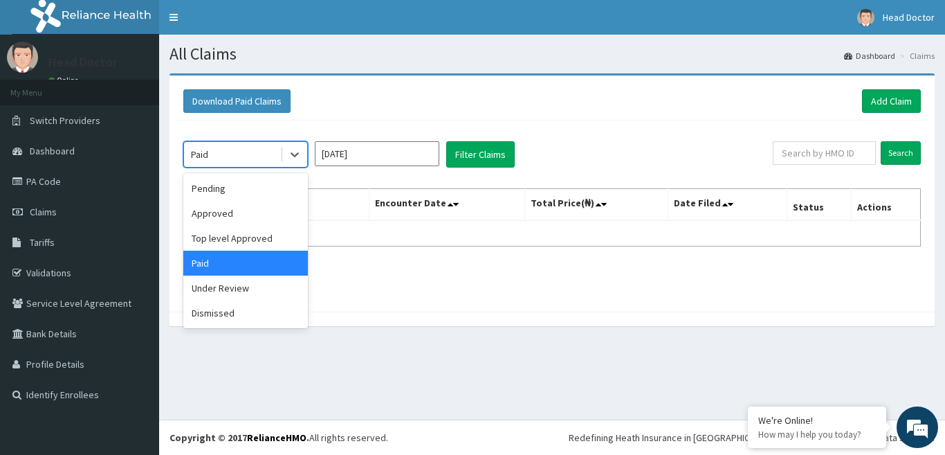
click at [257, 157] on div "Paid" at bounding box center [232, 154] width 96 height 22
click at [267, 285] on div "Under Review" at bounding box center [245, 287] width 125 height 25
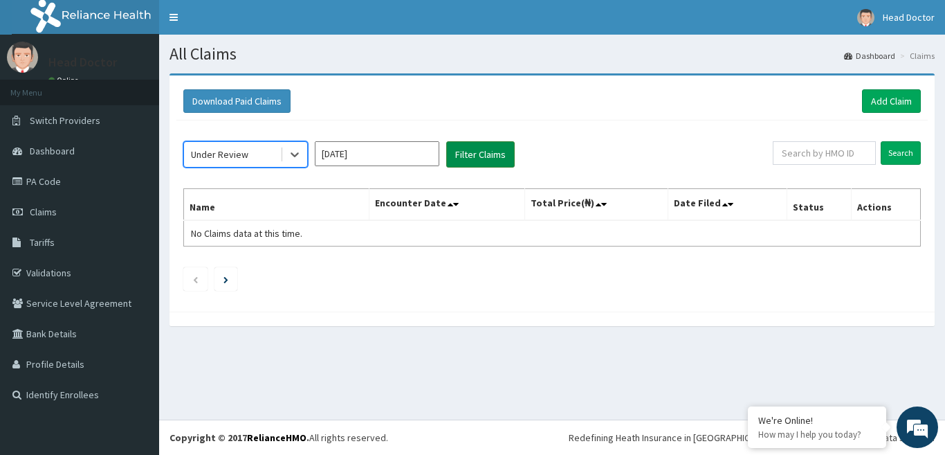
click at [465, 156] on button "Filter Claims" at bounding box center [480, 154] width 69 height 26
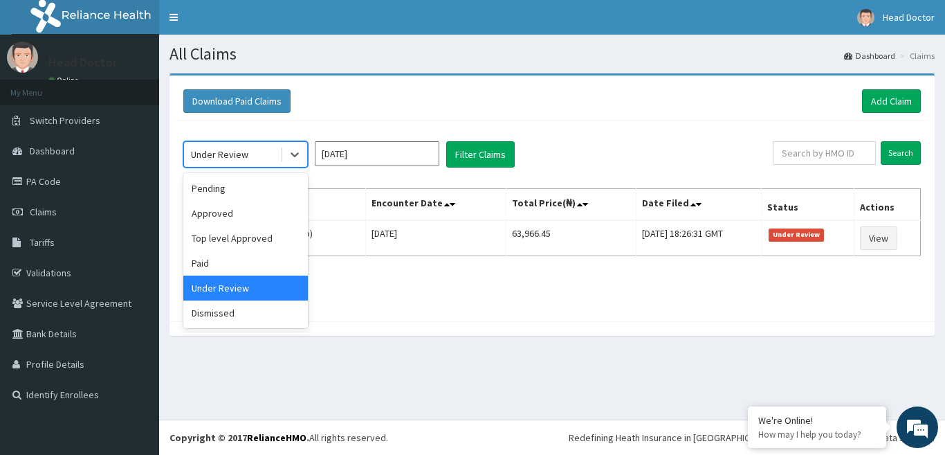
click at [272, 149] on div "Under Review" at bounding box center [232, 154] width 96 height 22
click at [266, 185] on div "Pending" at bounding box center [245, 188] width 125 height 25
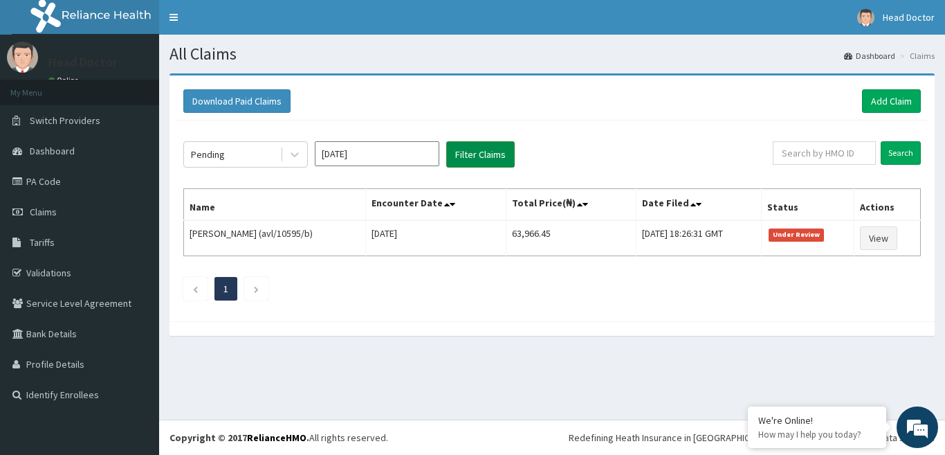
click at [465, 162] on button "Filter Claims" at bounding box center [480, 154] width 69 height 26
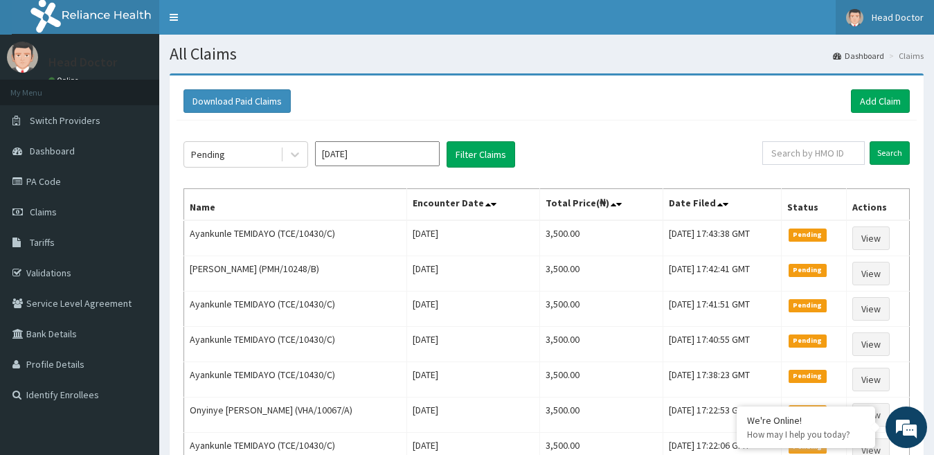
click at [902, 17] on span "Head Doctor" at bounding box center [897, 17] width 52 height 12
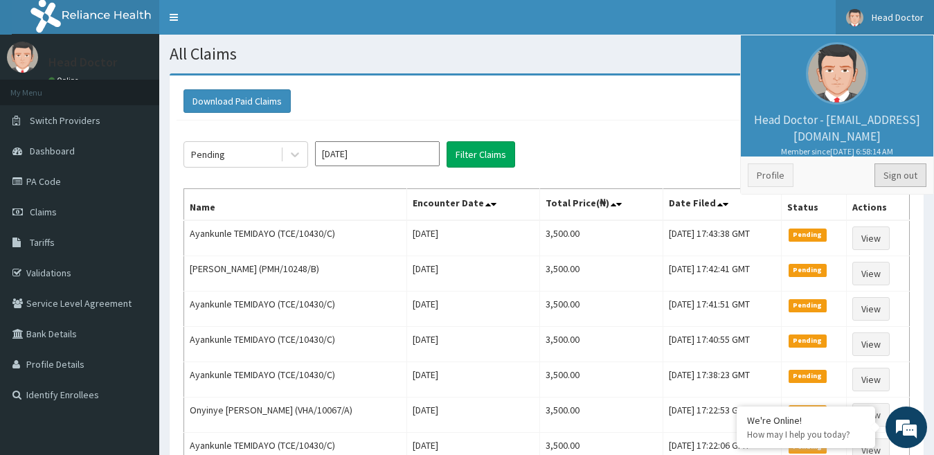
click at [893, 174] on link "Sign out" at bounding box center [900, 175] width 52 height 24
